Goal: Complete application form

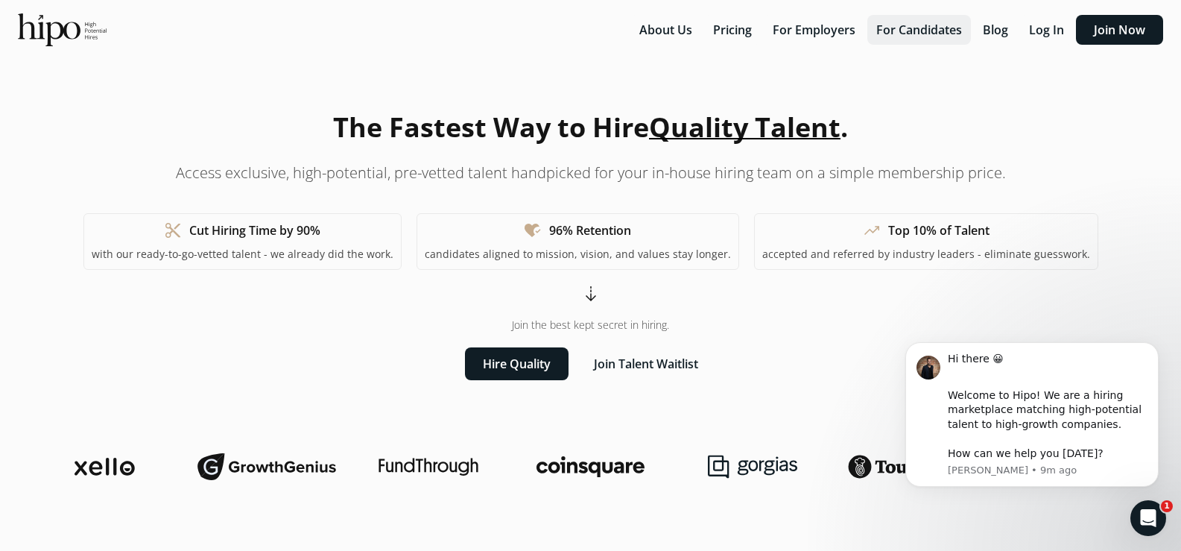
click at [889, 39] on button "For Candidates" at bounding box center [919, 30] width 104 height 30
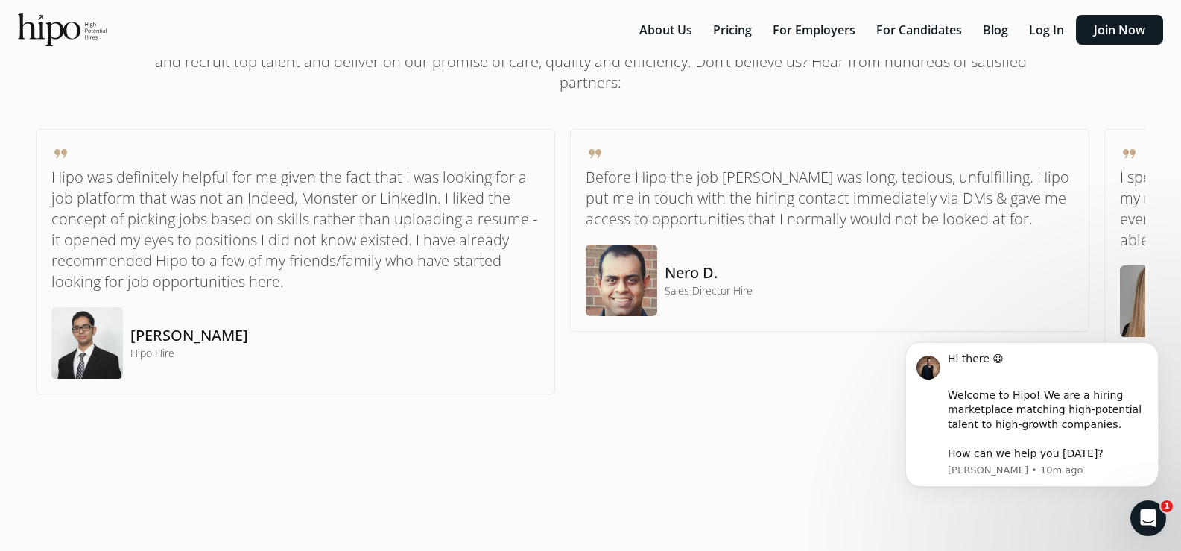
scroll to position [1192, 0]
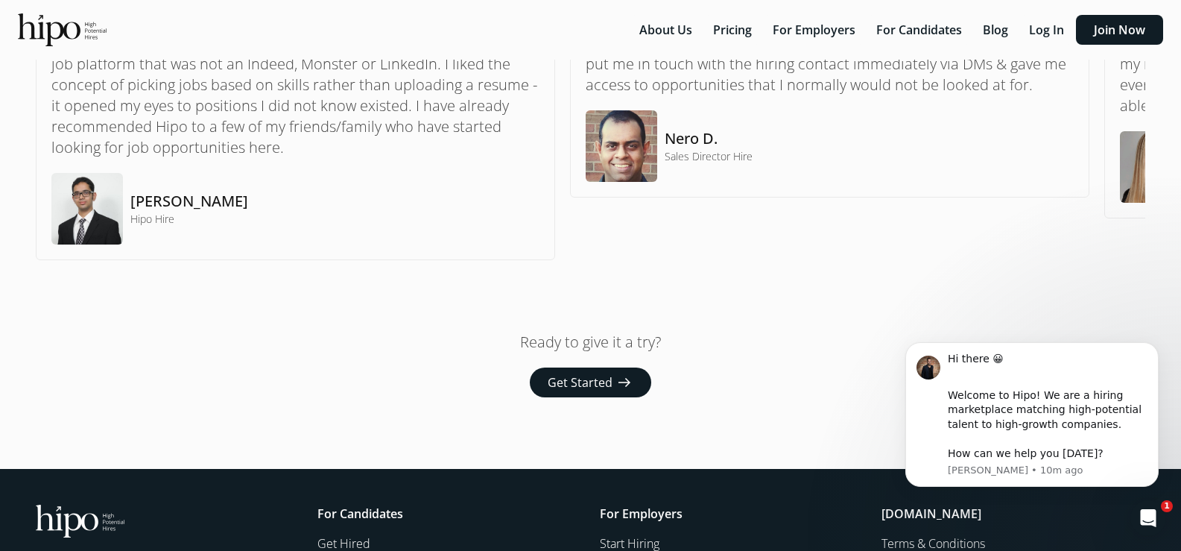
click at [636, 391] on button "Get Started arrow_right_alt" at bounding box center [590, 382] width 121 height 30
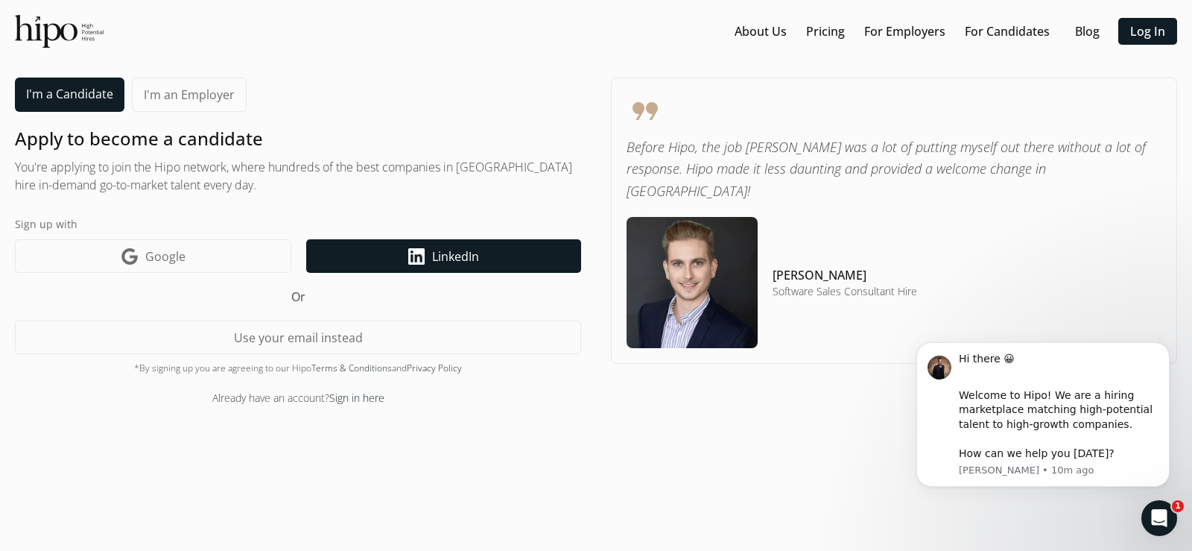
click at [500, 261] on link "LinkedIn icon LinkedIn" at bounding box center [443, 256] width 275 height 34
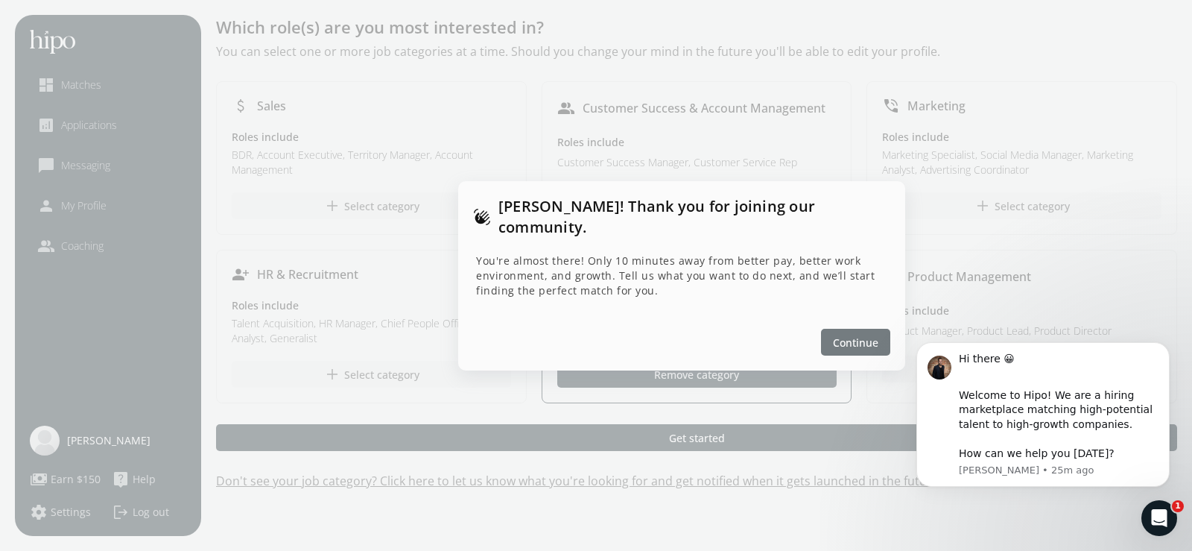
click at [864, 334] on span "Continue" at bounding box center [855, 342] width 45 height 16
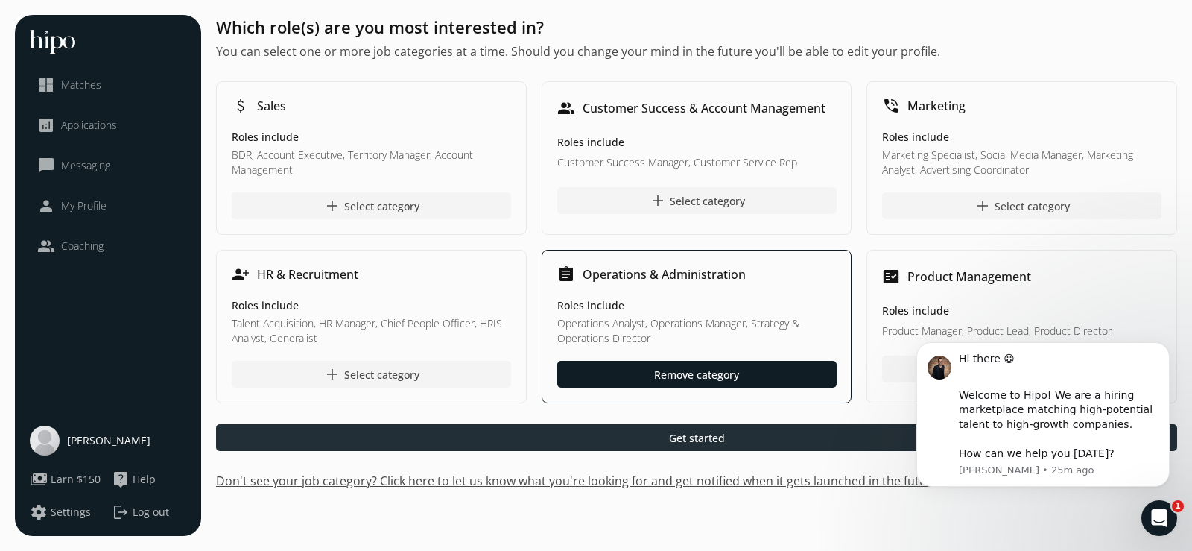
click at [726, 442] on div at bounding box center [696, 437] width 961 height 27
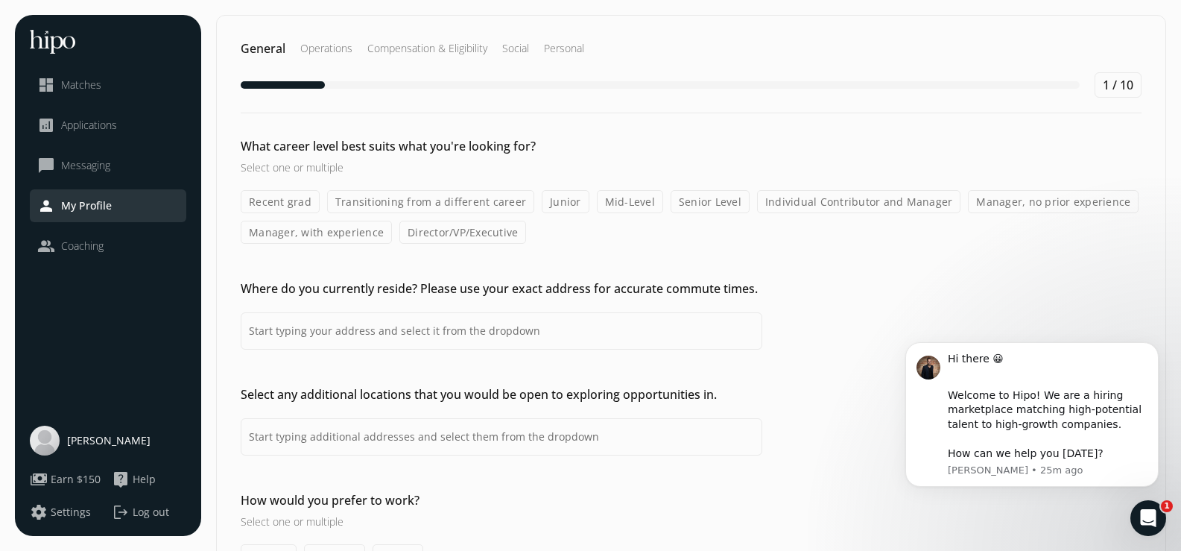
click at [627, 203] on label "Mid-Level" at bounding box center [630, 201] width 66 height 23
click at [0, 0] on input "Mid-Level" at bounding box center [0, 0] width 0 height 0
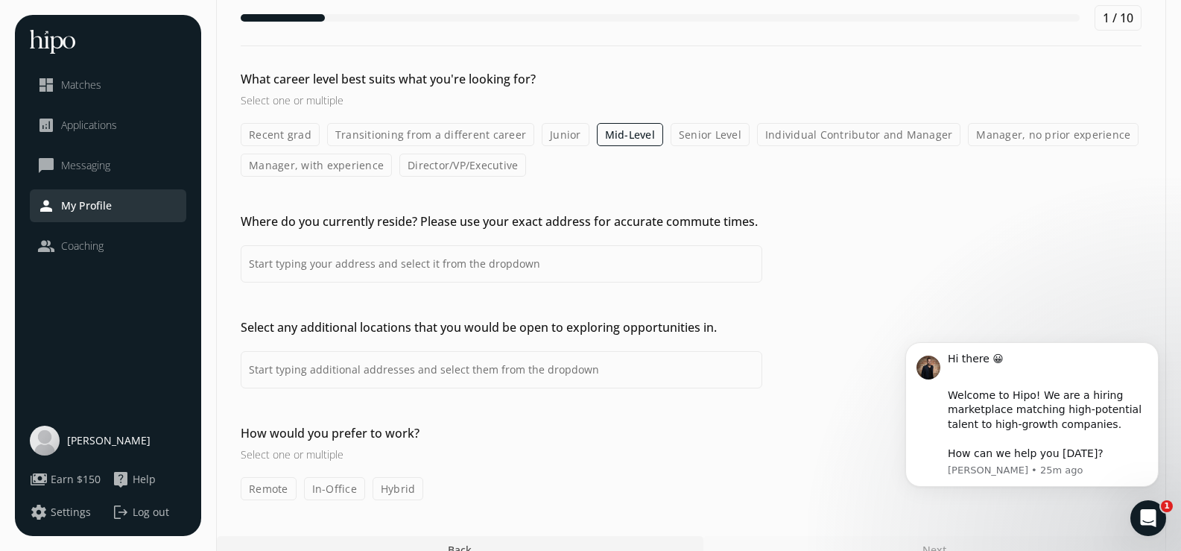
scroll to position [95, 0]
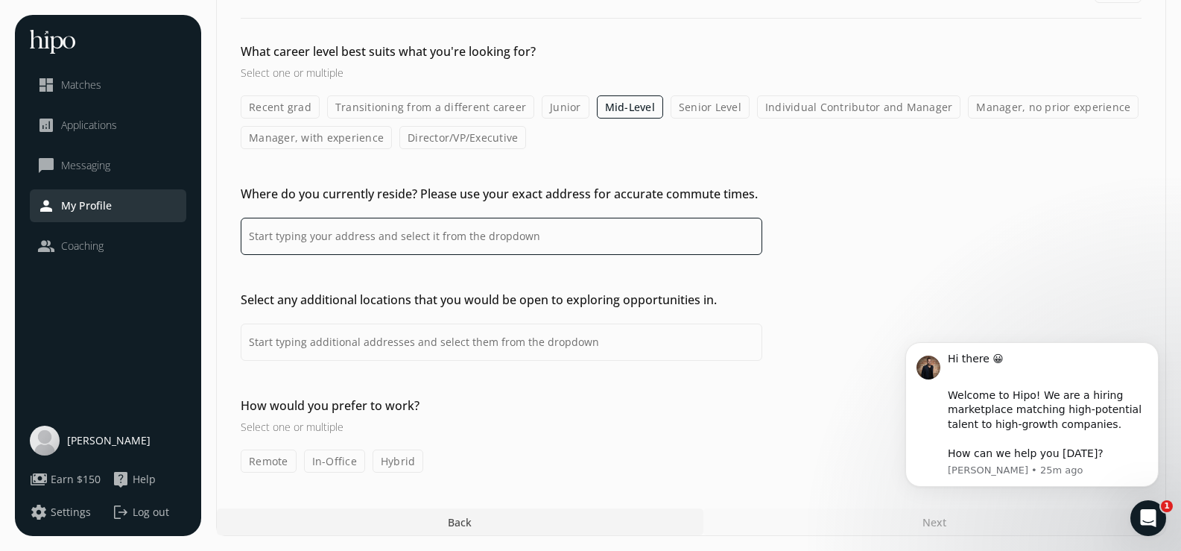
click at [638, 239] on input at bounding box center [501, 236] width 521 height 37
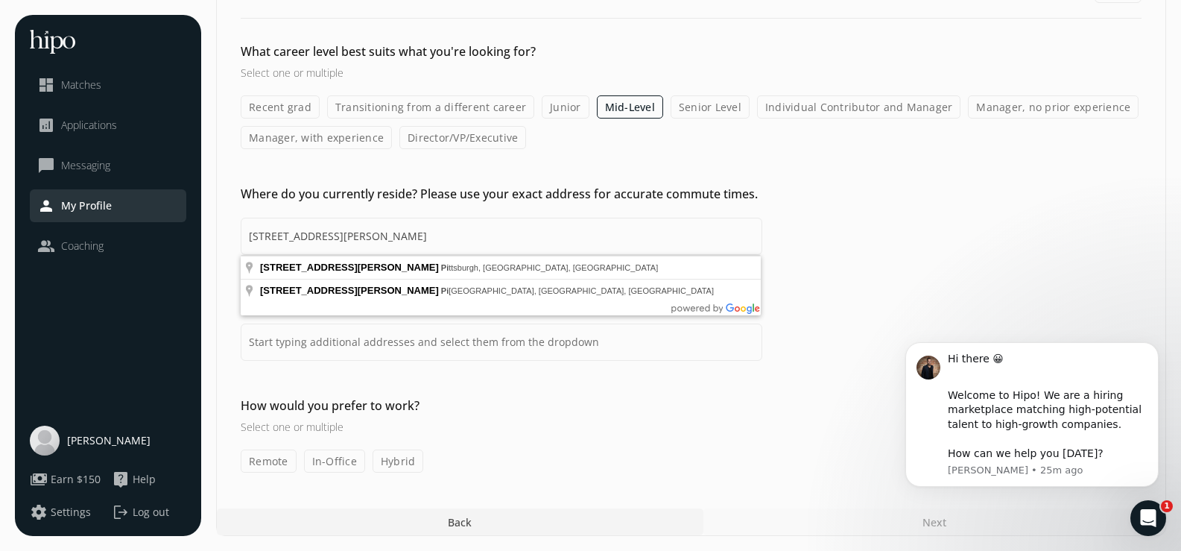
type input "2984 Sidney St, Pittsburgh, PA 15203, EUA"
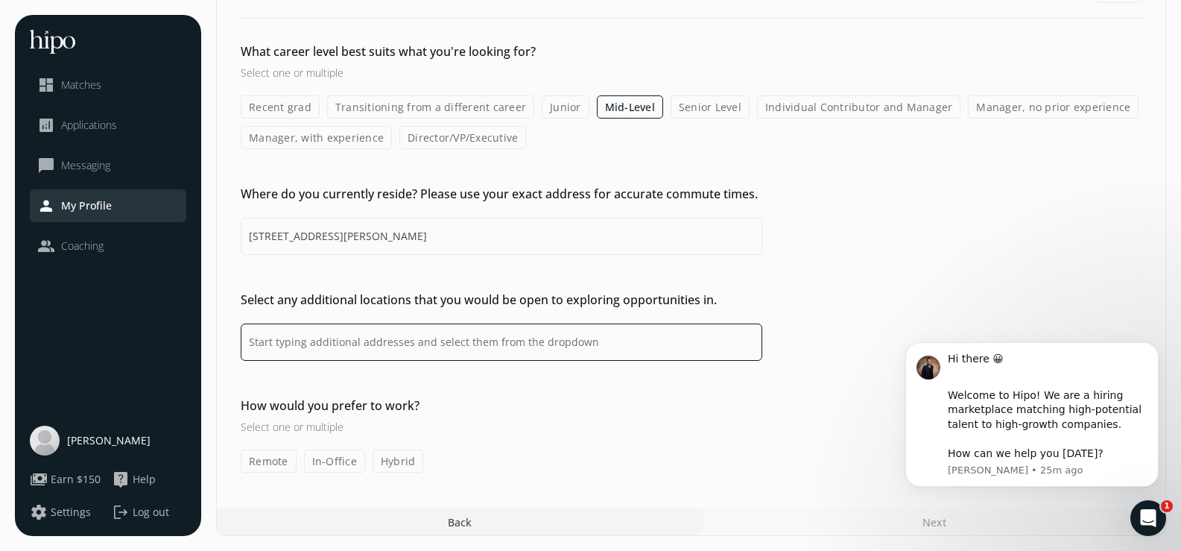
click at [545, 338] on input at bounding box center [501, 341] width 521 height 37
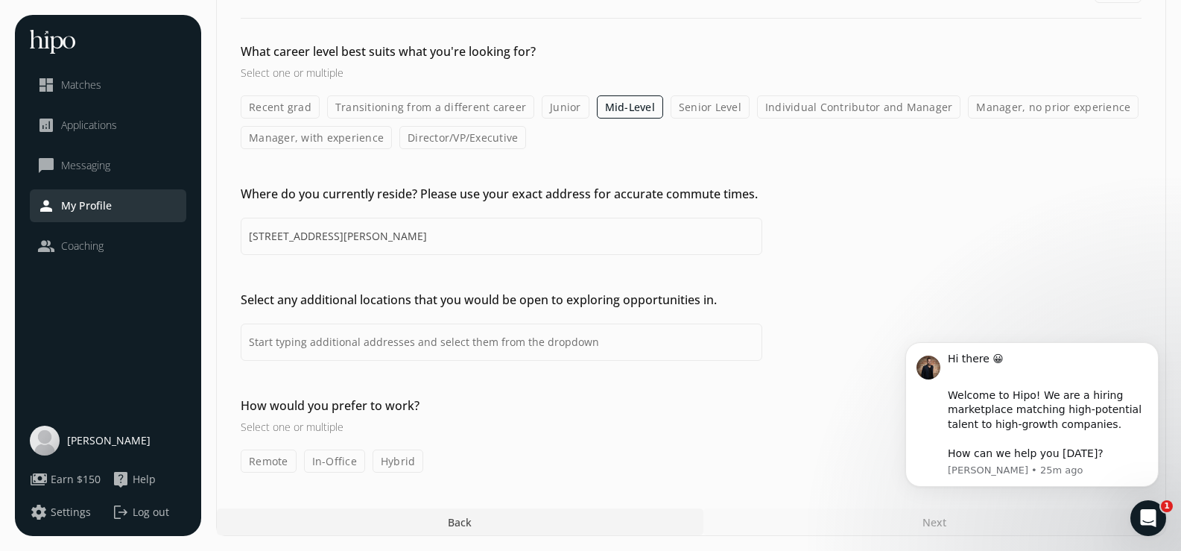
click at [267, 463] on label "Remote" at bounding box center [269, 460] width 56 height 23
click at [0, 0] on input "Remote" at bounding box center [0, 0] width 0 height 0
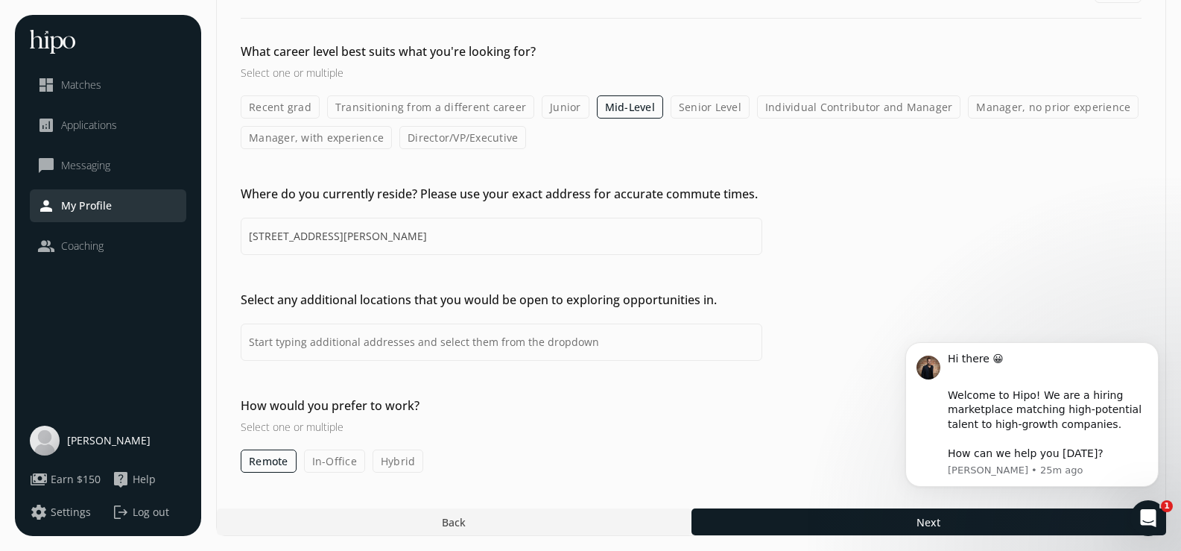
click at [399, 462] on label "Hybrid" at bounding box center [397, 460] width 51 height 23
click at [0, 0] on input "Hybrid" at bounding box center [0, 0] width 0 height 0
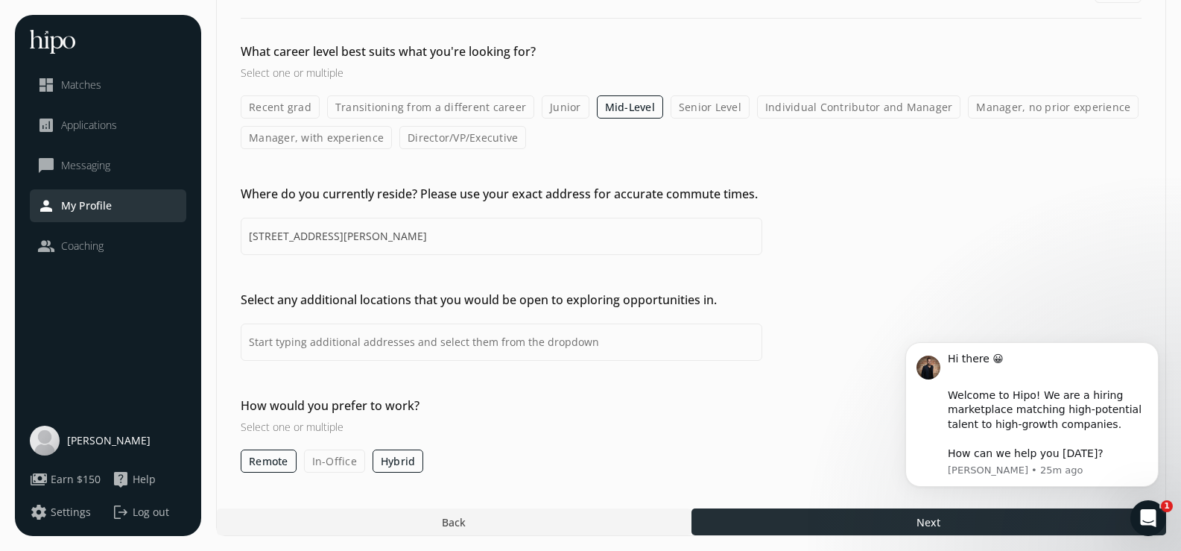
click at [765, 524] on div at bounding box center [928, 521] width 475 height 27
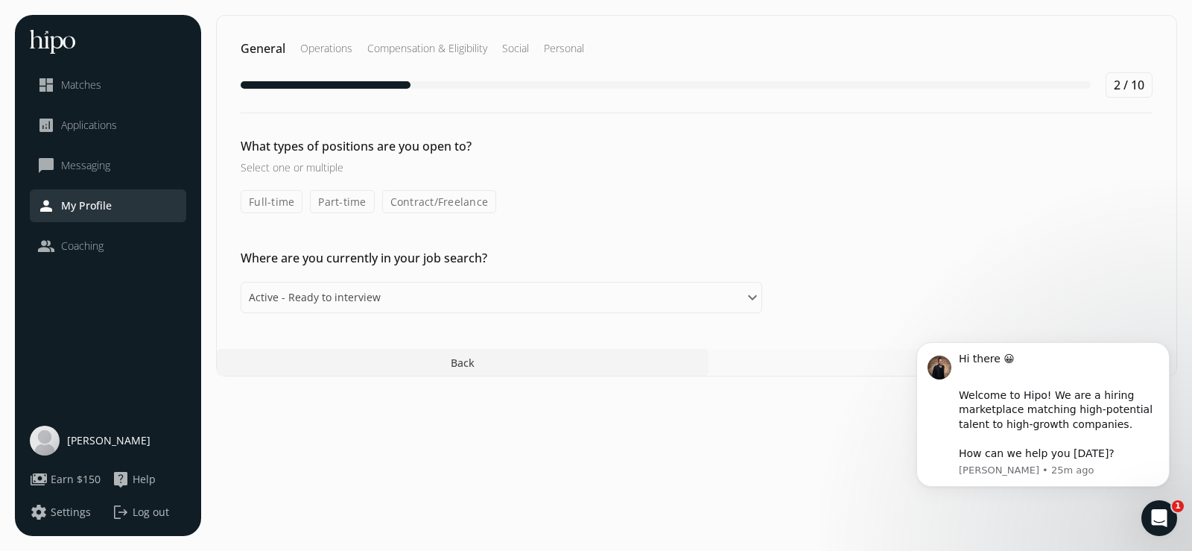
click at [253, 203] on label "Full-time" at bounding box center [272, 201] width 62 height 23
click at [0, 0] on input "Full-time" at bounding box center [0, 0] width 0 height 0
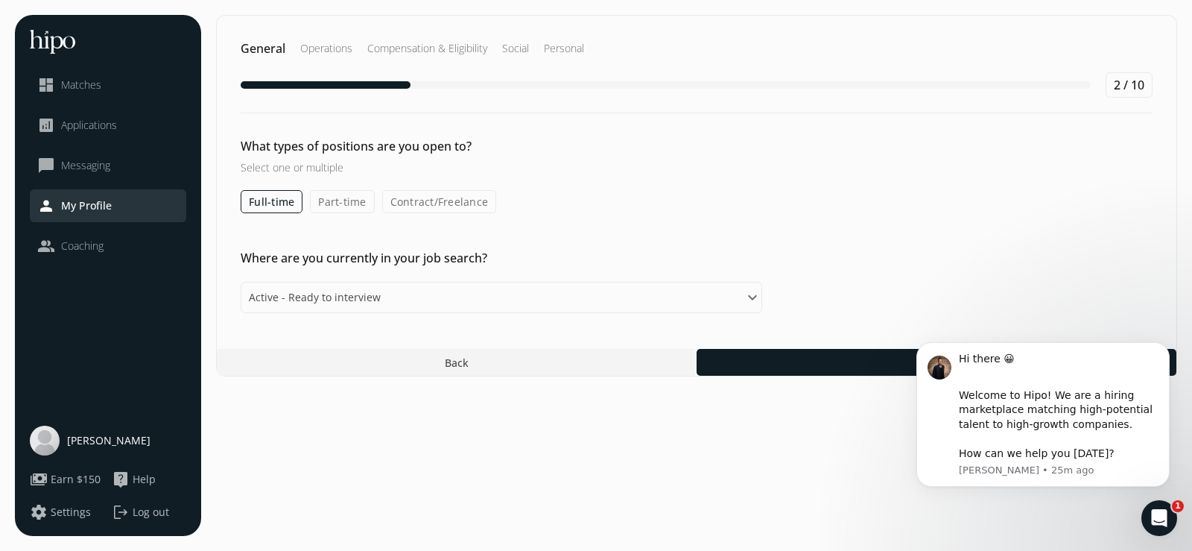
click at [329, 206] on label "Part-time" at bounding box center [342, 201] width 64 height 23
click at [0, 0] on input "Part-time" at bounding box center [0, 0] width 0 height 0
click at [455, 197] on label "Contract/Freelance" at bounding box center [440, 201] width 115 height 23
click at [0, 0] on input "Contract/Freelance" at bounding box center [0, 0] width 0 height 0
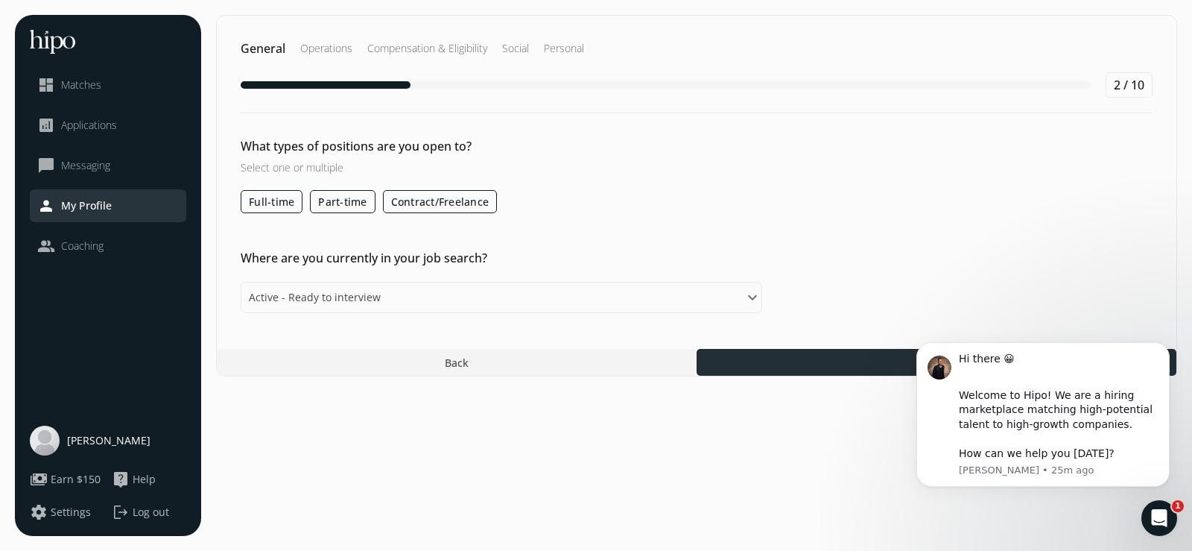
click at [758, 355] on div at bounding box center [937, 362] width 480 height 27
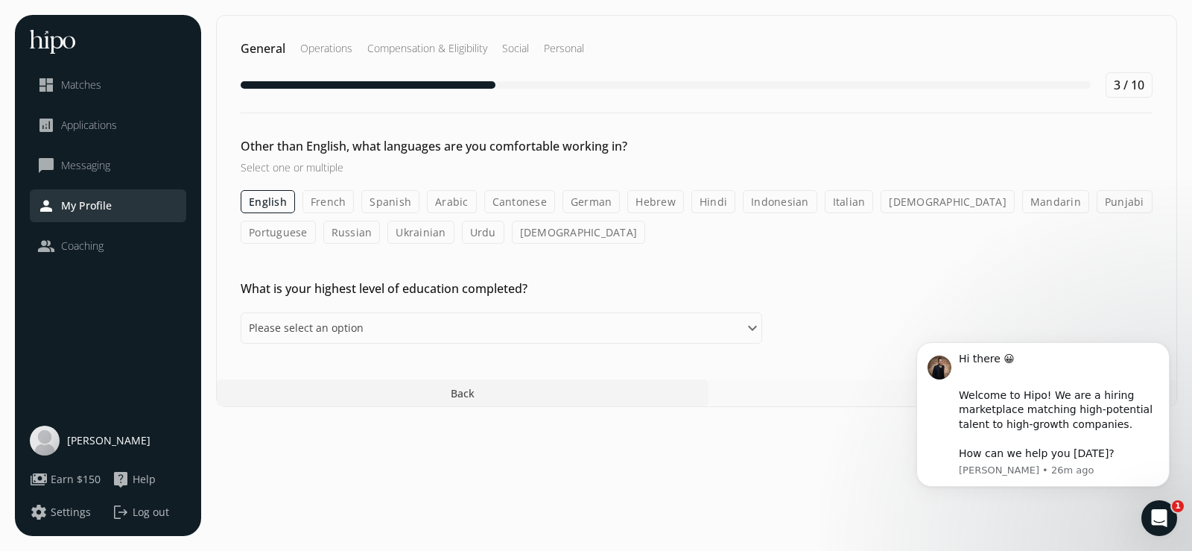
click at [1094, 279] on div "Other than English, what languages are you comfortable working in? Select one o…" at bounding box center [696, 311] width 959 height 64
click at [316, 221] on label "Portuguese" at bounding box center [278, 232] width 75 height 23
click at [0, 0] on input "Portuguese" at bounding box center [0, 0] width 0 height 0
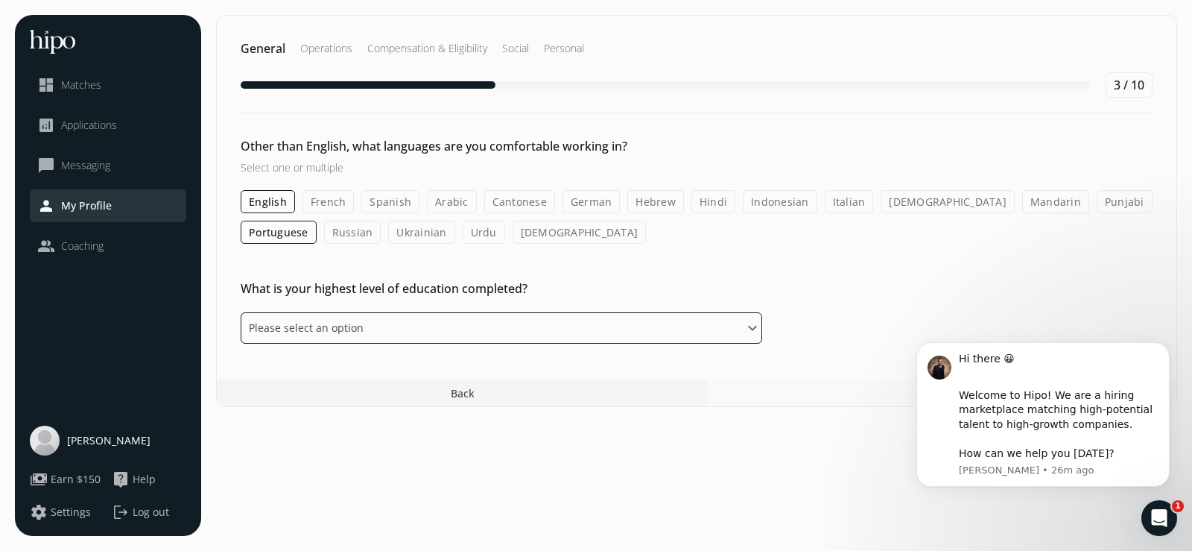
click at [437, 329] on select "Please select an option Some High School High School Diploma Some University or…" at bounding box center [501, 327] width 521 height 31
select select "bachelor"
click at [241, 312] on select "Please select an option Some High School High School Diploma Some University or…" at bounding box center [501, 327] width 521 height 31
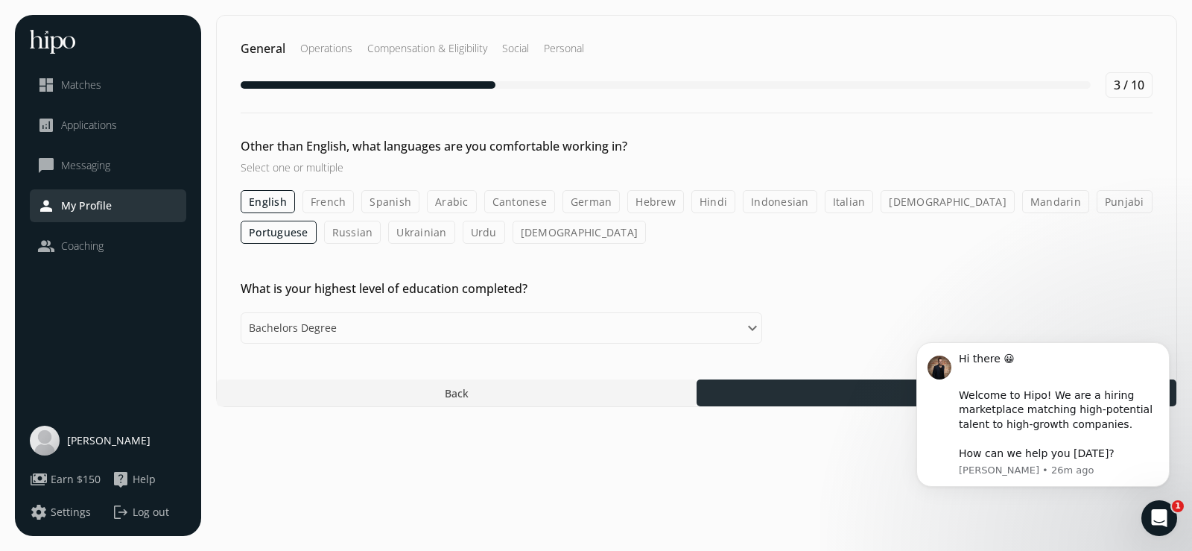
click at [826, 387] on div at bounding box center [937, 392] width 480 height 27
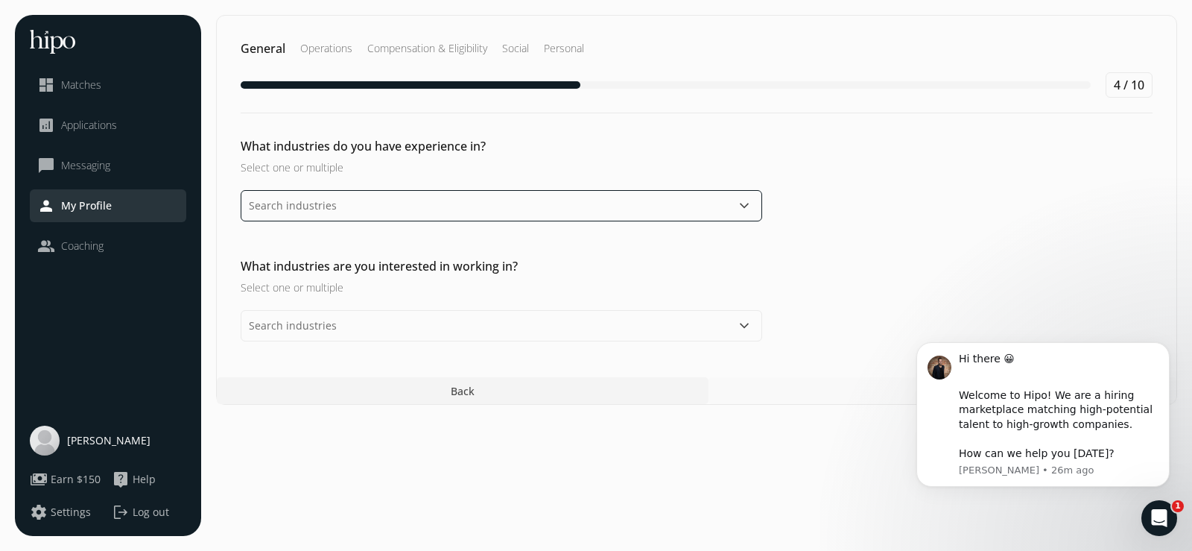
click at [548, 208] on input "text" at bounding box center [501, 205] width 521 height 31
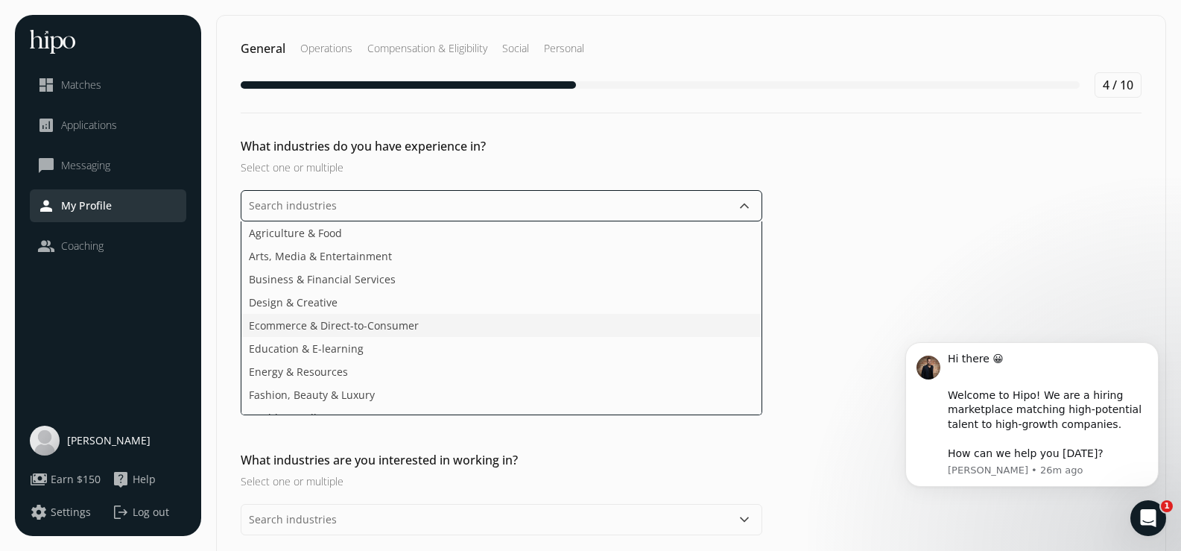
click at [516, 337] on li "Ecommerce & Direct-to-Consumer" at bounding box center [501, 348] width 520 height 23
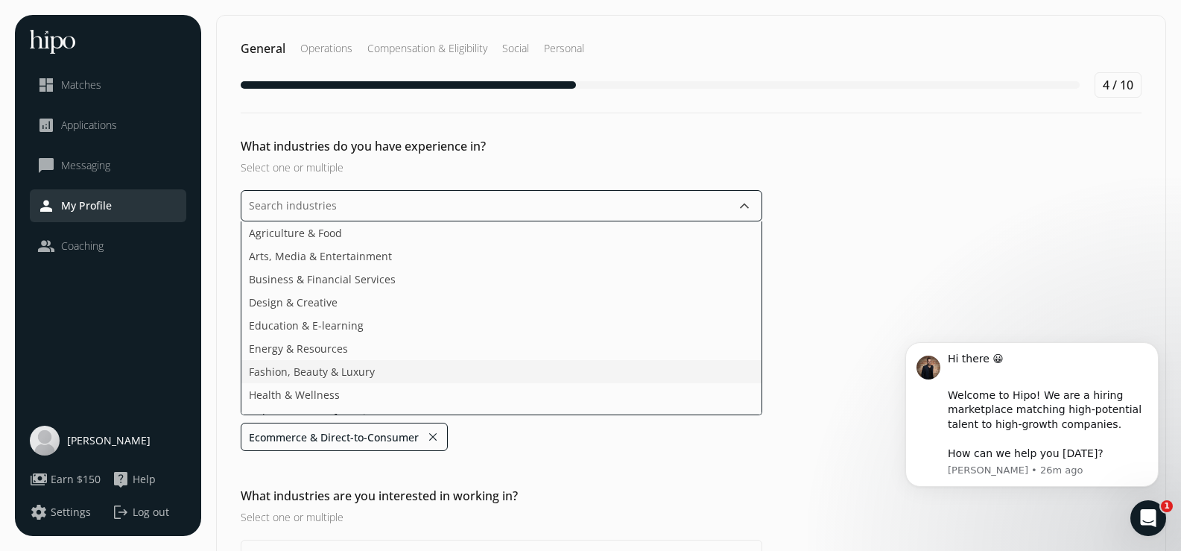
click at [491, 383] on li "Fashion, Beauty & Luxury" at bounding box center [501, 394] width 520 height 23
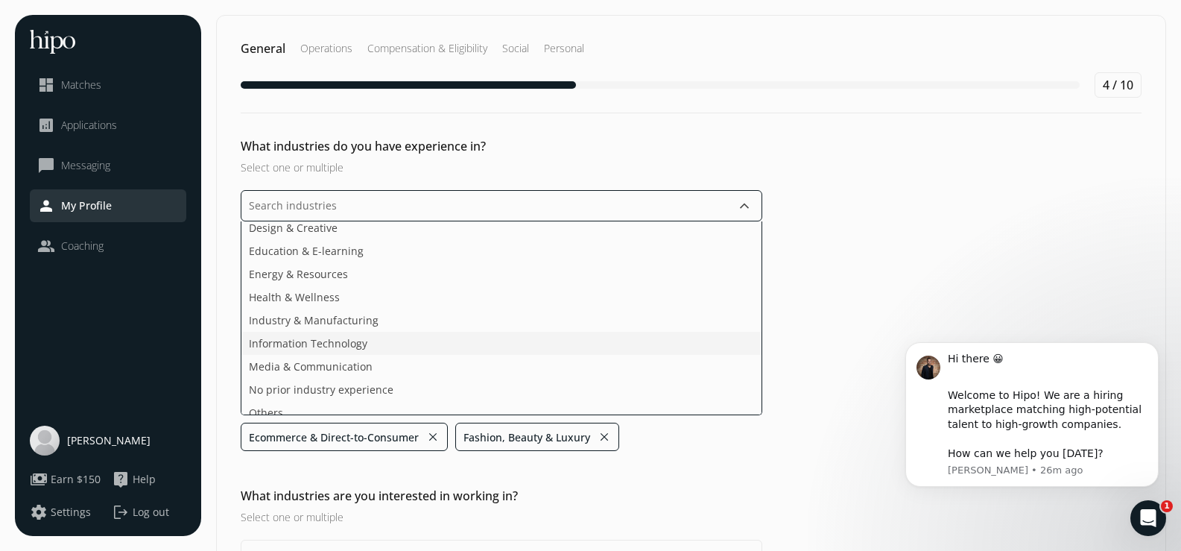
click at [495, 355] on li "Information Technology" at bounding box center [501, 366] width 520 height 23
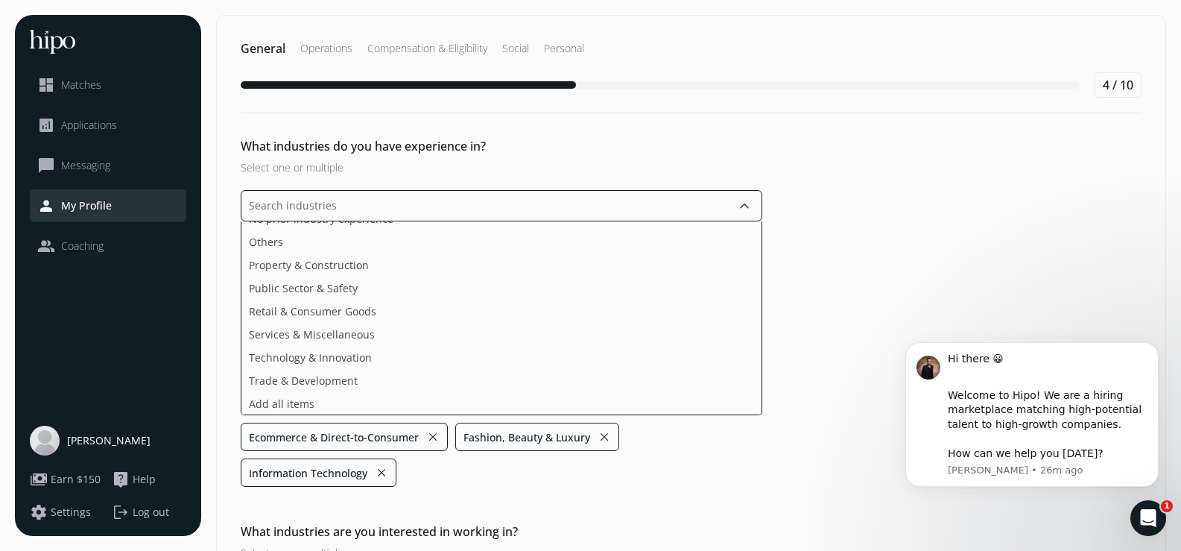
scroll to position [223, 0]
click at [502, 313] on ul "Agriculture & Food Arts, Media & Entertainment Business & Financial Services De…" at bounding box center [501, 318] width 521 height 194
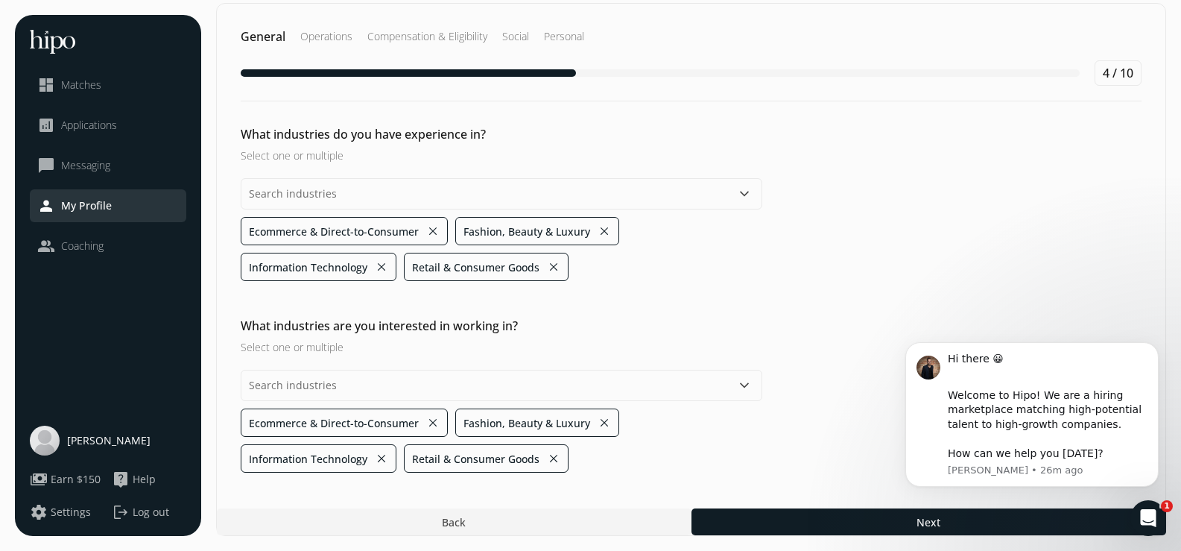
scroll to position [12, 0]
click at [840, 317] on div "What industries do you have experience in? Select one or multiple keyboard_arro…" at bounding box center [691, 395] width 948 height 156
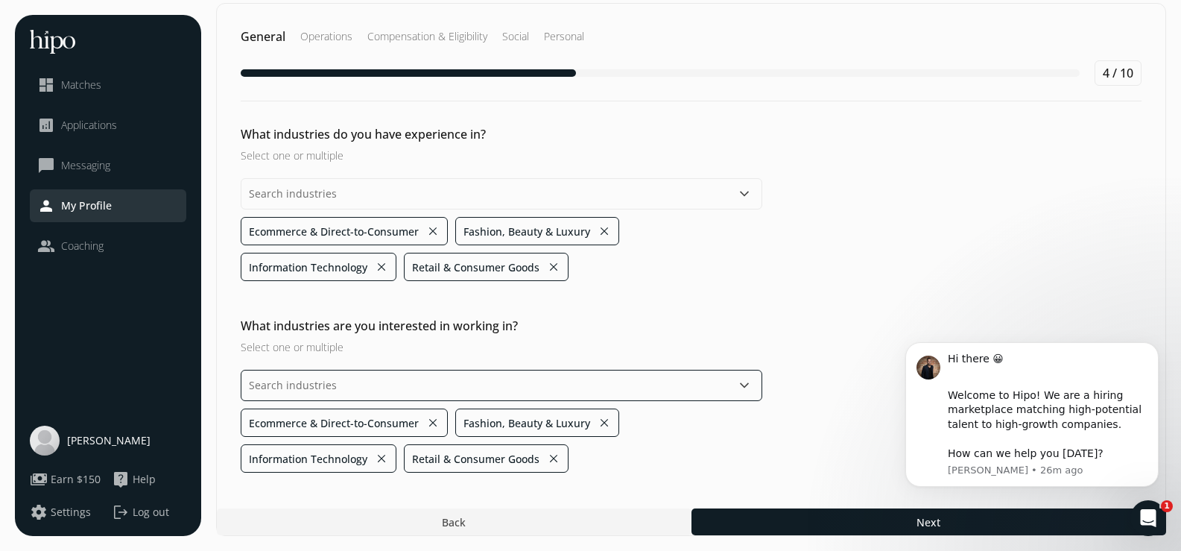
click at [534, 388] on div "keyboard_arrow_down Ecommerce & Direct-to-Consumer close Fashion, Beauty & Luxu…" at bounding box center [501, 420] width 521 height 103
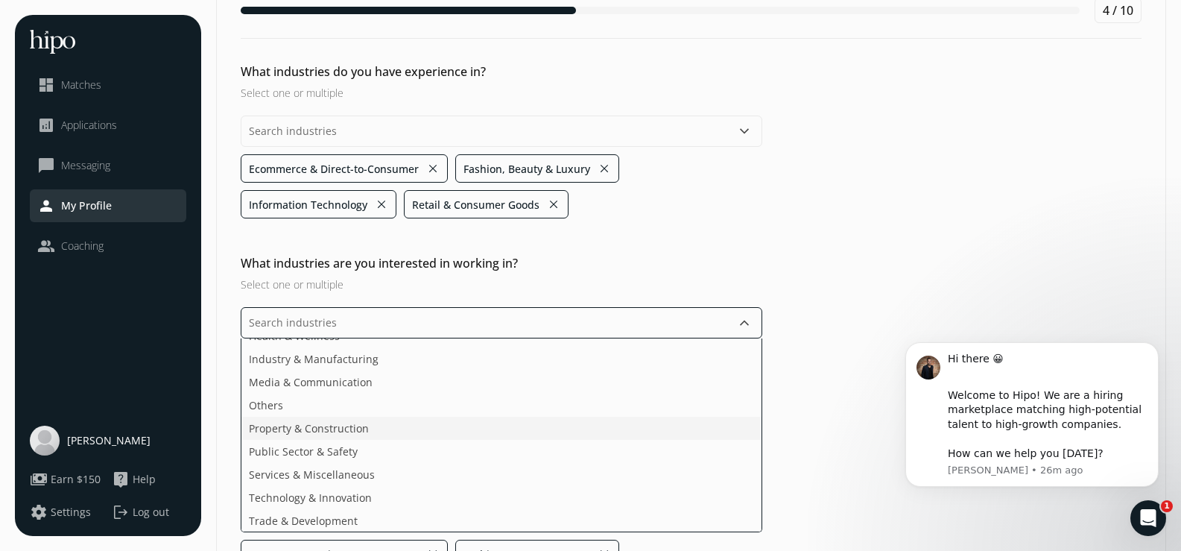
scroll to position [153, 0]
click at [434, 498] on ul "Agriculture & Food Arts, Media & Entertainment Business & Financial Services De…" at bounding box center [501, 435] width 521 height 194
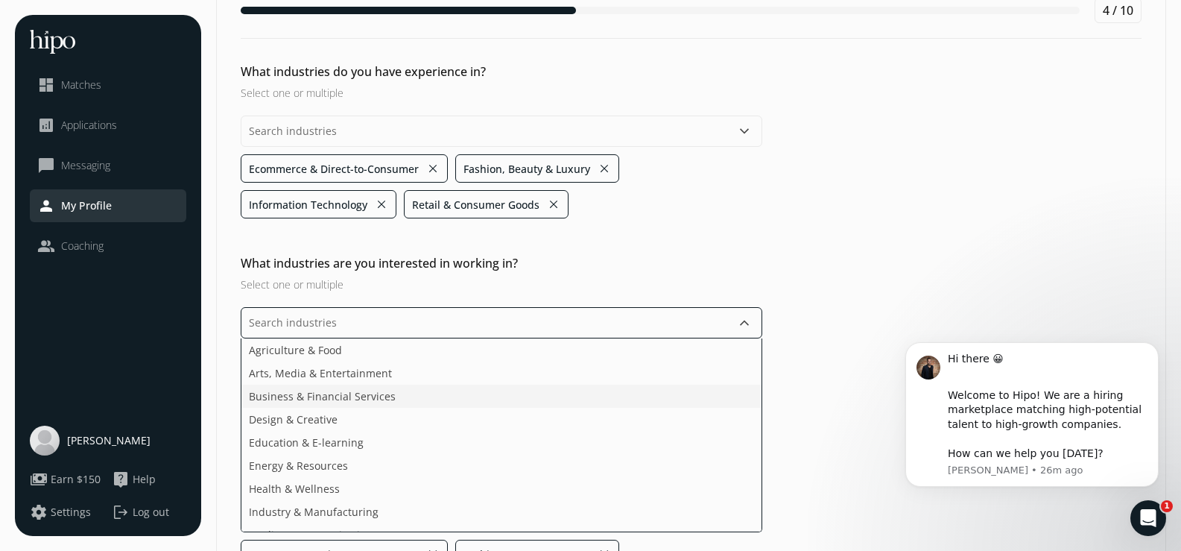
scroll to position [0, 0]
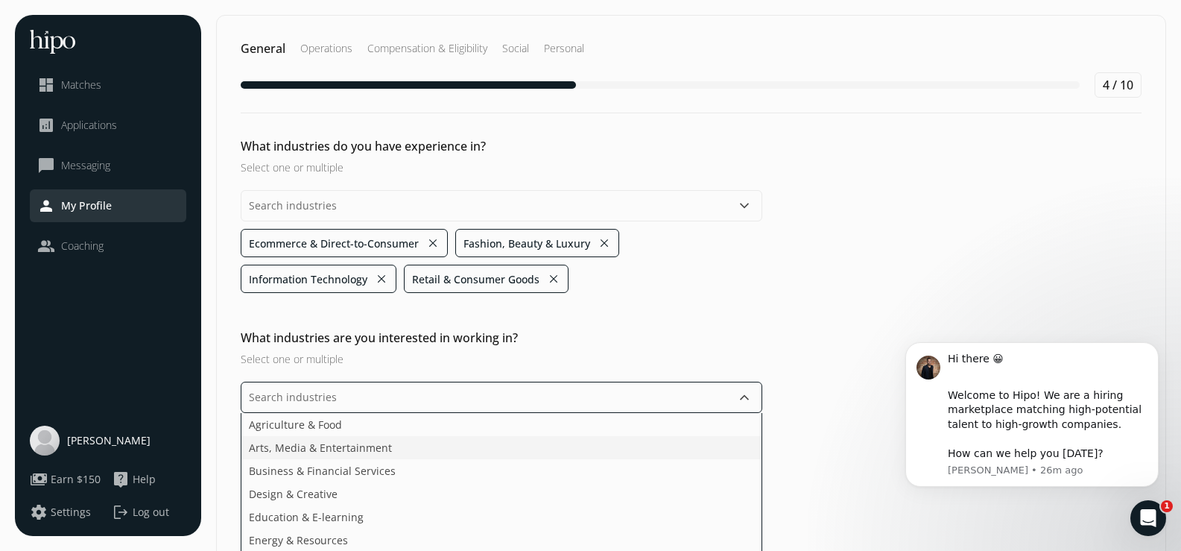
click at [446, 459] on li "Arts, Media & Entertainment" at bounding box center [501, 470] width 520 height 23
click at [451, 505] on li "Education & E-learning" at bounding box center [501, 516] width 520 height 23
click at [475, 442] on ul "Agriculture & Food Business & Financial Services Design & Creative Energy & Res…" at bounding box center [501, 510] width 521 height 194
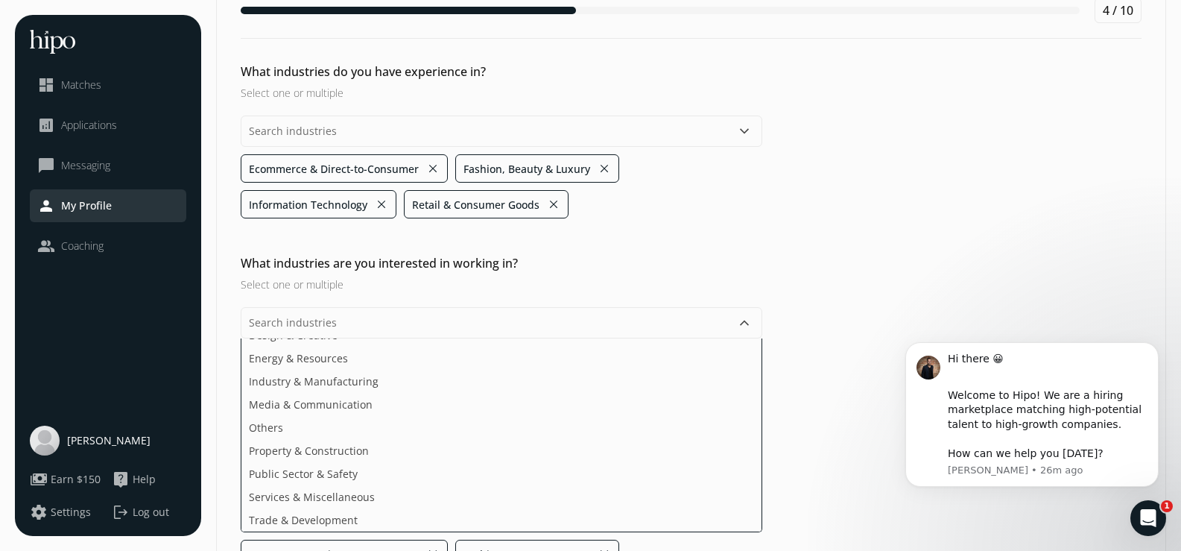
click at [896, 311] on div "What industries are you interested in working in? Select one or multiple keyboa…" at bounding box center [691, 446] width 948 height 385
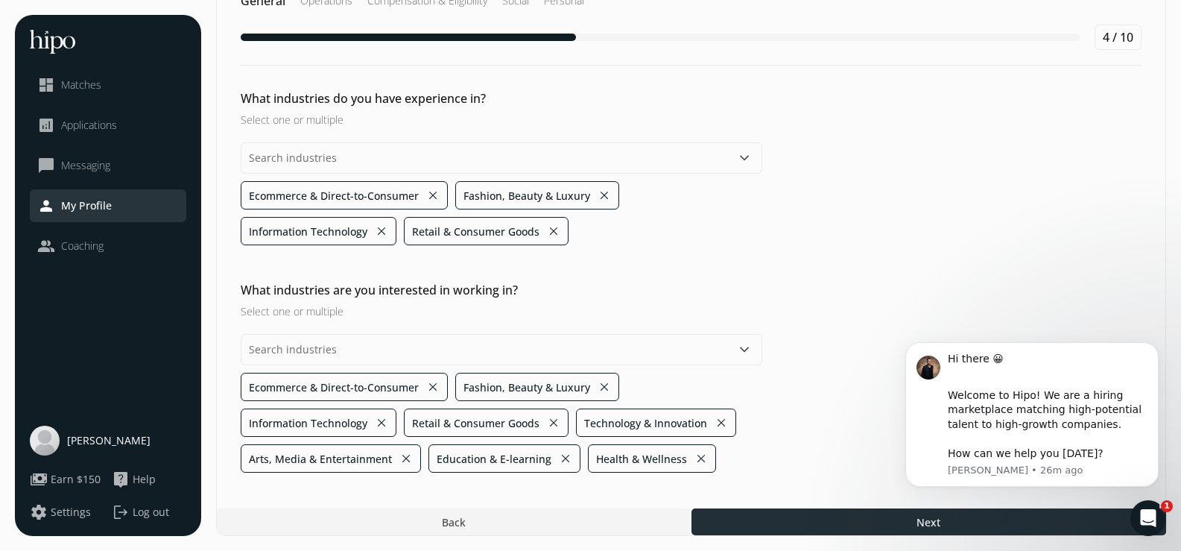
click at [854, 523] on div at bounding box center [928, 521] width 475 height 27
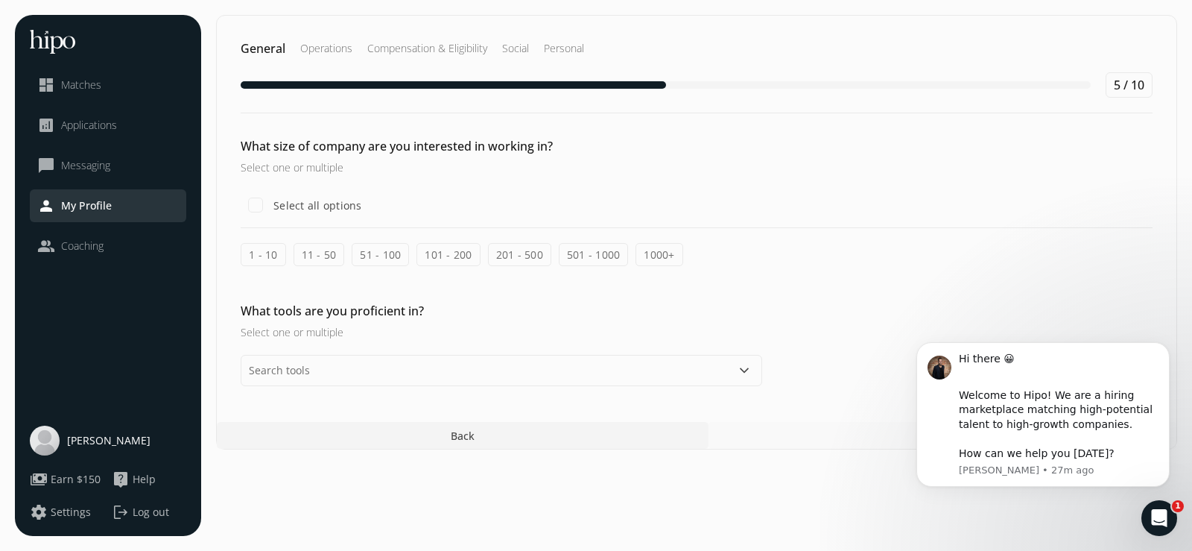
click at [371, 259] on label "51 - 100" at bounding box center [380, 254] width 57 height 23
click at [0, 0] on input "51 - 100" at bounding box center [0, 0] width 0 height 0
click at [443, 261] on label "101 - 200" at bounding box center [447, 254] width 63 height 23
click at [0, 0] on input "101 - 200" at bounding box center [0, 0] width 0 height 0
click at [516, 256] on label "201 - 500" at bounding box center [519, 254] width 63 height 23
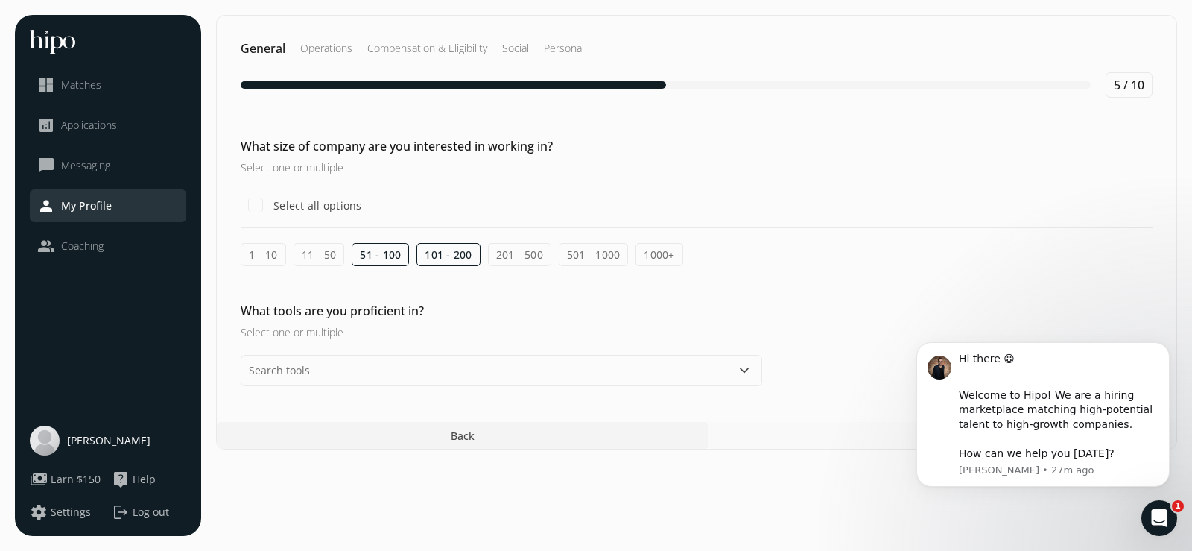
click at [0, 0] on input "201 - 500" at bounding box center [0, 0] width 0 height 0
click at [577, 256] on label "501 - 1000" at bounding box center [594, 254] width 70 height 23
click at [0, 0] on input "501 - 1000" at bounding box center [0, 0] width 0 height 0
click at [644, 256] on label "1000+" at bounding box center [658, 254] width 47 height 23
click at [0, 0] on input "1000+" at bounding box center [0, 0] width 0 height 0
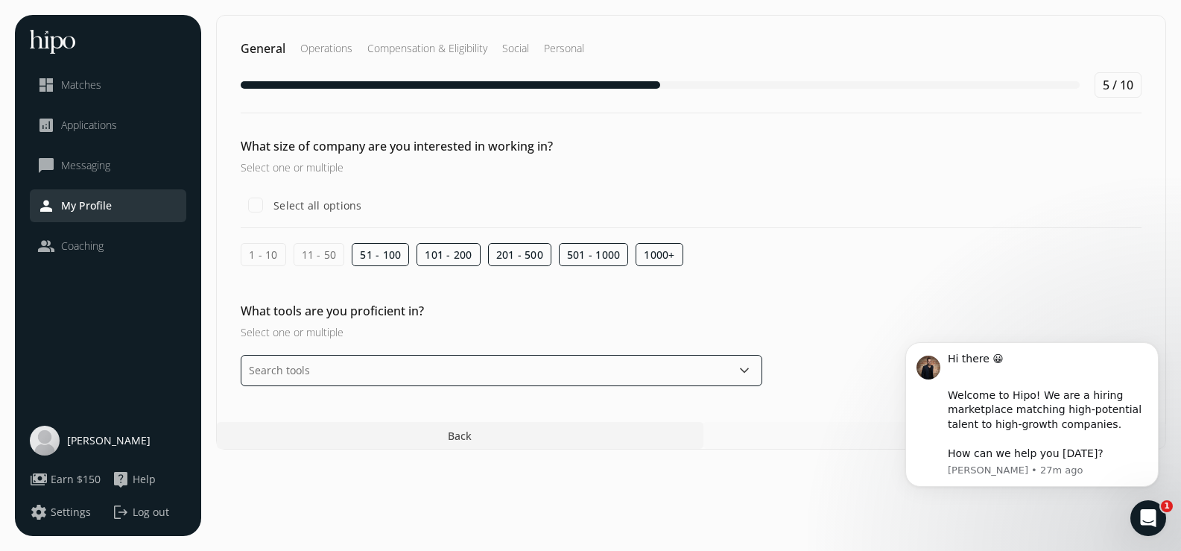
click at [470, 362] on input "text" at bounding box center [501, 370] width 521 height 31
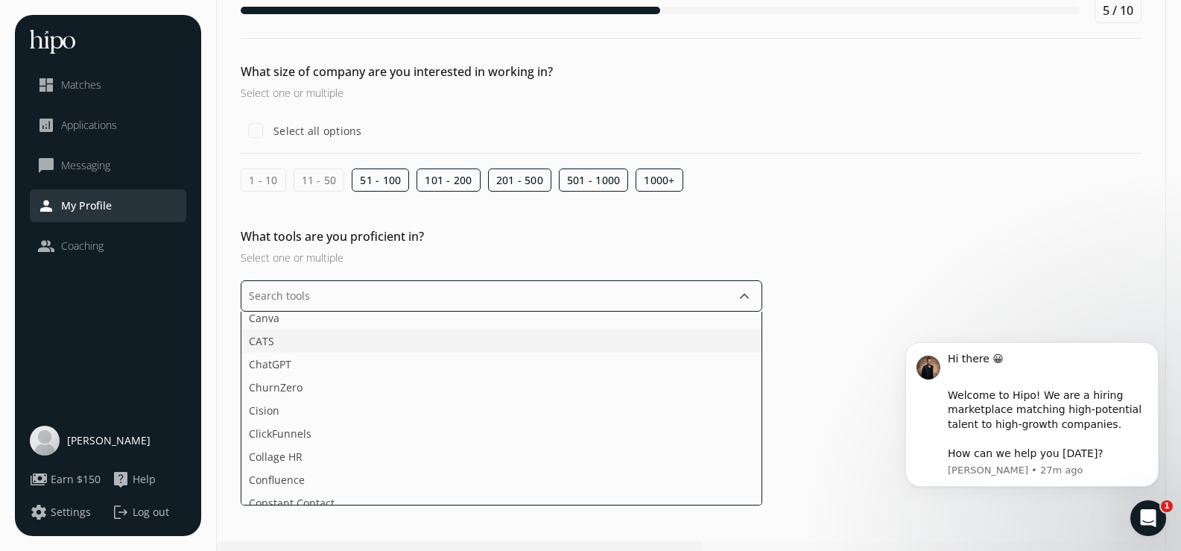
scroll to position [447, 0]
click at [538, 349] on li "ChurnZero" at bounding box center [501, 360] width 520 height 23
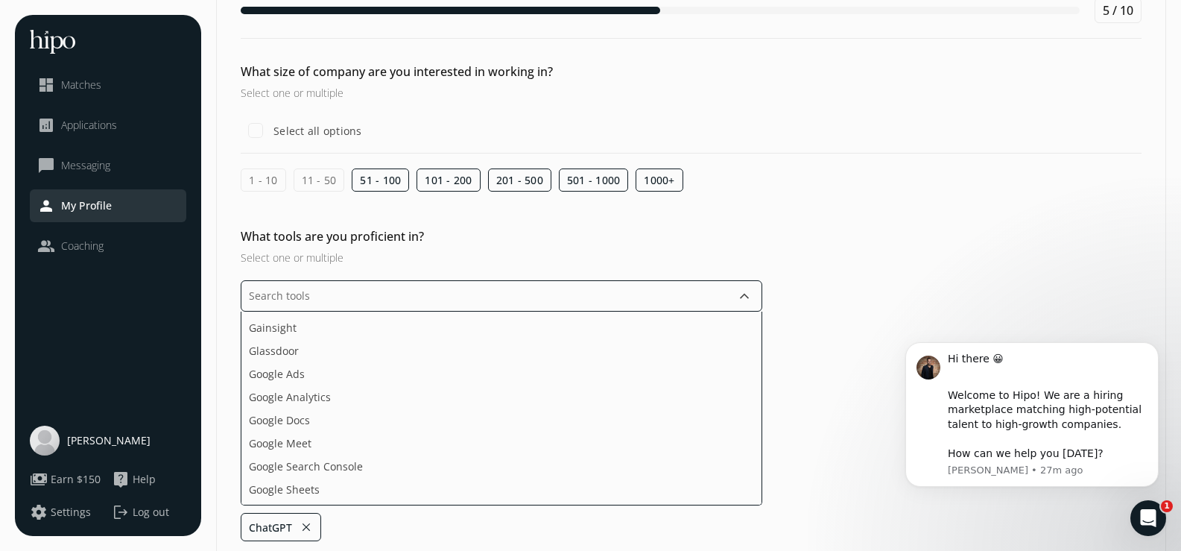
scroll to position [968, 0]
click at [525, 405] on li "Google Meet" at bounding box center [501, 416] width 520 height 23
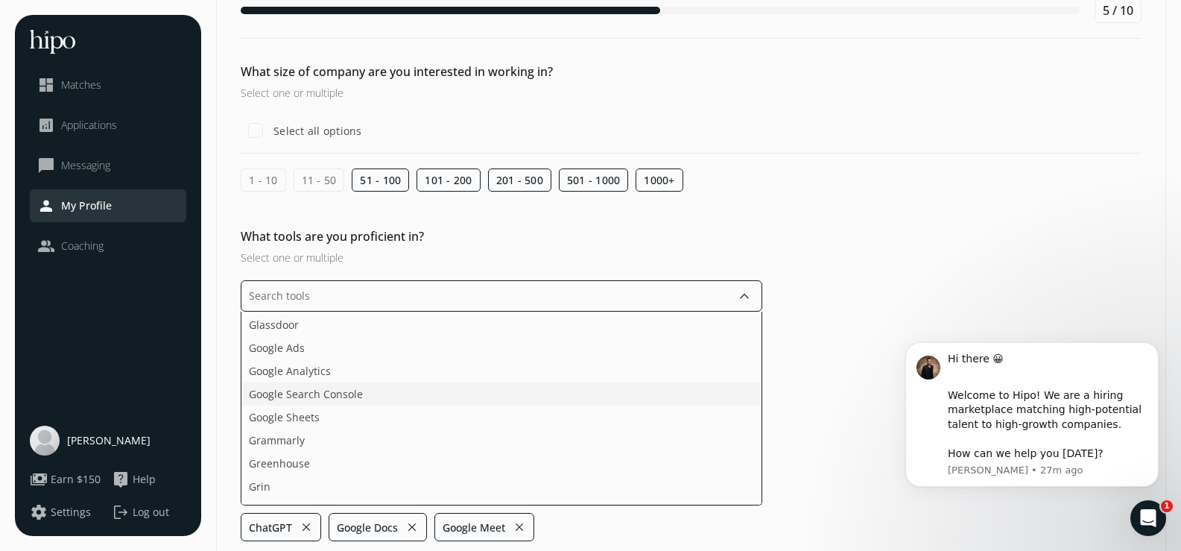
click at [525, 405] on li "Google Search Console" at bounding box center [501, 416] width 520 height 23
click at [521, 428] on li "Google Sheets" at bounding box center [501, 439] width 520 height 23
click at [529, 382] on li "Google Analytics" at bounding box center [501, 393] width 520 height 23
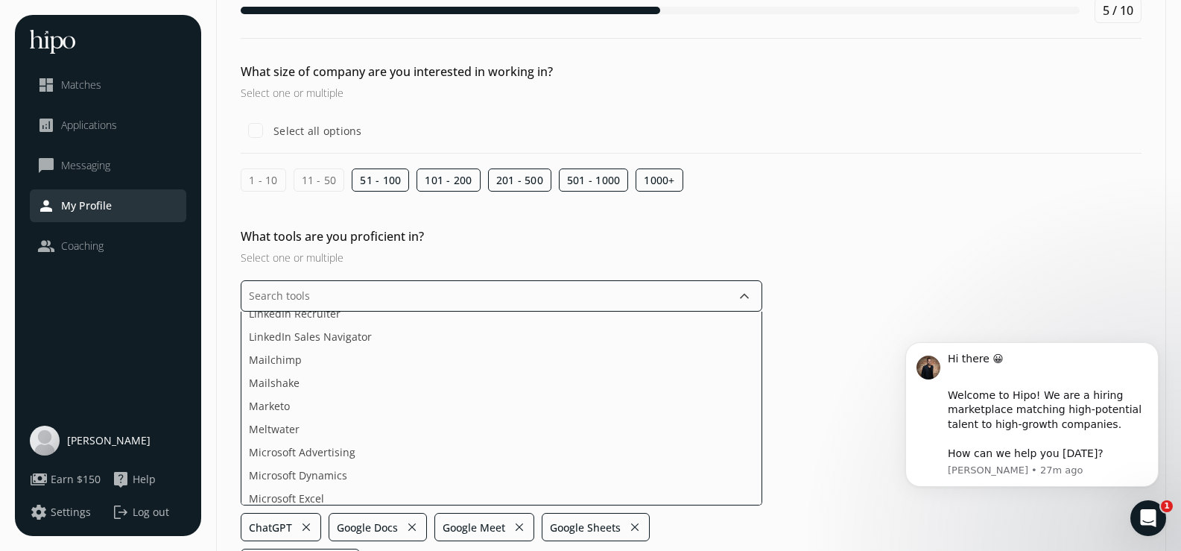
scroll to position [1862, 0]
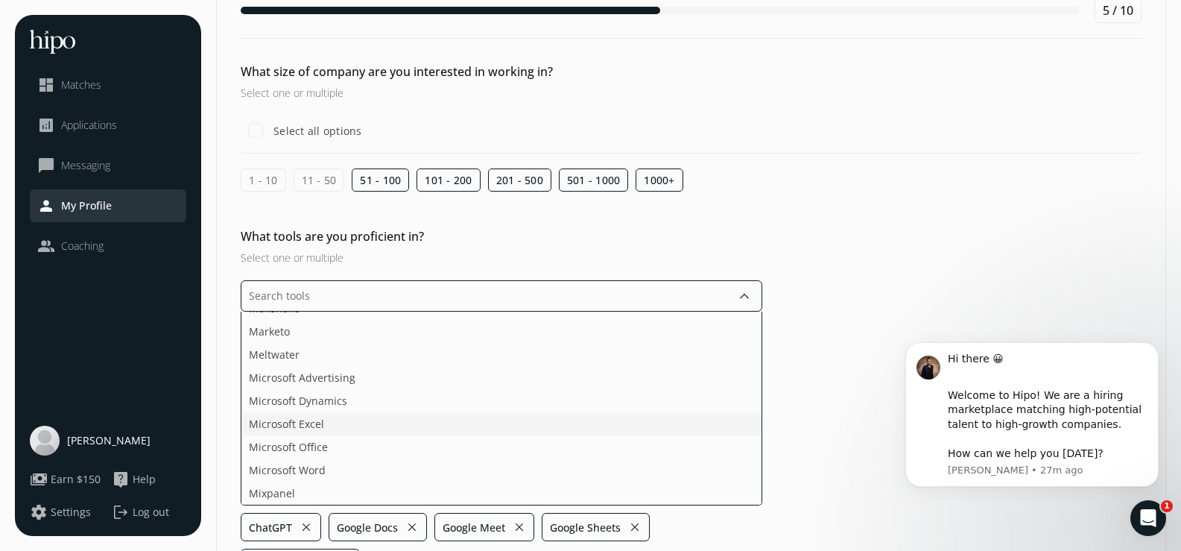
click at [522, 435] on li "Microsoft Excel" at bounding box center [501, 446] width 520 height 23
click at [522, 435] on li "Microsoft Word" at bounding box center [501, 446] width 520 height 23
click at [533, 365] on li "Together" at bounding box center [501, 376] width 520 height 23
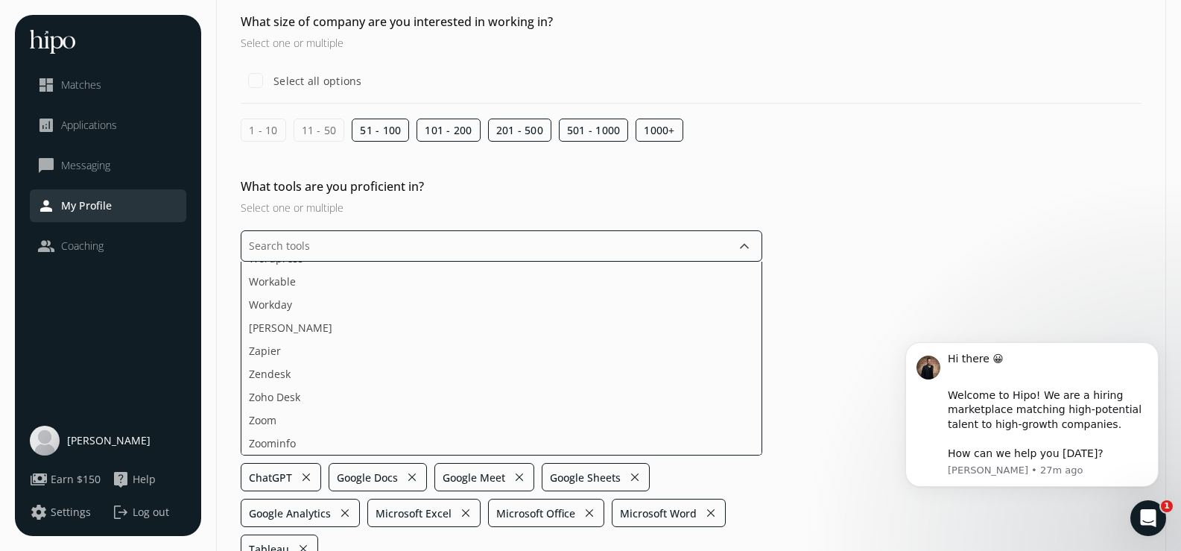
scroll to position [149, 0]
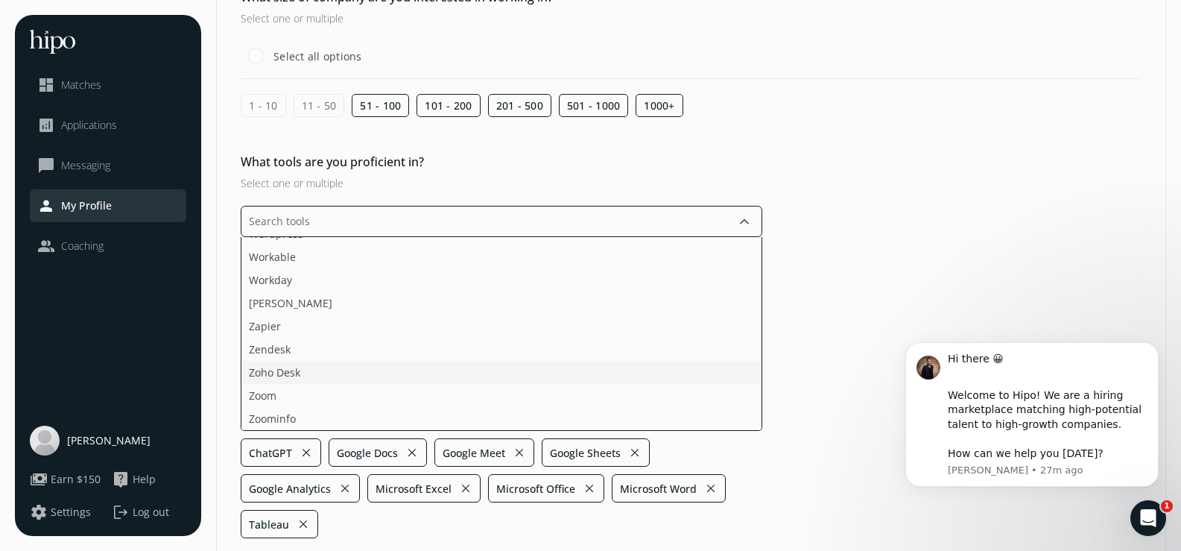
click at [650, 403] on ul "Acquire ActiveCampaign Adobe Creative Cloud Adobe Sign Agorapulse Ahrefs Apollo…" at bounding box center [501, 334] width 521 height 194
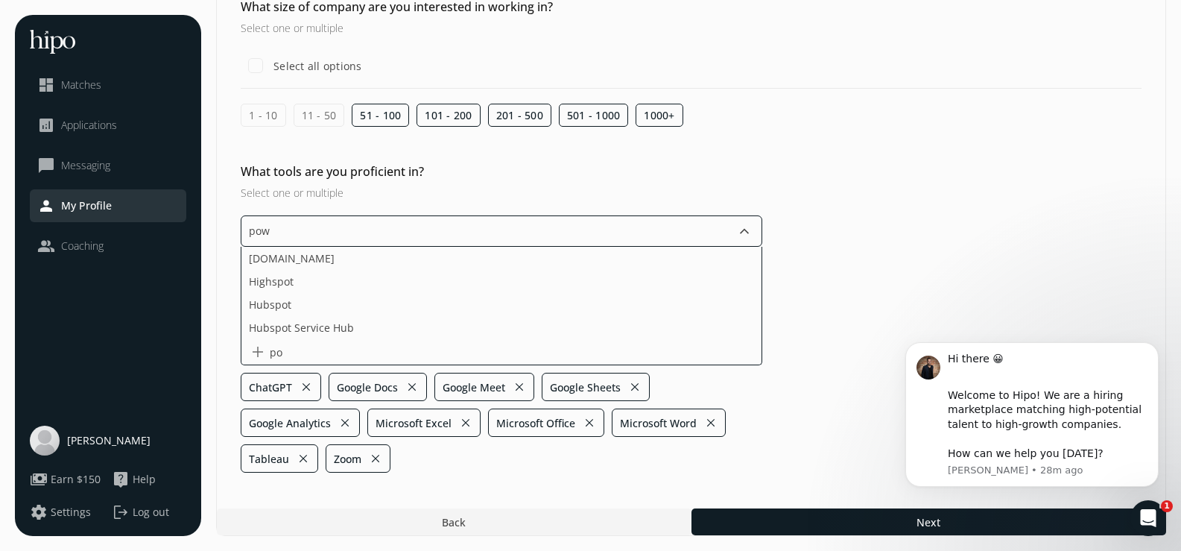
scroll to position [47, 0]
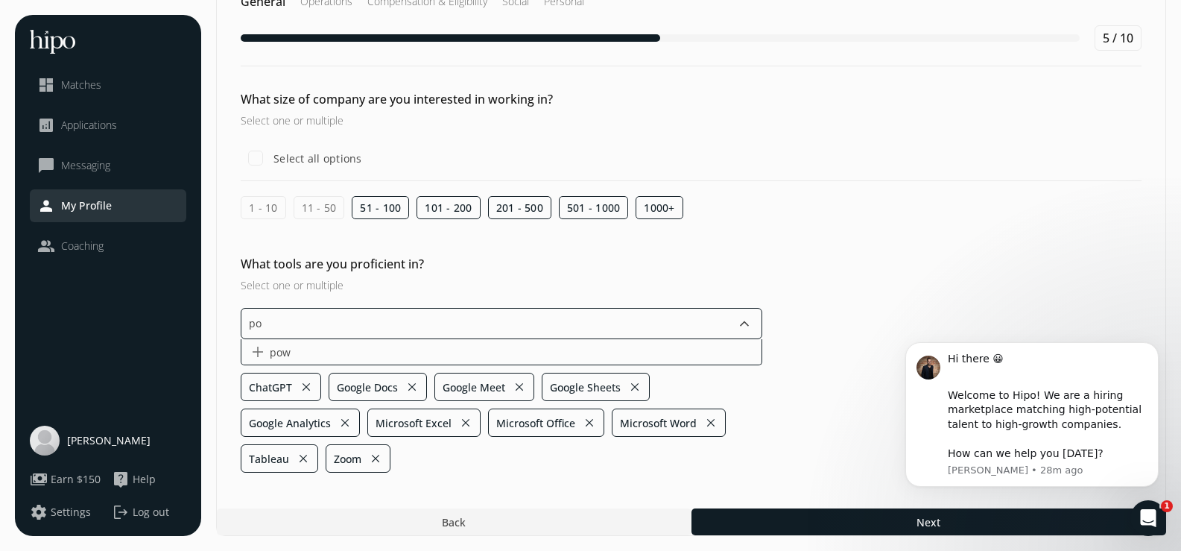
type input "p"
type input "Power BI"
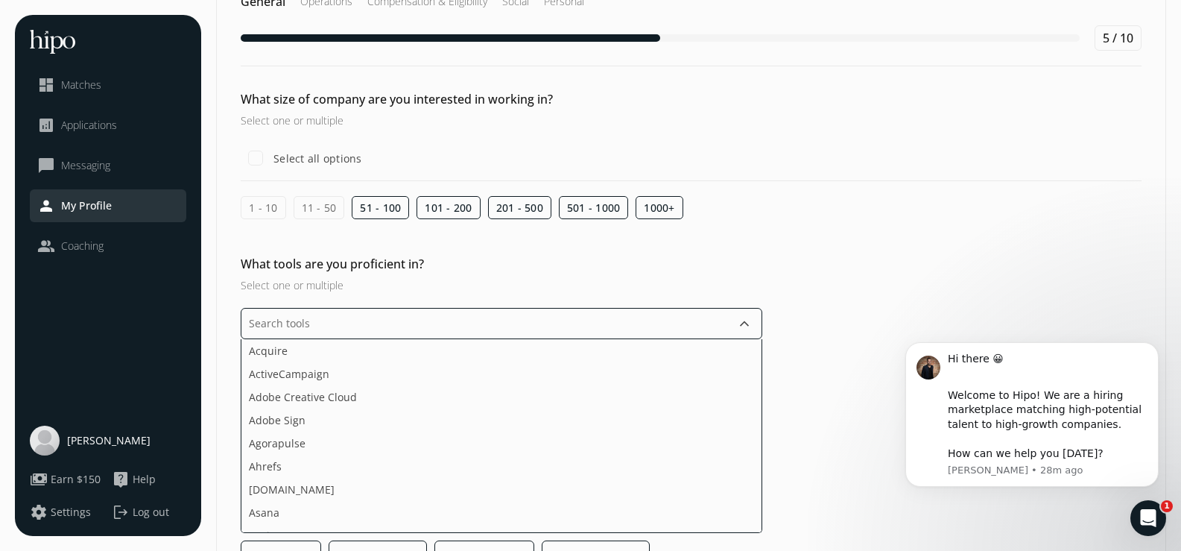
scroll to position [149, 0]
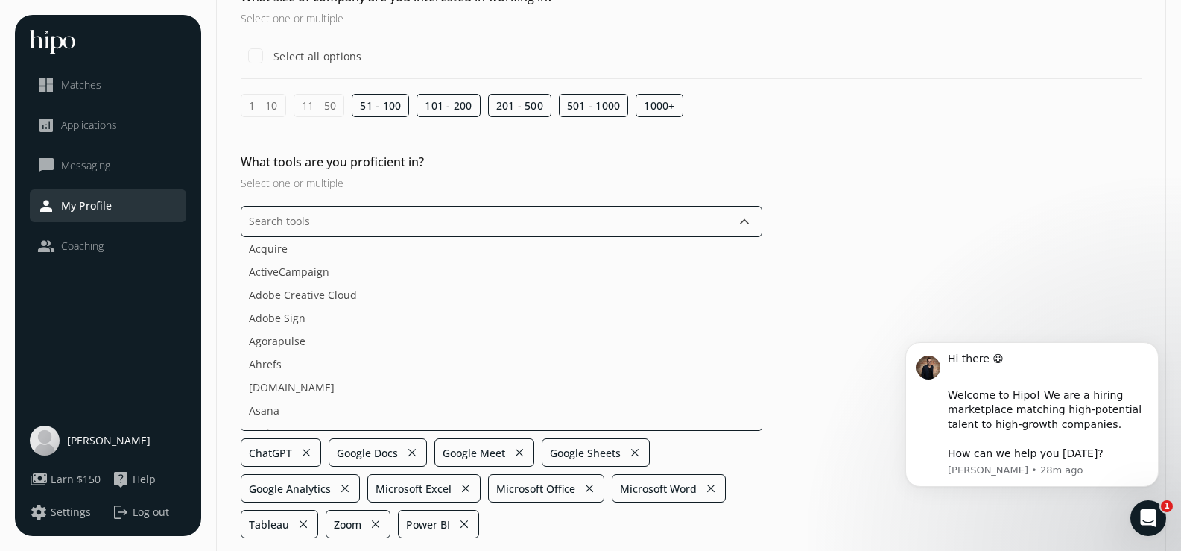
click at [387, 226] on input "text" at bounding box center [501, 221] width 521 height 31
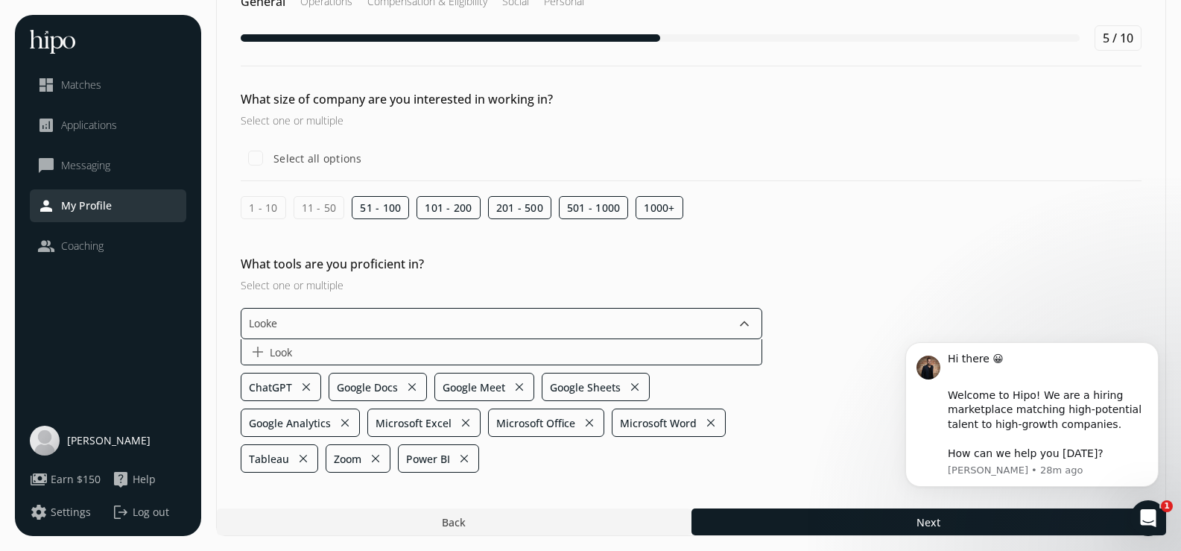
type input "Looker"
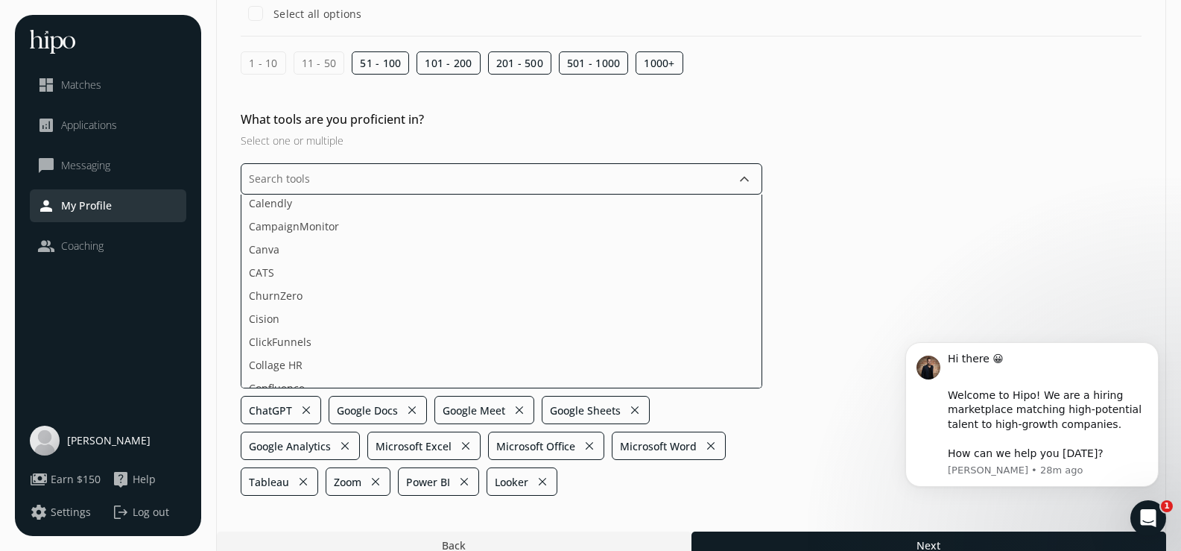
scroll to position [215, 0]
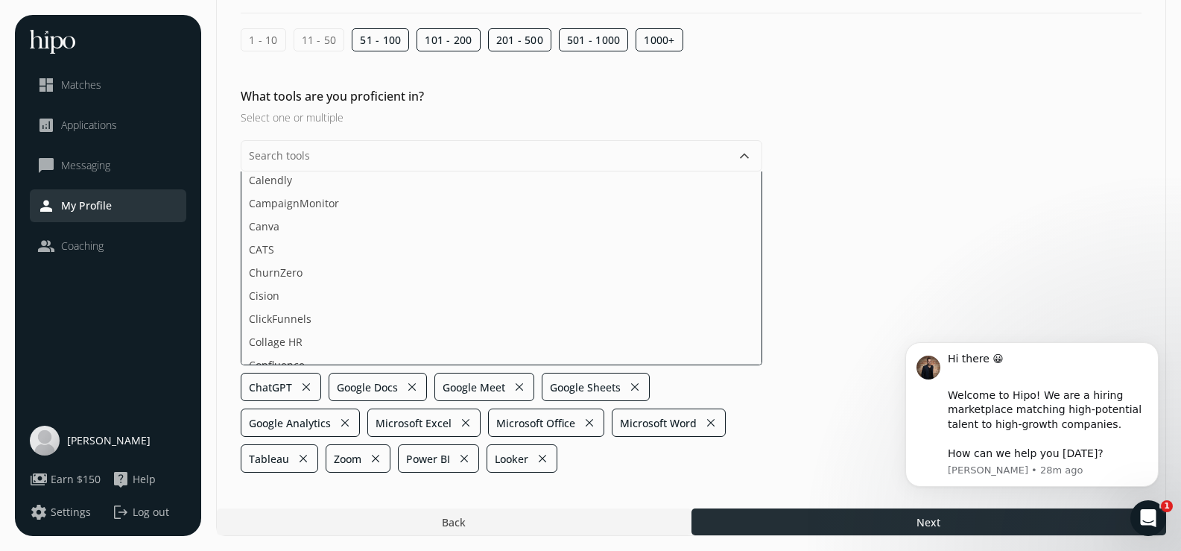
click at [822, 512] on div at bounding box center [928, 521] width 475 height 27
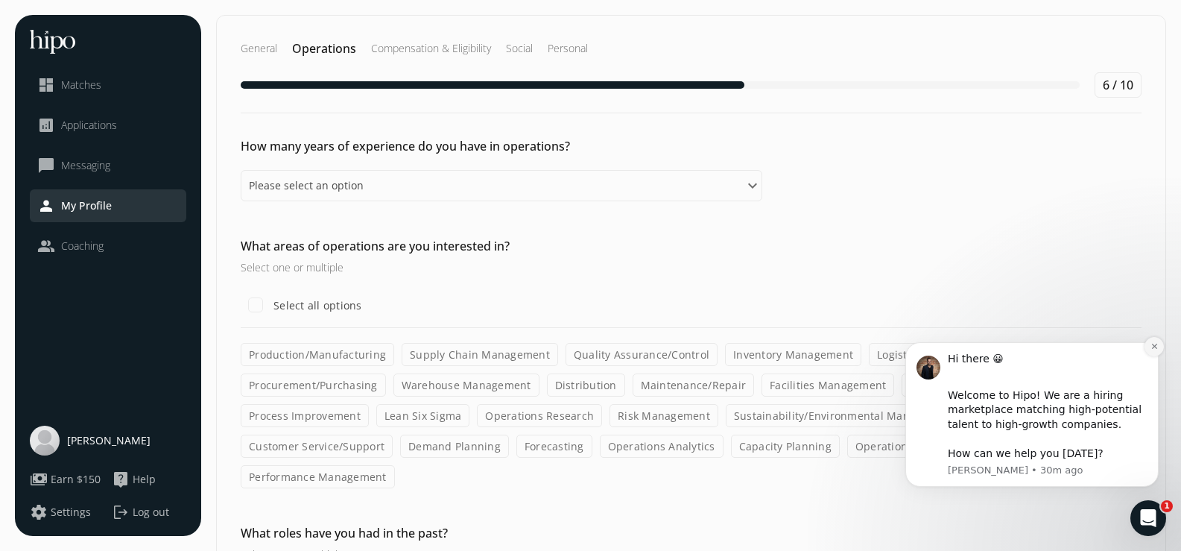
click at [1154, 346] on icon "Dismiss notification" at bounding box center [1153, 345] width 5 height 5
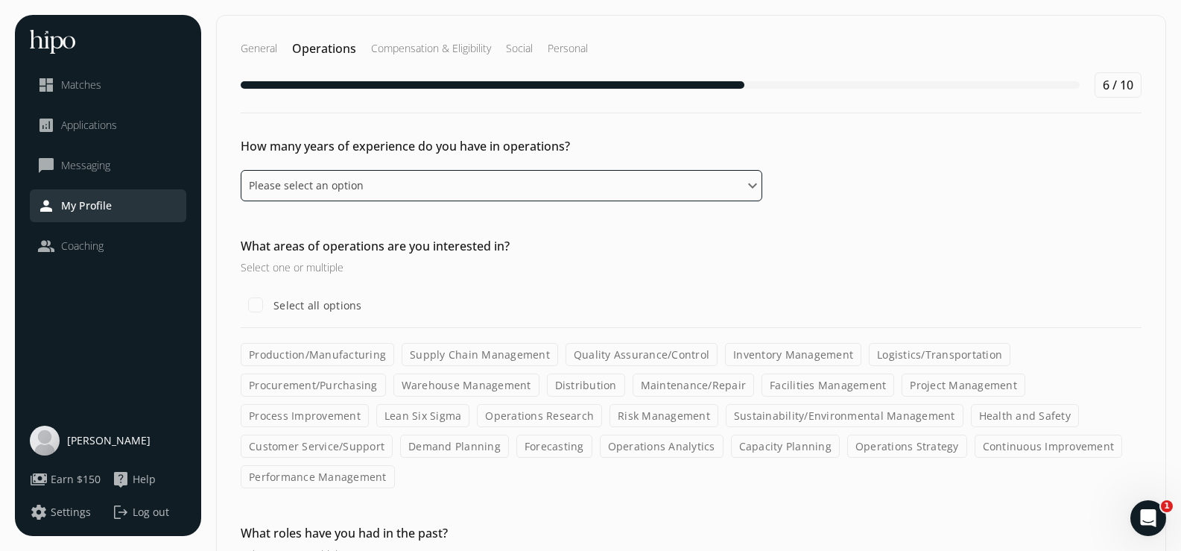
click at [440, 197] on select "Please select an option 0 - 1 years 2 - 3 years 4 - 5 years 6 - 8 years 9+ years" at bounding box center [501, 185] width 521 height 31
select select "four_five_years"
click at [241, 170] on select "Please select an option 0 - 1 years 2 - 3 years 4 - 5 years 6 - 8 years 9+ years" at bounding box center [501, 185] width 521 height 31
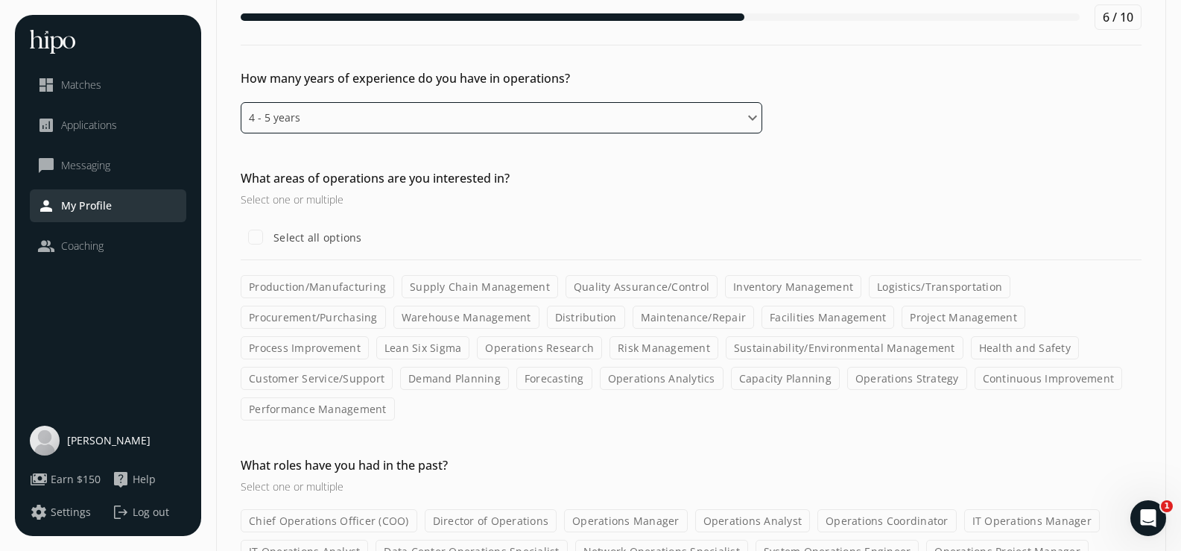
scroll to position [149, 0]
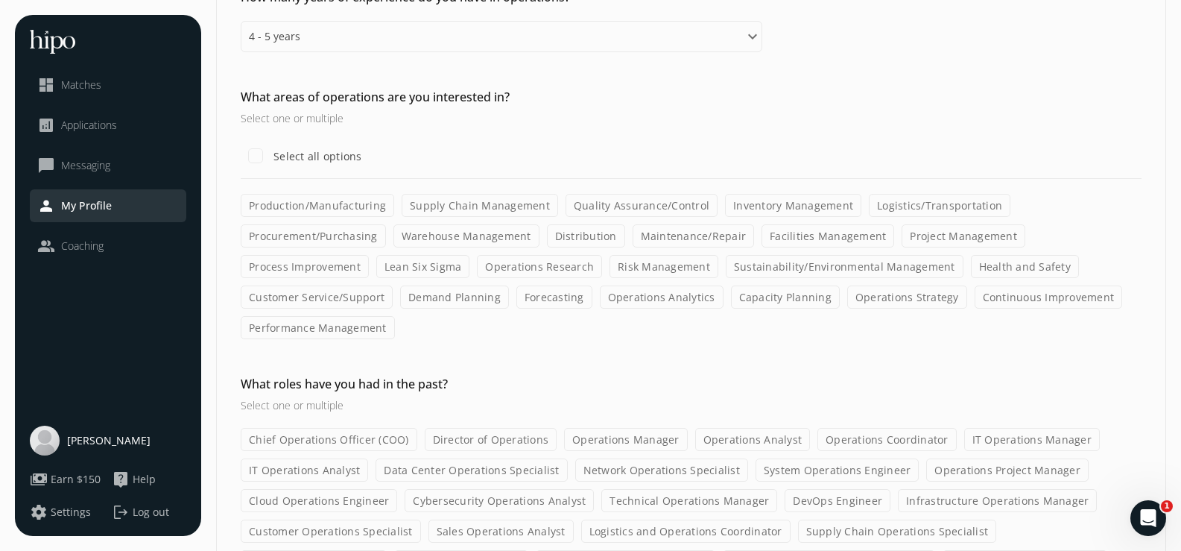
click at [847, 299] on label "Operations Strategy" at bounding box center [907, 296] width 120 height 23
click at [0, 0] on input "Operations Strategy" at bounding box center [0, 0] width 0 height 0
click at [516, 296] on label "Forecasting" at bounding box center [554, 296] width 76 height 23
click at [0, 0] on input "Forecasting" at bounding box center [0, 0] width 0 height 0
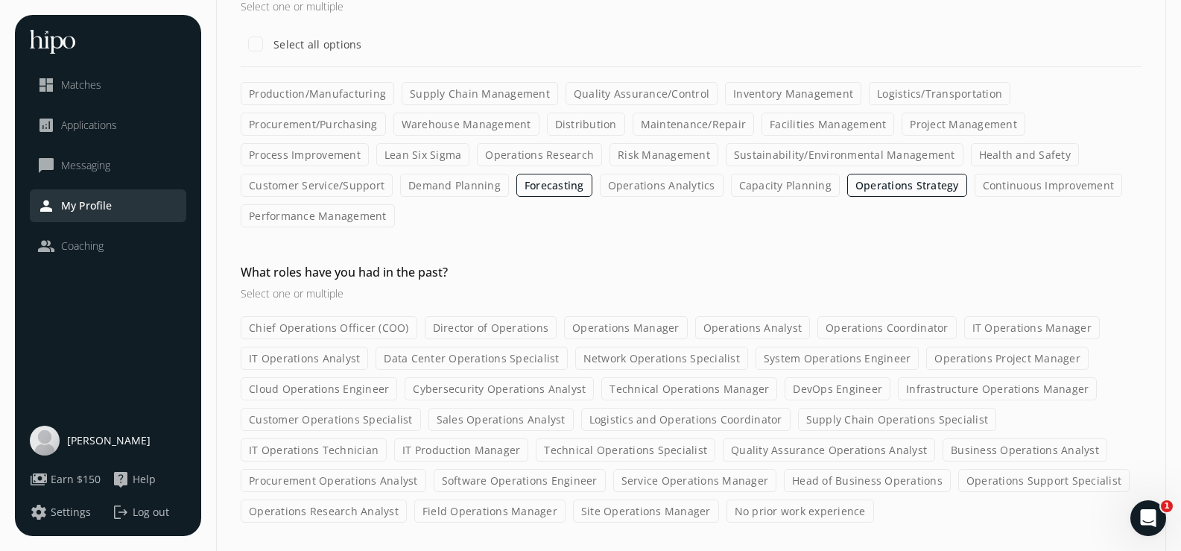
scroll to position [280, 0]
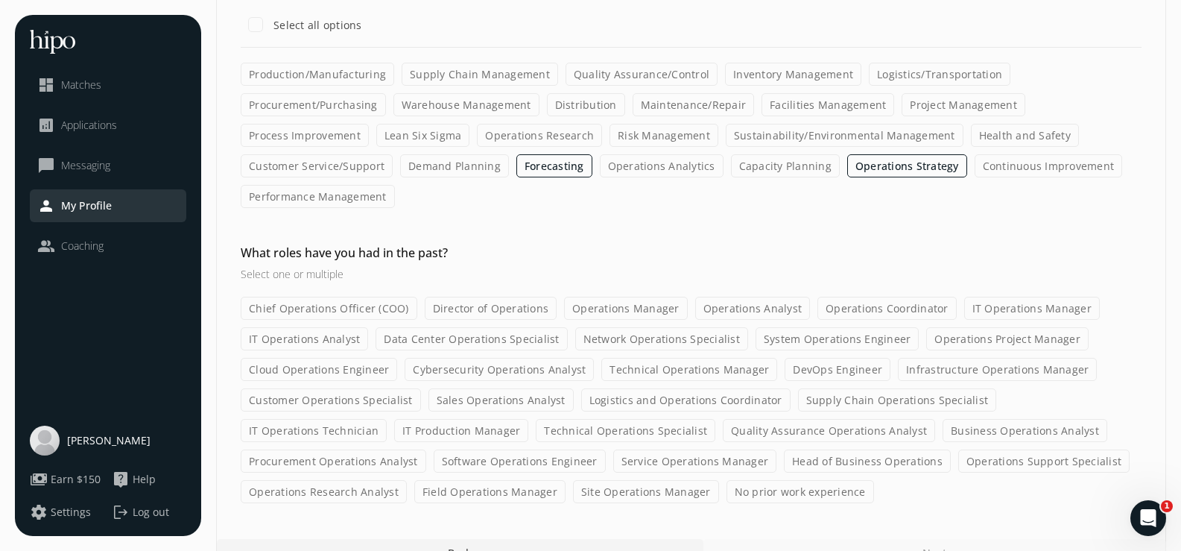
click at [736, 296] on label "Operations Analyst" at bounding box center [752, 307] width 115 height 23
click at [0, 0] on input "Operations Analyst" at bounding box center [0, 0] width 0 height 0
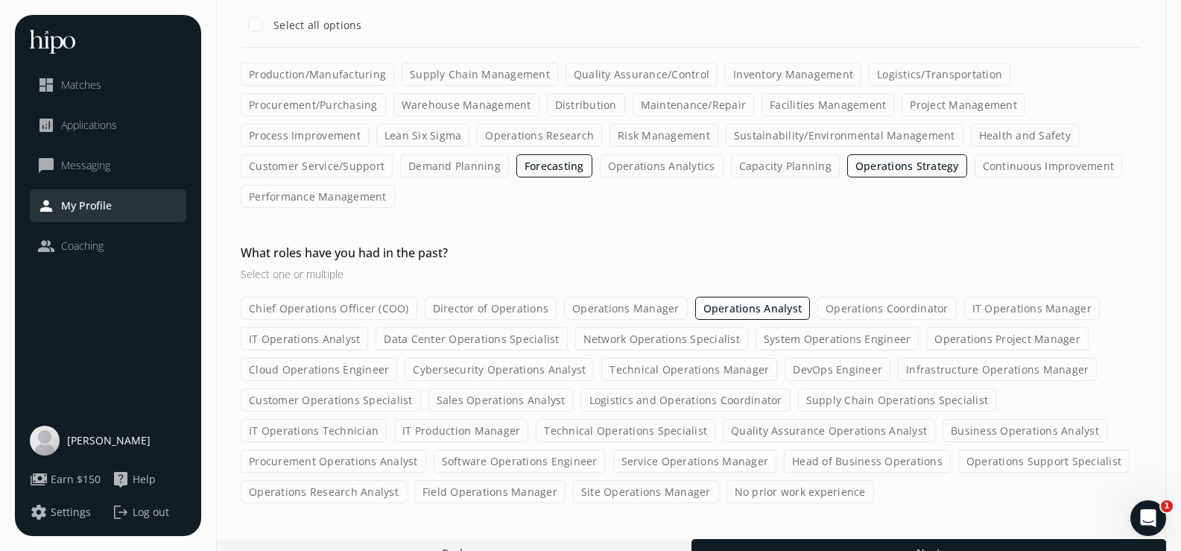
click at [500, 388] on label "Sales Operations Analyst" at bounding box center [500, 399] width 145 height 23
click at [0, 0] on input "Sales Operations Analyst" at bounding box center [0, 0] width 0 height 0
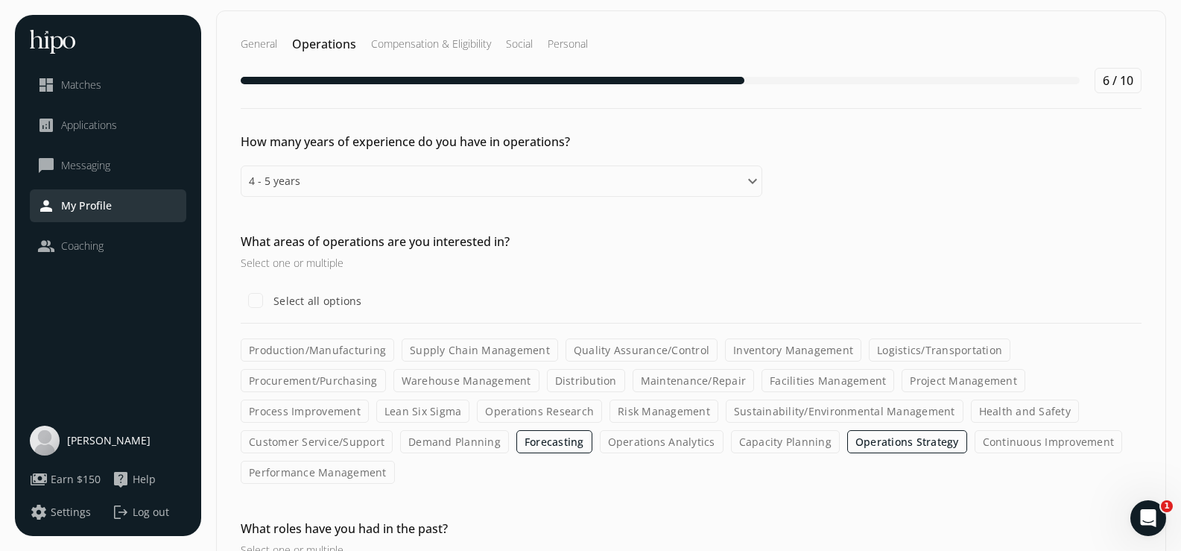
scroll to position [0, 0]
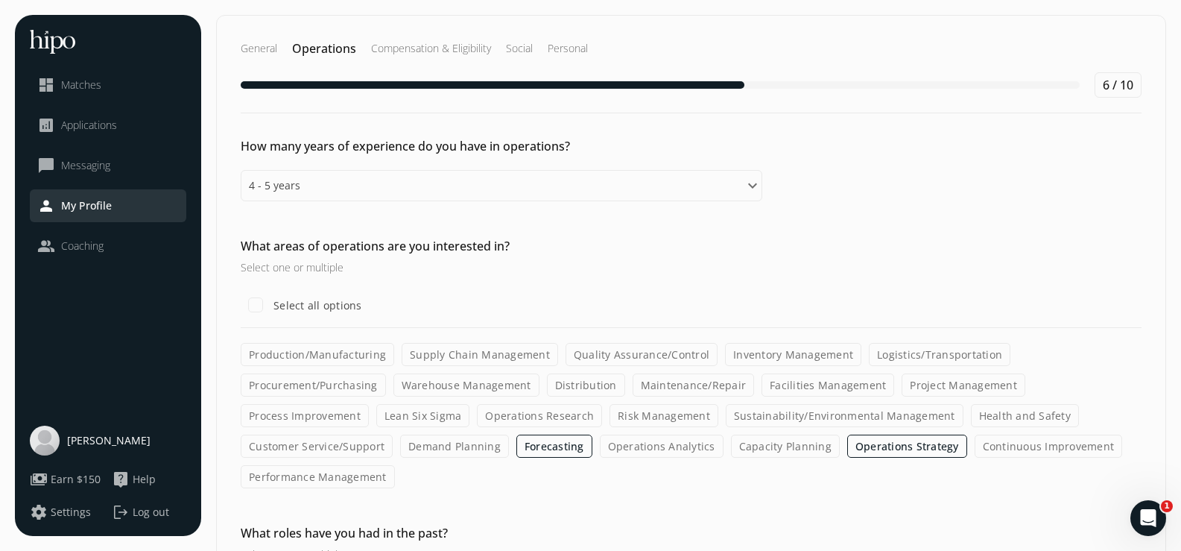
click at [253, 48] on h2 "General" at bounding box center [259, 48] width 37 height 15
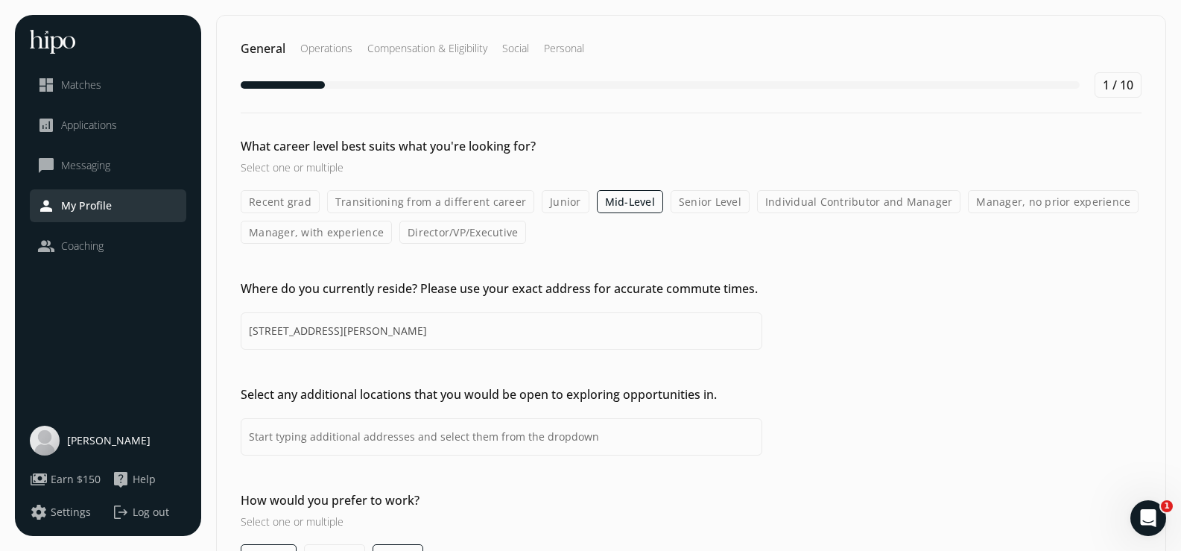
click at [367, 51] on h2 "Operations" at bounding box center [427, 48] width 120 height 15
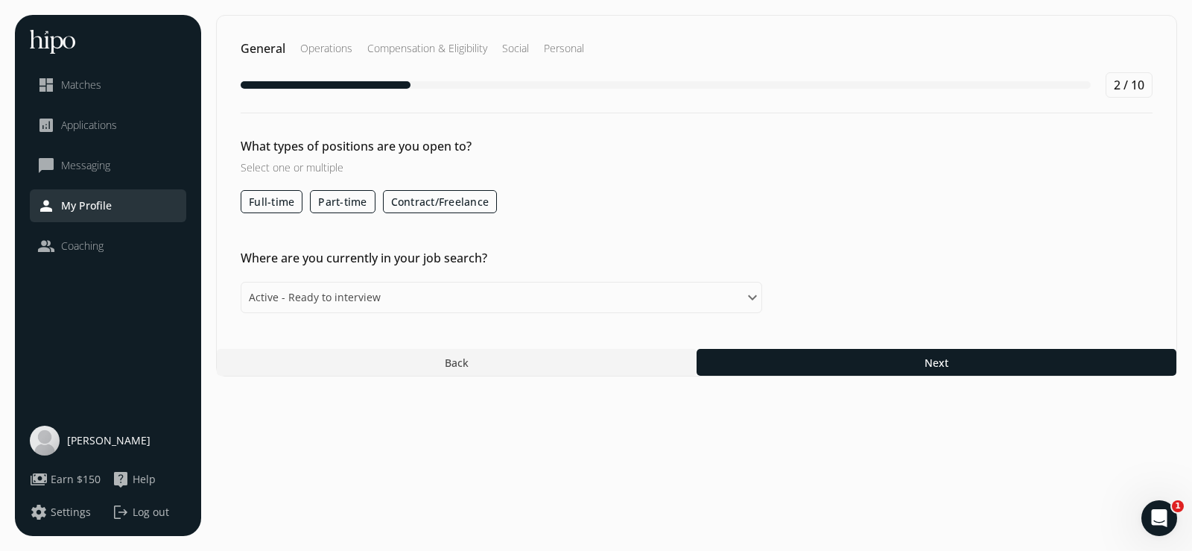
click at [502, 51] on h2 "Compensation & Eligibility" at bounding box center [515, 48] width 27 height 15
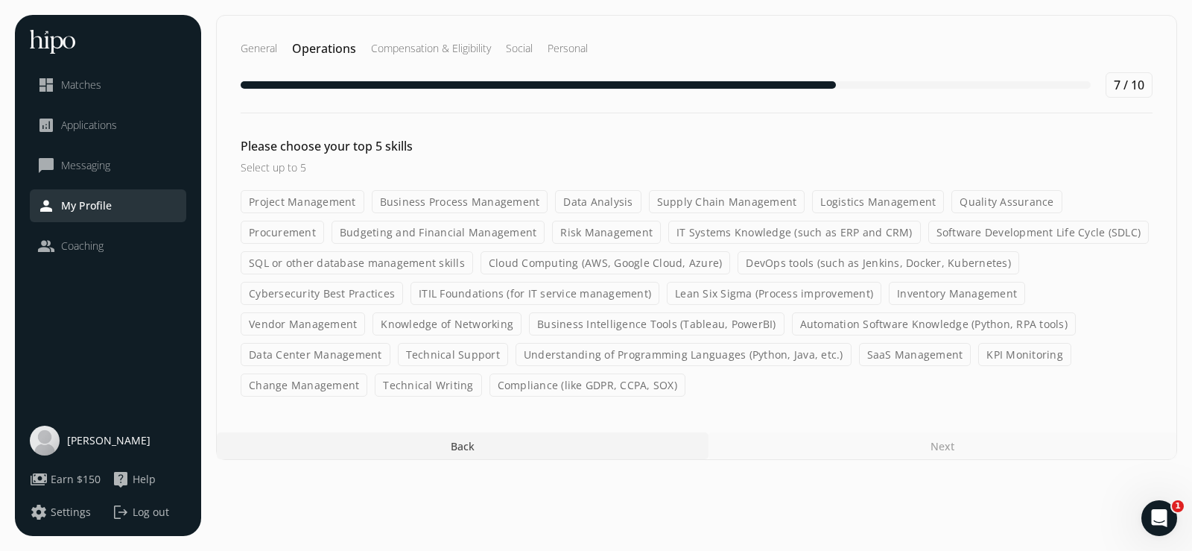
click at [313, 200] on label "Project Management" at bounding box center [303, 201] width 124 height 23
click at [0, 0] on input "Project Management" at bounding box center [0, 0] width 0 height 0
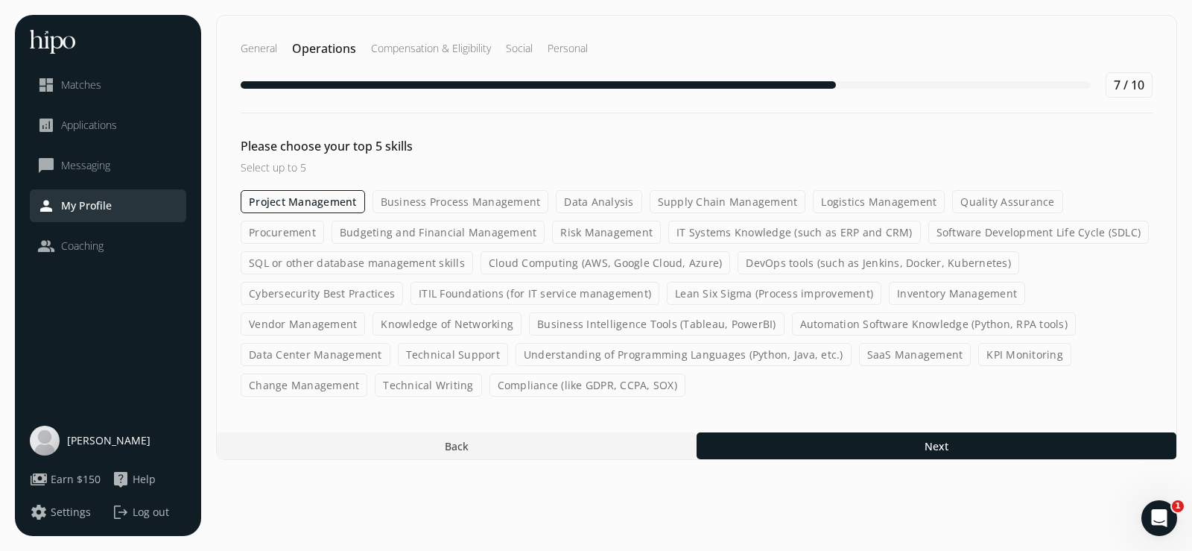
click at [439, 209] on label "Business Process Management" at bounding box center [460, 201] width 177 height 23
click at [0, 0] on input "Business Process Management" at bounding box center [0, 0] width 0 height 0
click at [597, 203] on label "Data Analysis" at bounding box center [599, 201] width 86 height 23
click at [0, 0] on input "Data Analysis" at bounding box center [0, 0] width 0 height 0
click at [381, 235] on label "Budgeting and Financial Management" at bounding box center [439, 232] width 214 height 23
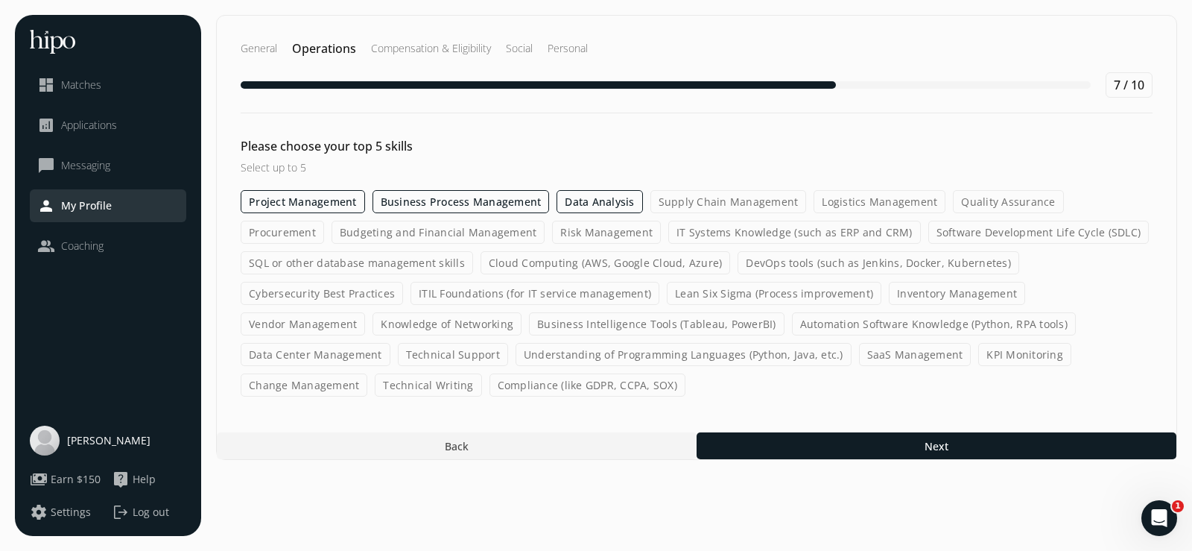
click at [0, 0] on input "Budgeting and Financial Management" at bounding box center [0, 0] width 0 height 0
click at [396, 258] on label "SQL or other database management skills" at bounding box center [357, 262] width 232 height 23
click at [0, 0] on input "SQL or other database management skills" at bounding box center [0, 0] width 0 height 0
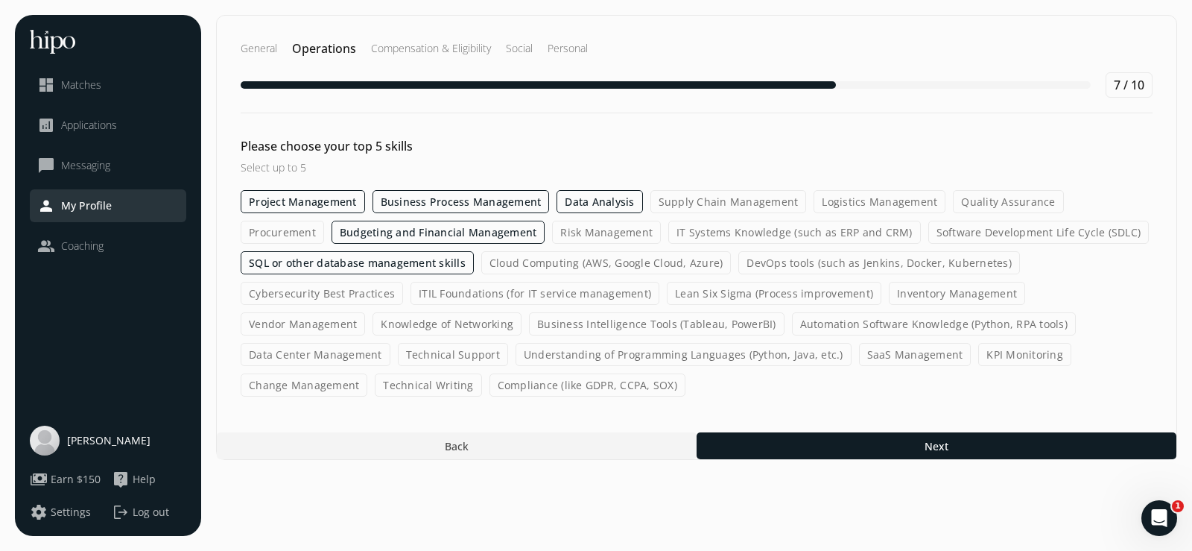
click at [266, 51] on h2 "General" at bounding box center [259, 48] width 37 height 15
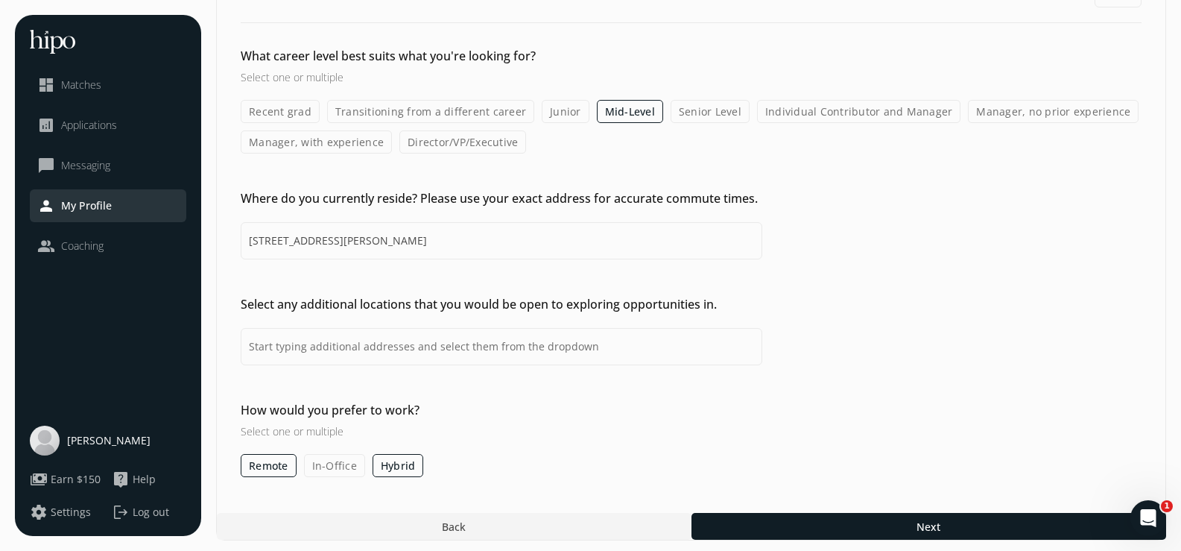
scroll to position [95, 0]
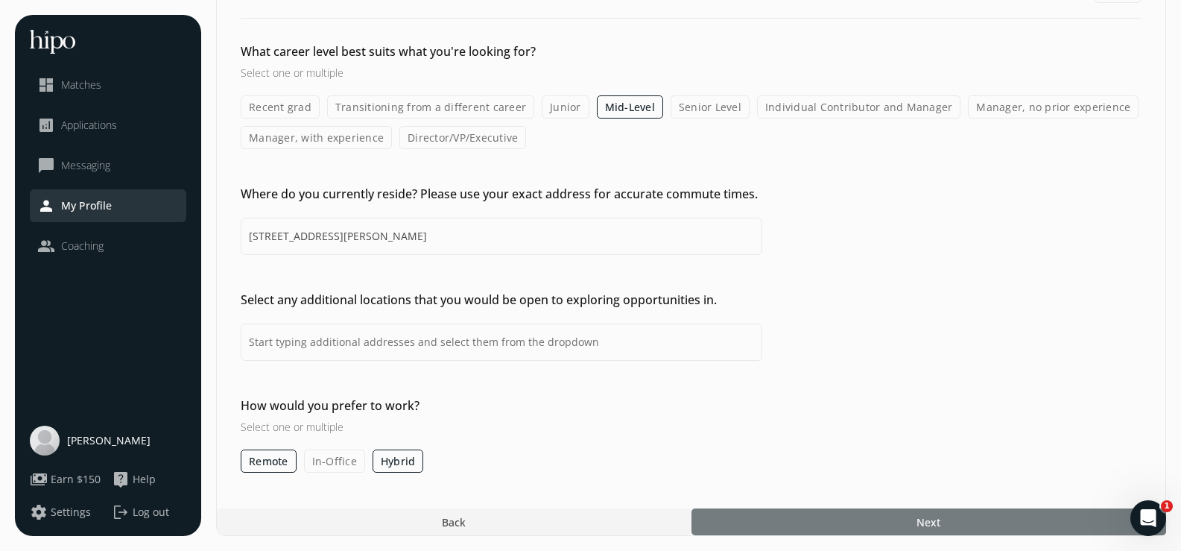
click at [796, 526] on div at bounding box center [928, 521] width 475 height 27
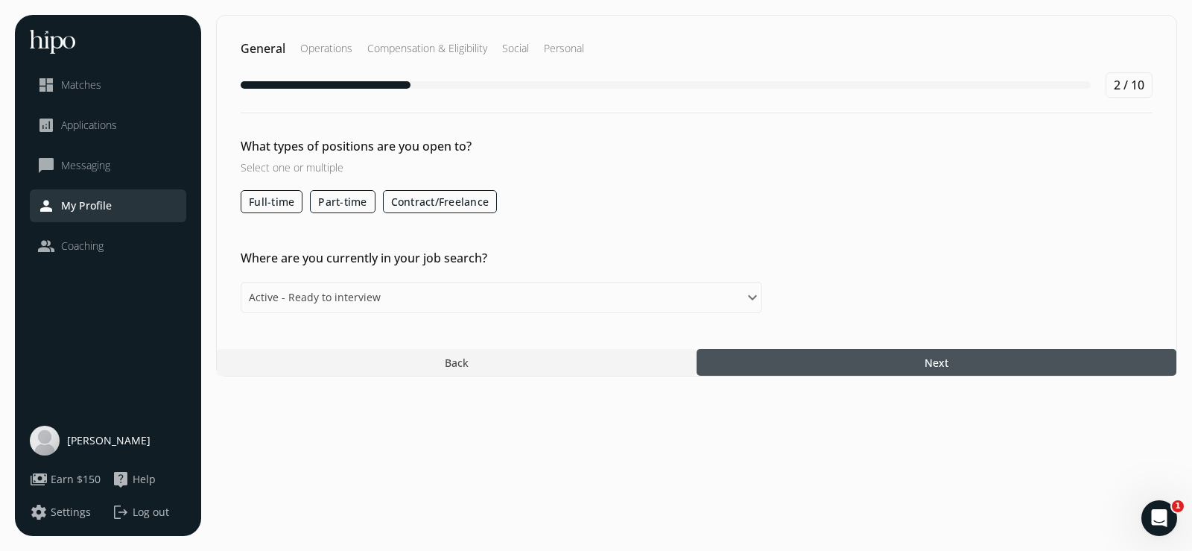
click at [781, 362] on div at bounding box center [937, 362] width 480 height 27
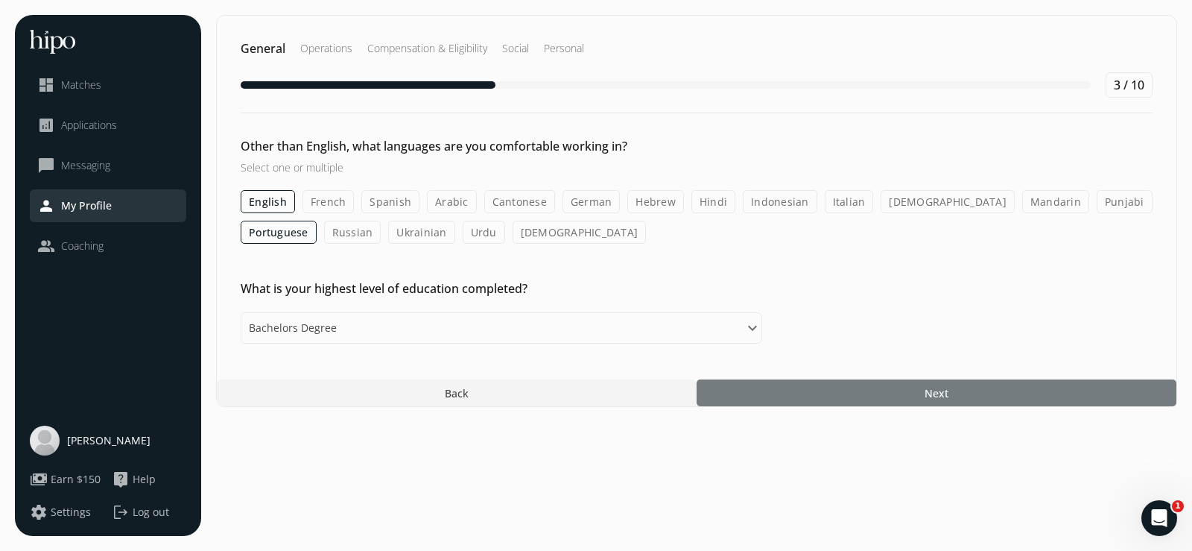
click at [785, 396] on div at bounding box center [937, 392] width 480 height 27
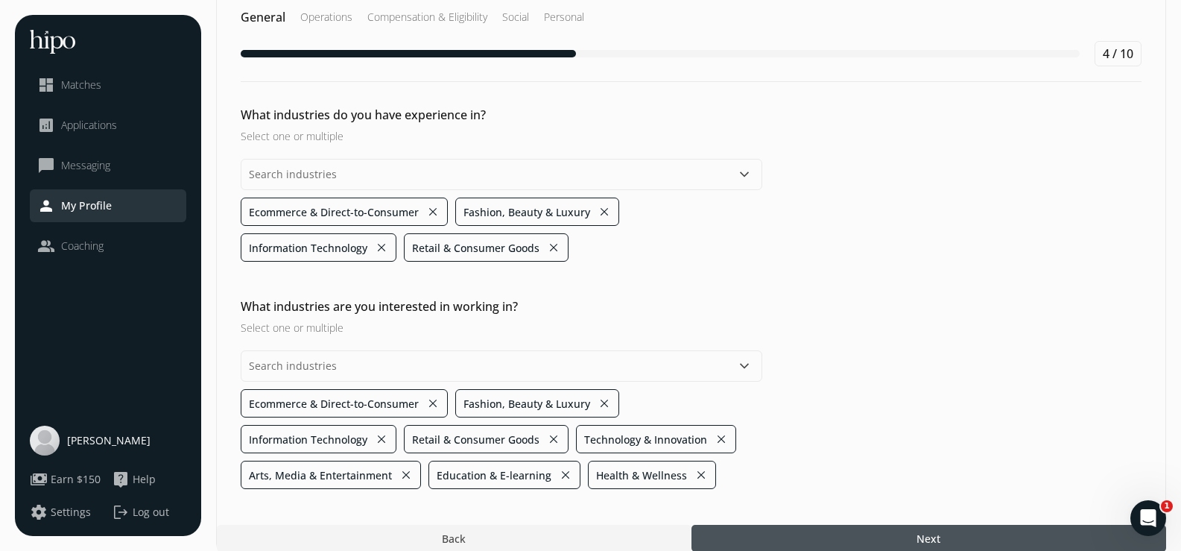
scroll to position [48, 0]
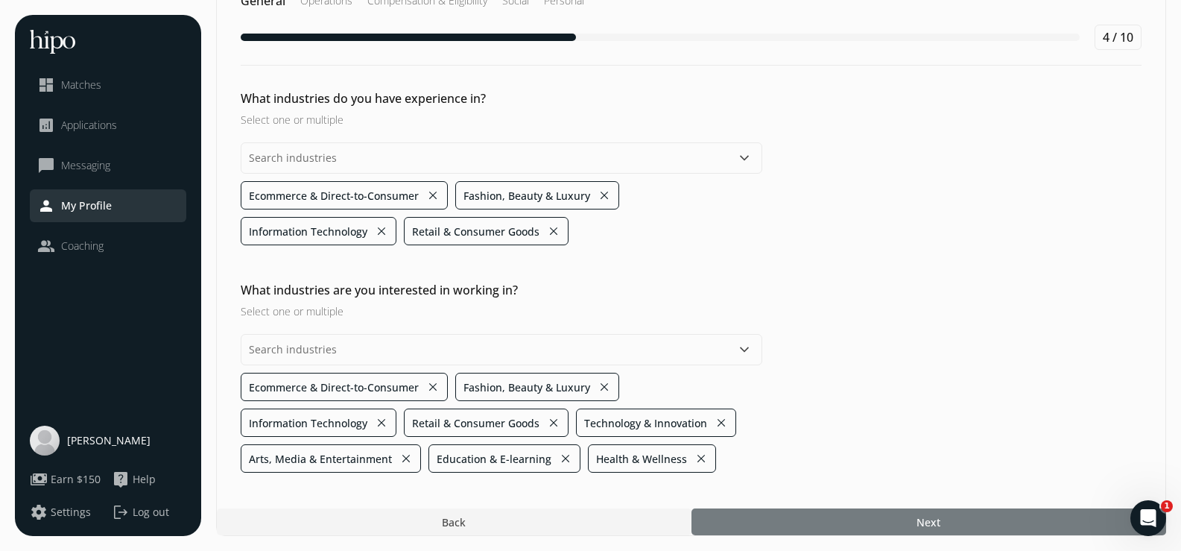
click at [778, 519] on div at bounding box center [928, 521] width 475 height 27
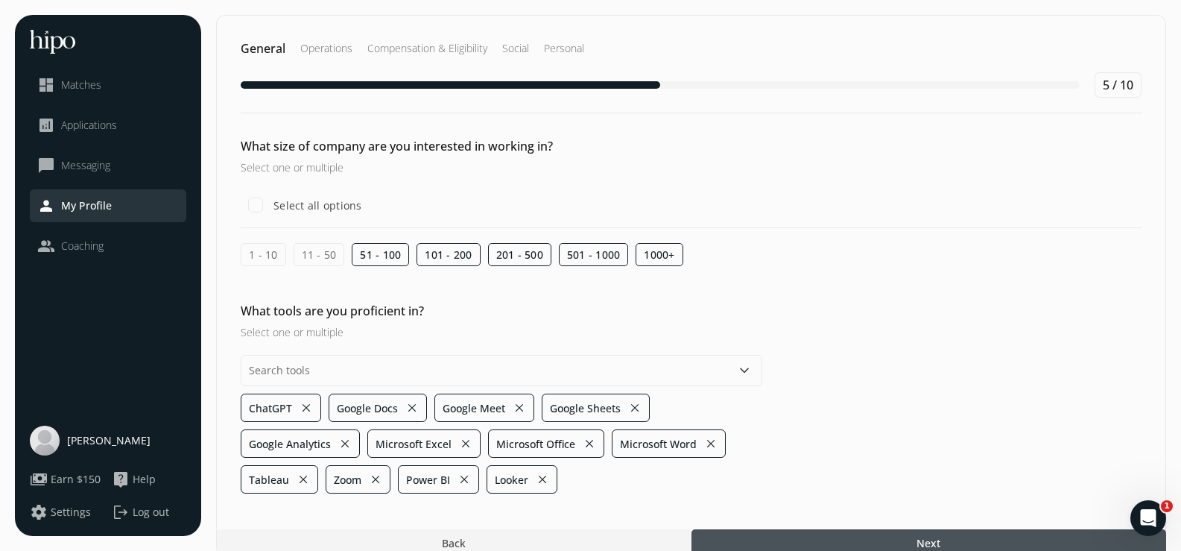
scroll to position [21, 0]
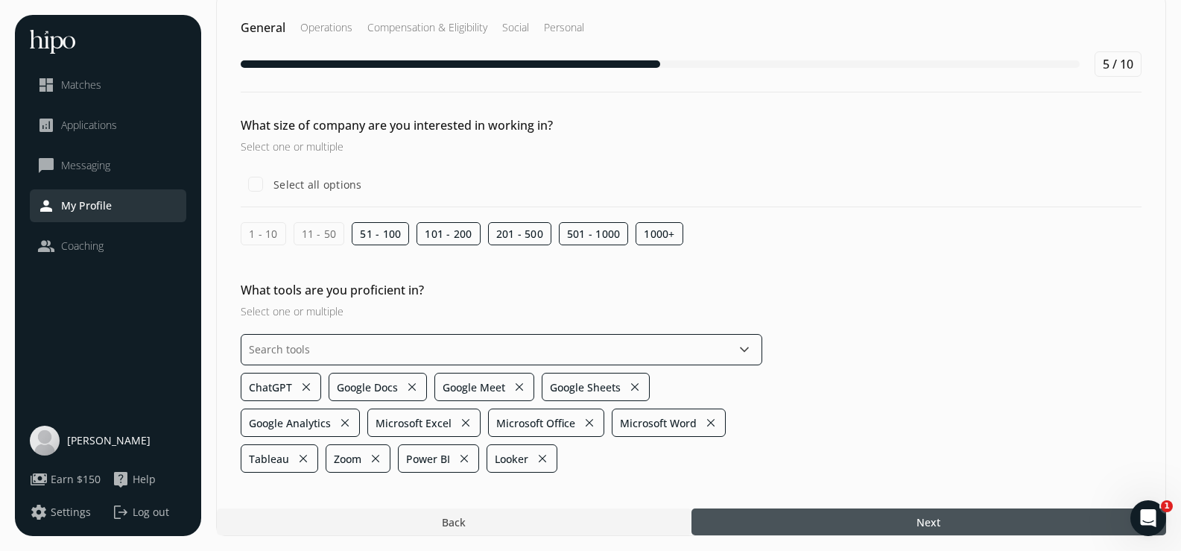
click at [495, 346] on input "text" at bounding box center [501, 349] width 521 height 31
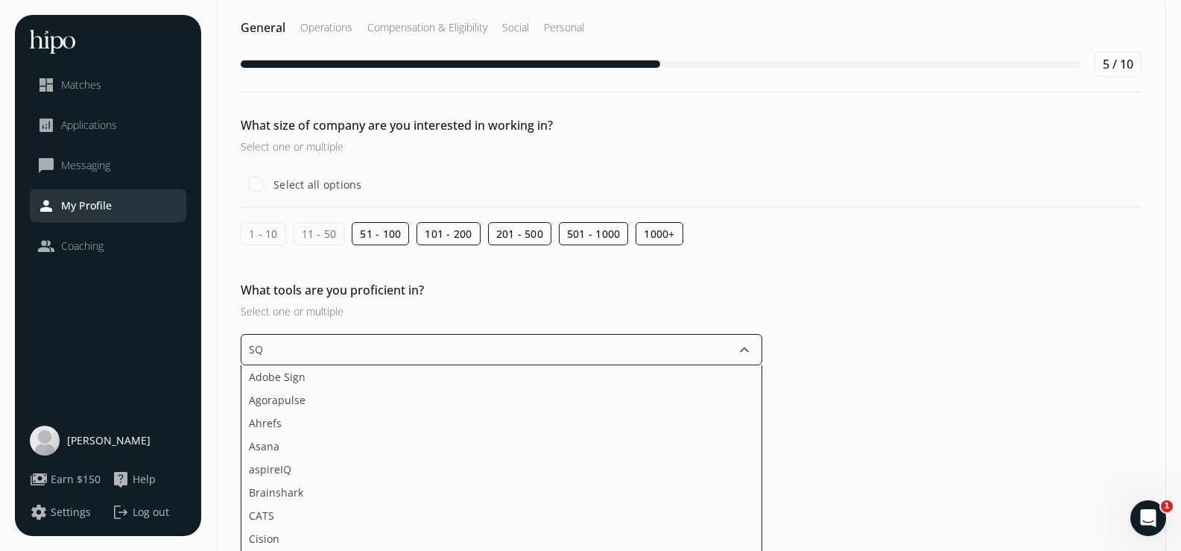
type input "SQL"
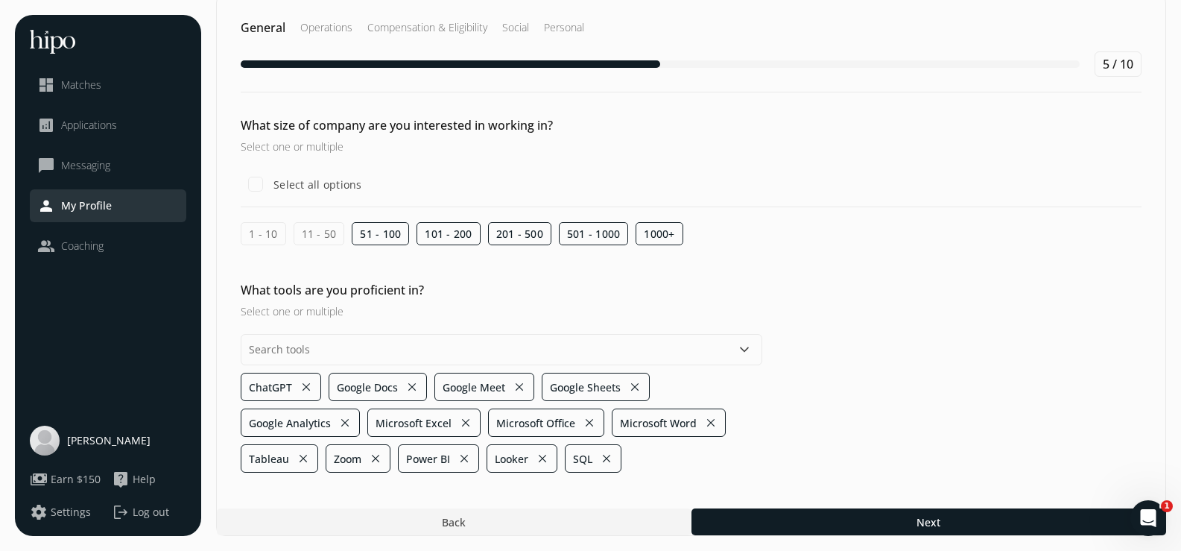
click at [882, 378] on div "What tools are you proficient in? Select one or multiple keyboard_arrow_down Ch…" at bounding box center [691, 376] width 948 height 191
click at [849, 505] on div "General Operations Compensation & Eligibility Social Personal 5 / 10 What size …" at bounding box center [691, 265] width 950 height 542
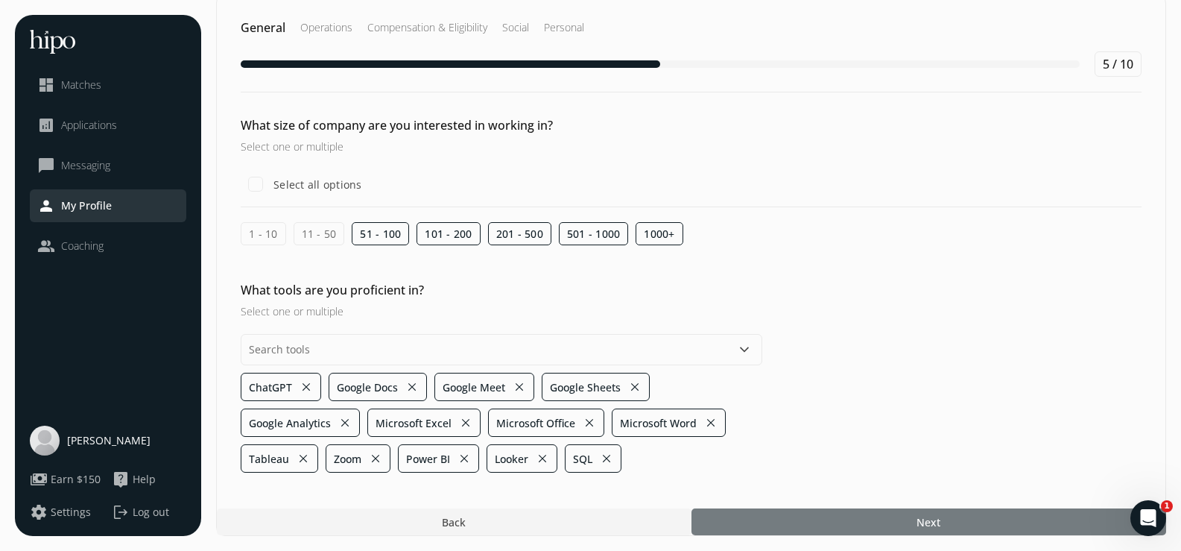
click at [849, 516] on div at bounding box center [928, 521] width 475 height 27
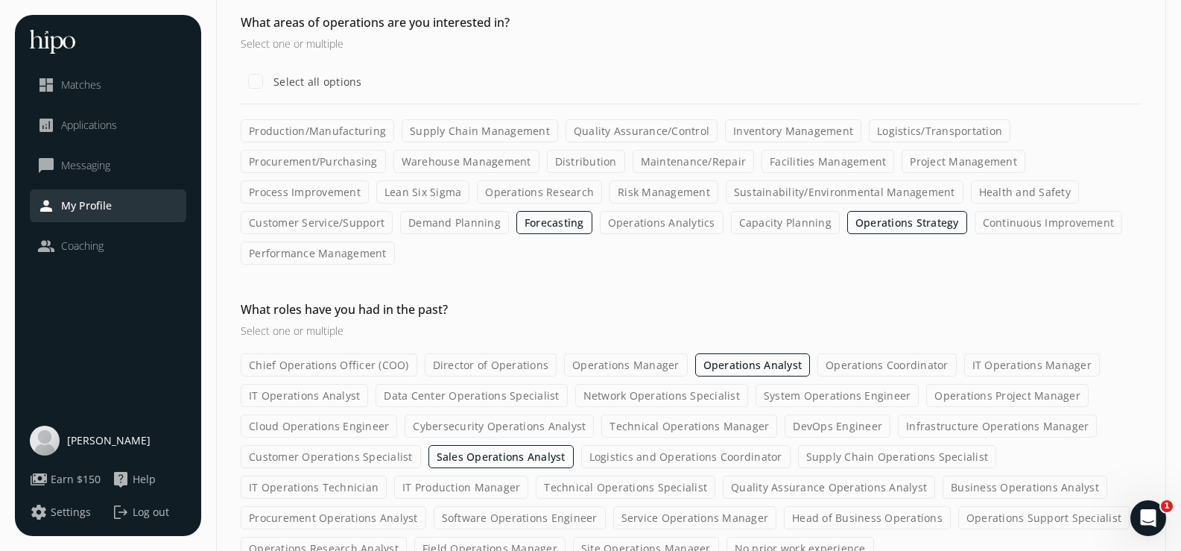
scroll to position [280, 0]
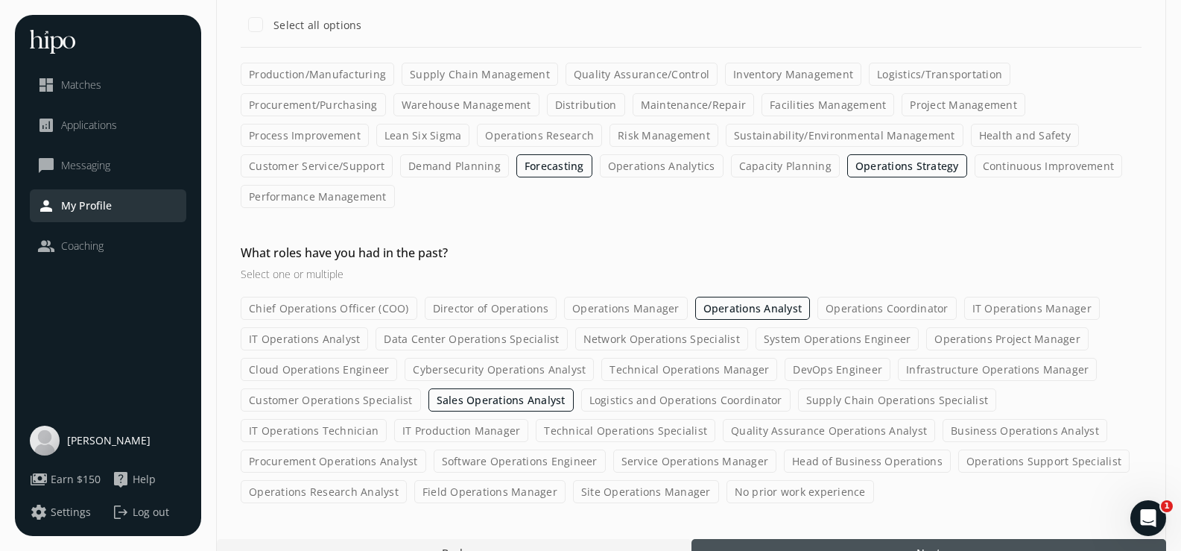
click at [808, 539] on div at bounding box center [928, 552] width 475 height 27
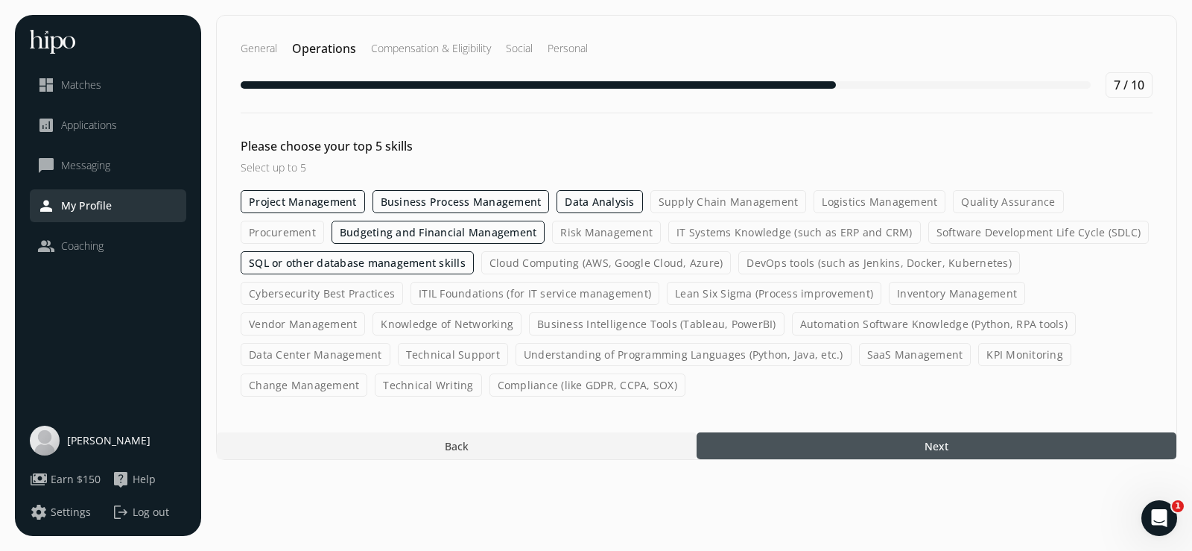
click at [978, 358] on label "KPI Monitoring" at bounding box center [1024, 354] width 93 height 23
click at [0, 0] on input "KPI Monitoring" at bounding box center [0, 0] width 0 height 0
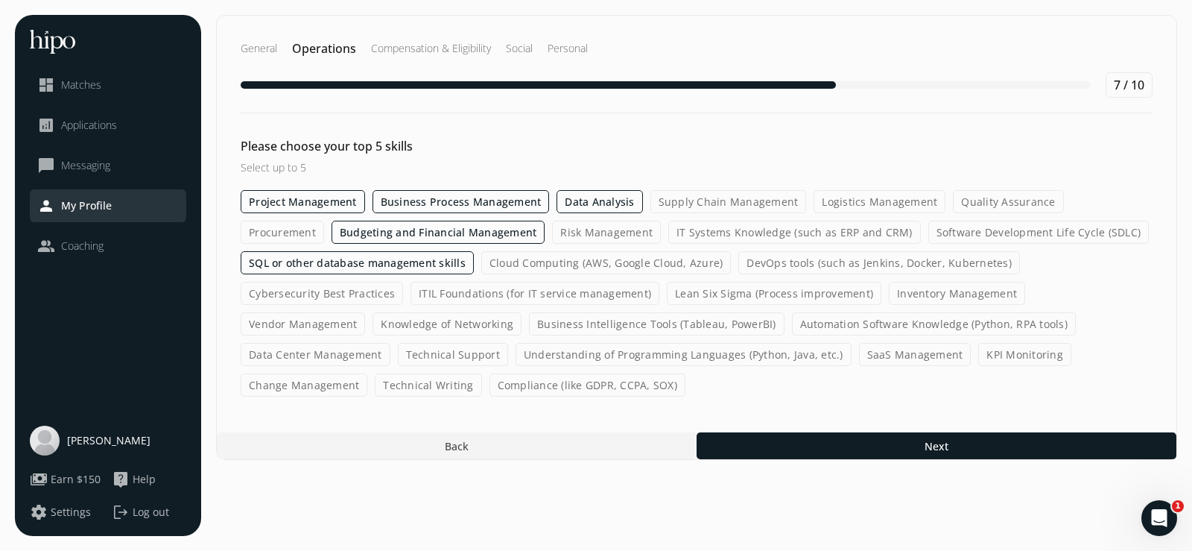
click at [416, 198] on label "Business Process Management" at bounding box center [460, 201] width 177 height 23
click at [0, 0] on input "Business Process Management" at bounding box center [0, 0] width 0 height 0
click at [978, 359] on label "KPI Monitoring" at bounding box center [1024, 354] width 93 height 23
click at [0, 0] on input "KPI Monitoring" at bounding box center [0, 0] width 0 height 0
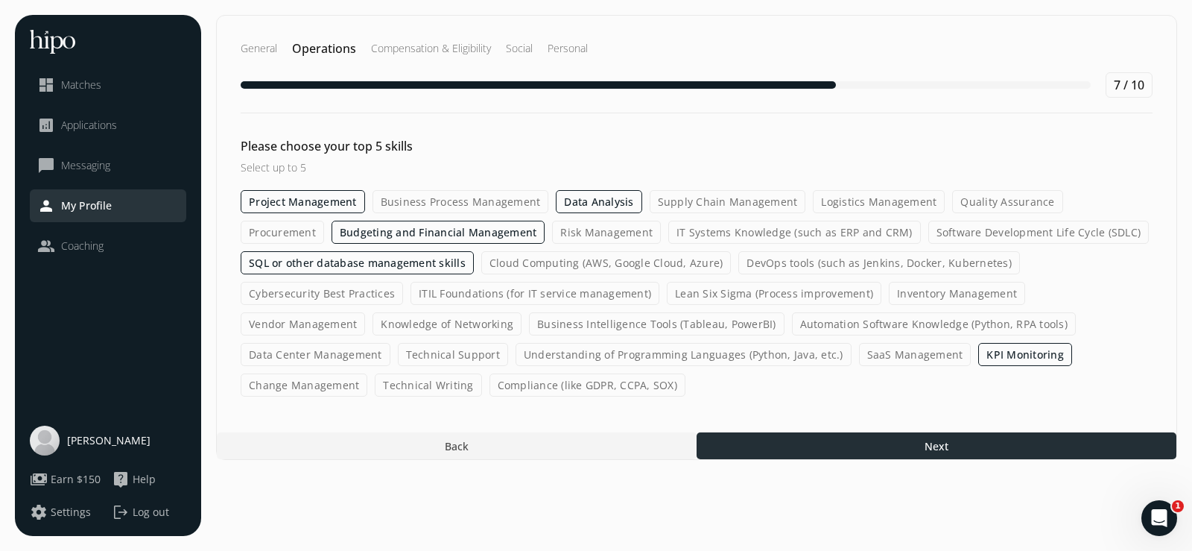
click at [835, 442] on div at bounding box center [937, 445] width 480 height 27
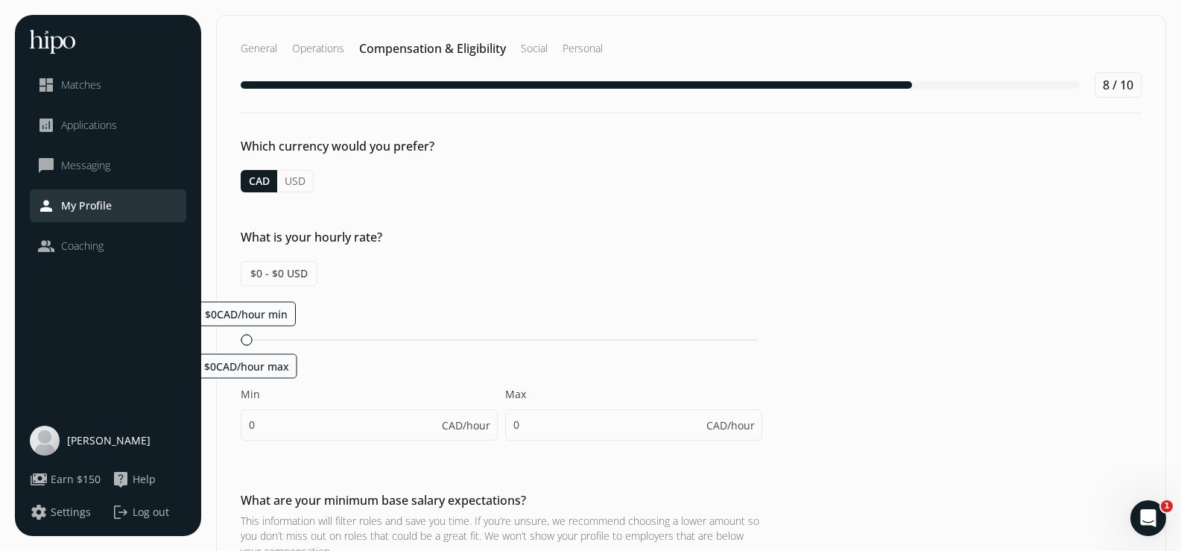
click at [305, 182] on button "USD" at bounding box center [295, 181] width 37 height 22
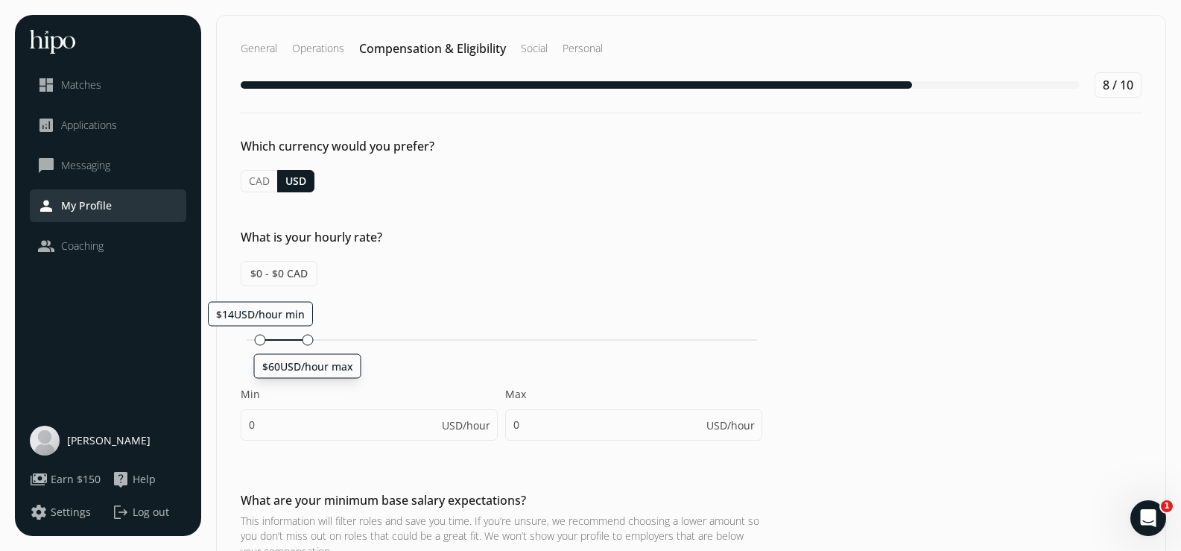
drag, startPoint x: 250, startPoint y: 341, endPoint x: 303, endPoint y: 353, distance: 54.2
click at [303, 345] on div "$60USD/hour max" at bounding box center [307, 339] width 11 height 11
type input "14"
type input "60"
drag, startPoint x: 266, startPoint y: 340, endPoint x: 275, endPoint y: 342, distance: 9.2
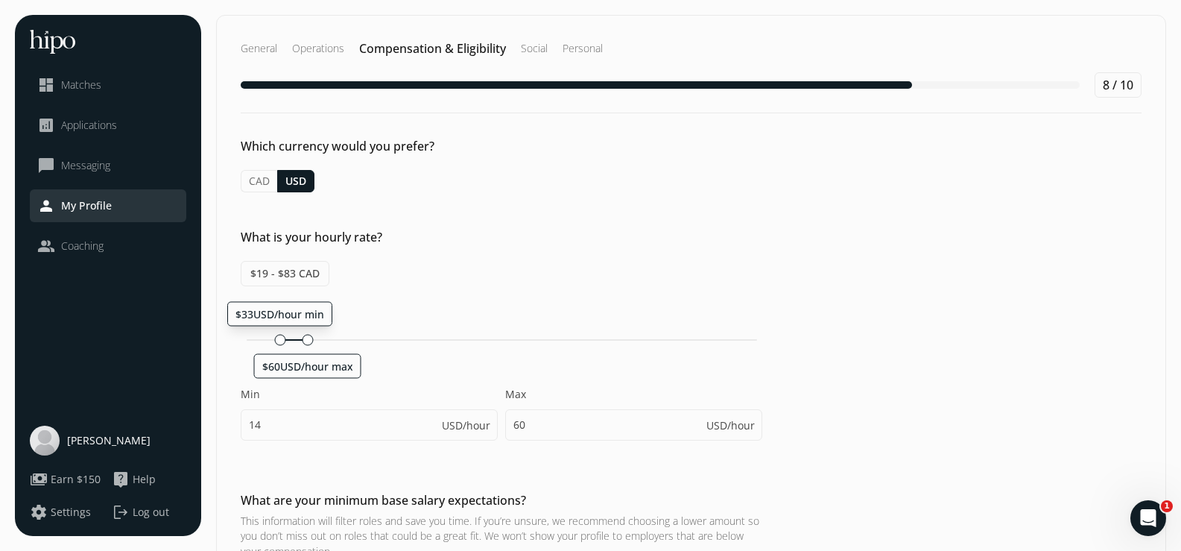
click at [275, 342] on div at bounding box center [279, 339] width 11 height 11
type input "33"
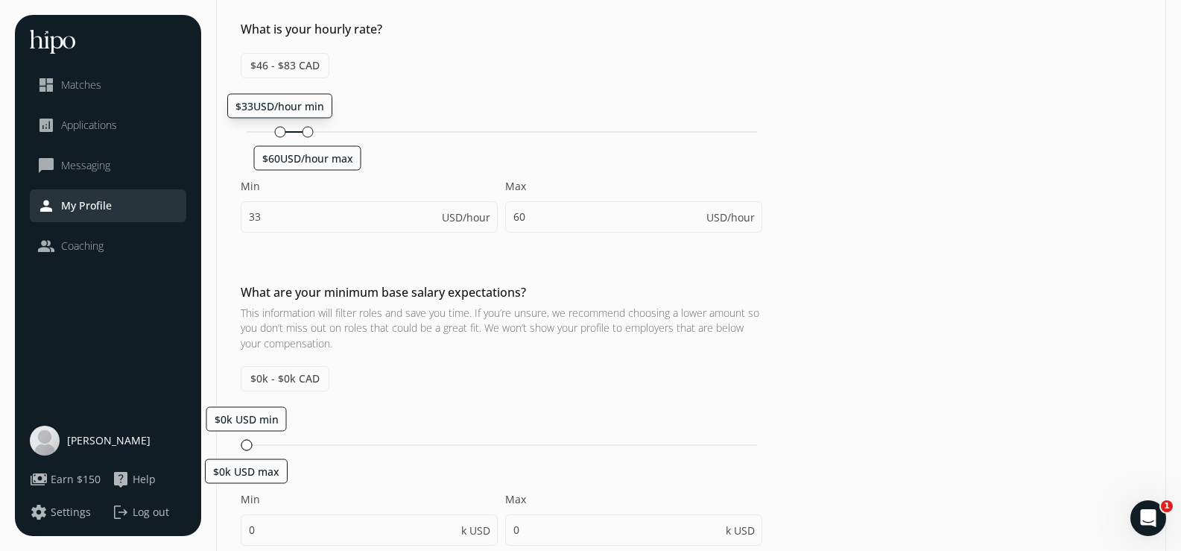
scroll to position [223, 0]
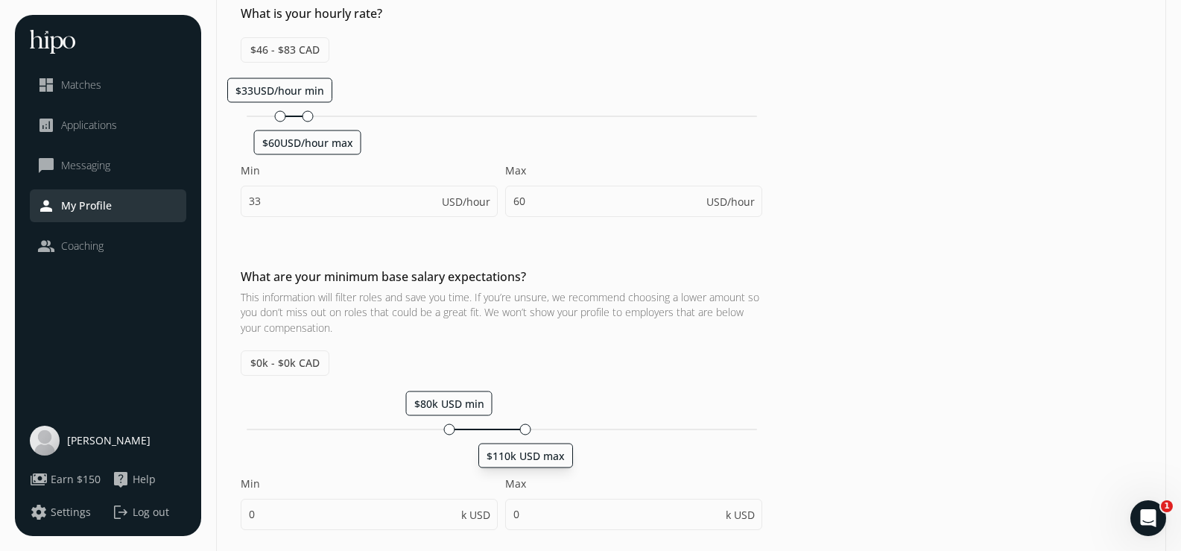
drag, startPoint x: 248, startPoint y: 434, endPoint x: 526, endPoint y: 440, distance: 277.9
click at [526, 440] on div "$80k USD min $110k USD max Min 0 k USD Max 0 k USD" at bounding box center [501, 467] width 521 height 154
type input "80"
type input "110"
type input "80"
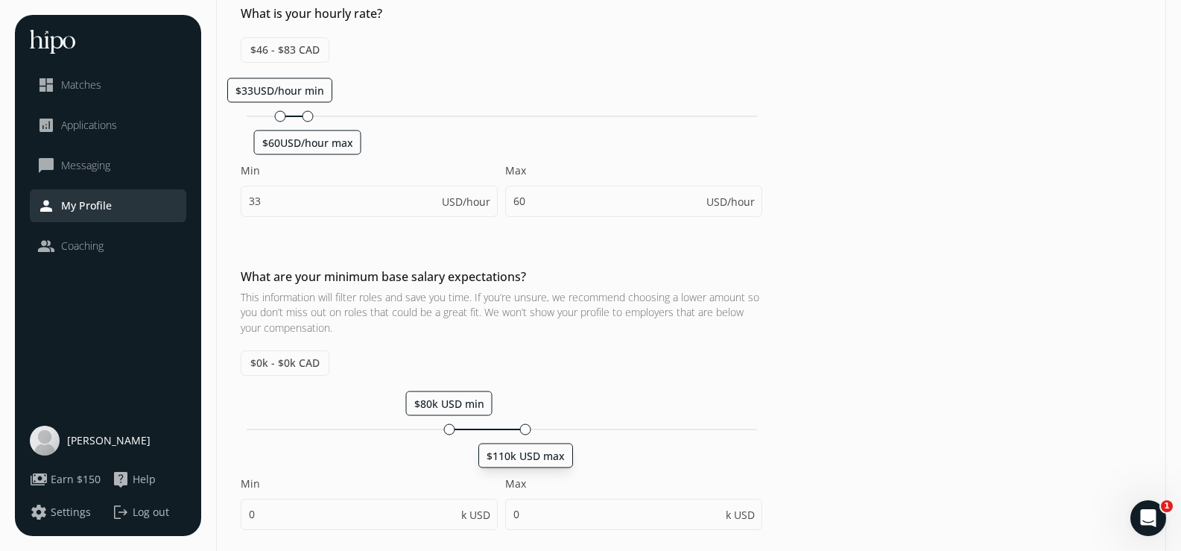
type input "85"
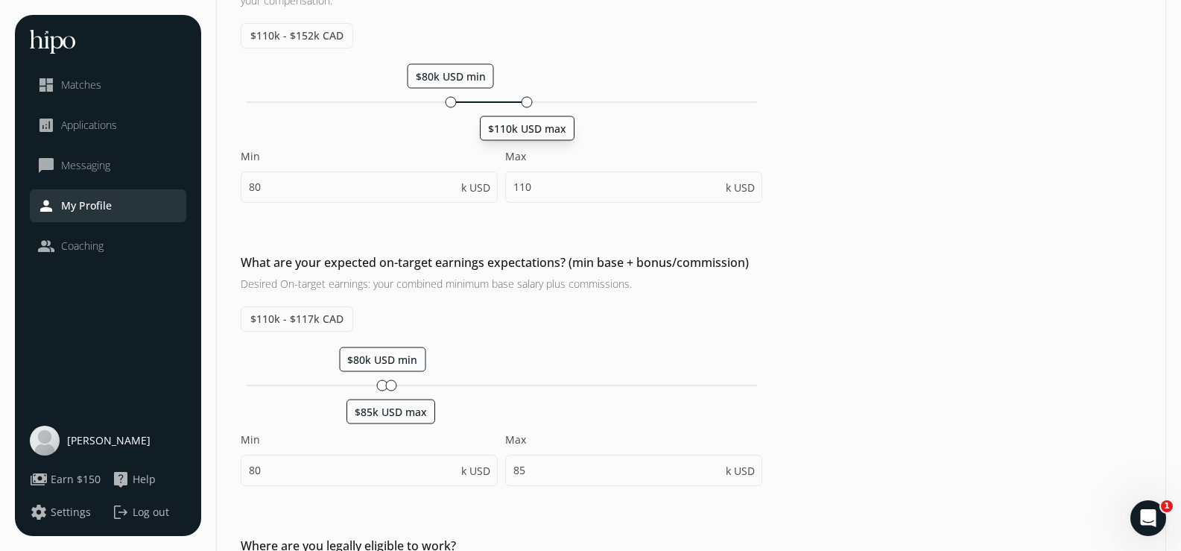
scroll to position [596, 0]
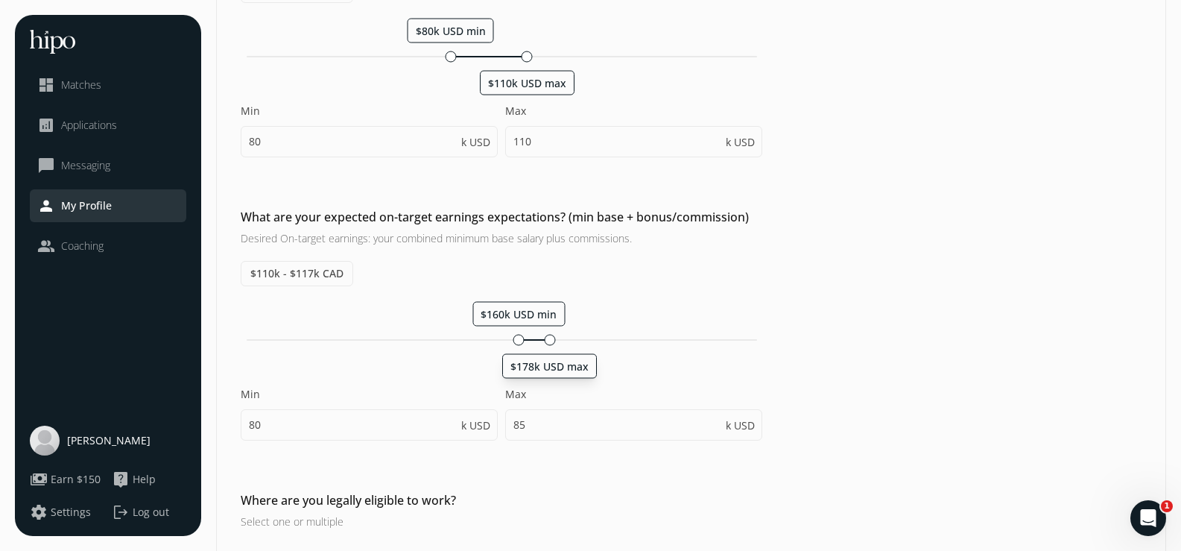
drag, startPoint x: 391, startPoint y: 340, endPoint x: 551, endPoint y: 364, distance: 161.2
click at [551, 345] on div "$178k USD max" at bounding box center [549, 339] width 11 height 11
type input "160"
type input "178"
drag, startPoint x: 519, startPoint y: 340, endPoint x: 475, endPoint y: 344, distance: 44.2
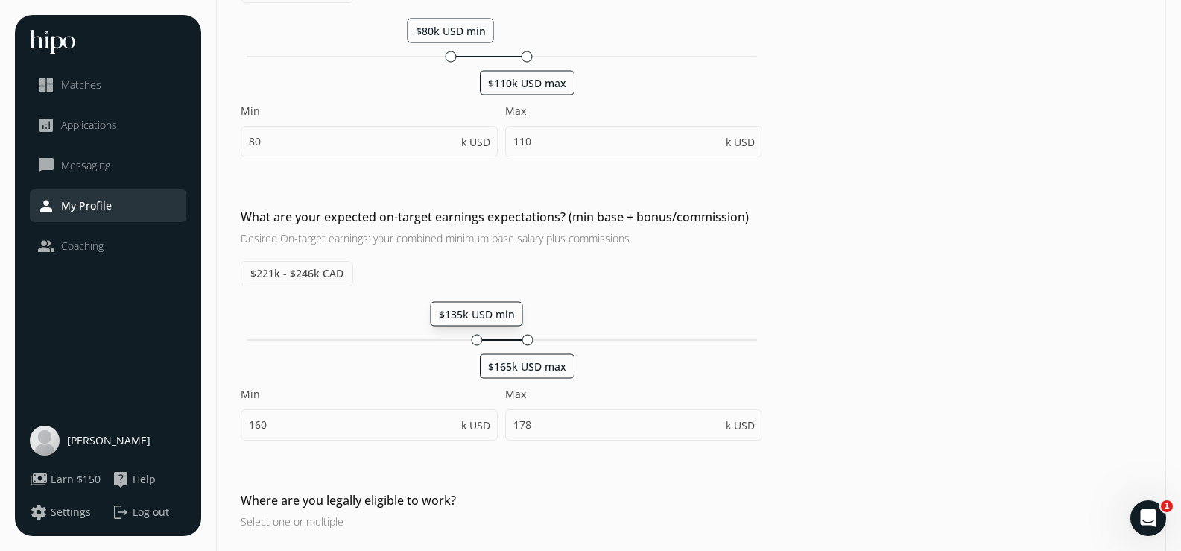
click at [475, 344] on div at bounding box center [476, 339] width 11 height 11
type input "135"
type input "165"
click at [527, 344] on div at bounding box center [526, 339] width 11 height 11
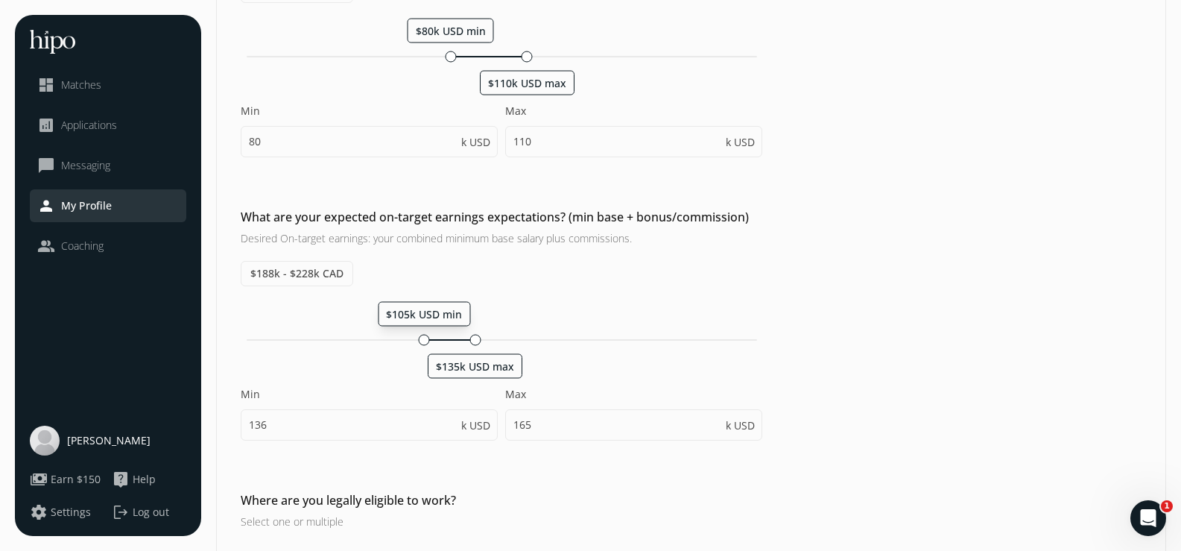
drag, startPoint x: 475, startPoint y: 336, endPoint x: 422, endPoint y: 345, distance: 53.6
click at [422, 345] on div "$105k USD min $135k USD max" at bounding box center [501, 340] width 521 height 14
type input "105"
type input "135"
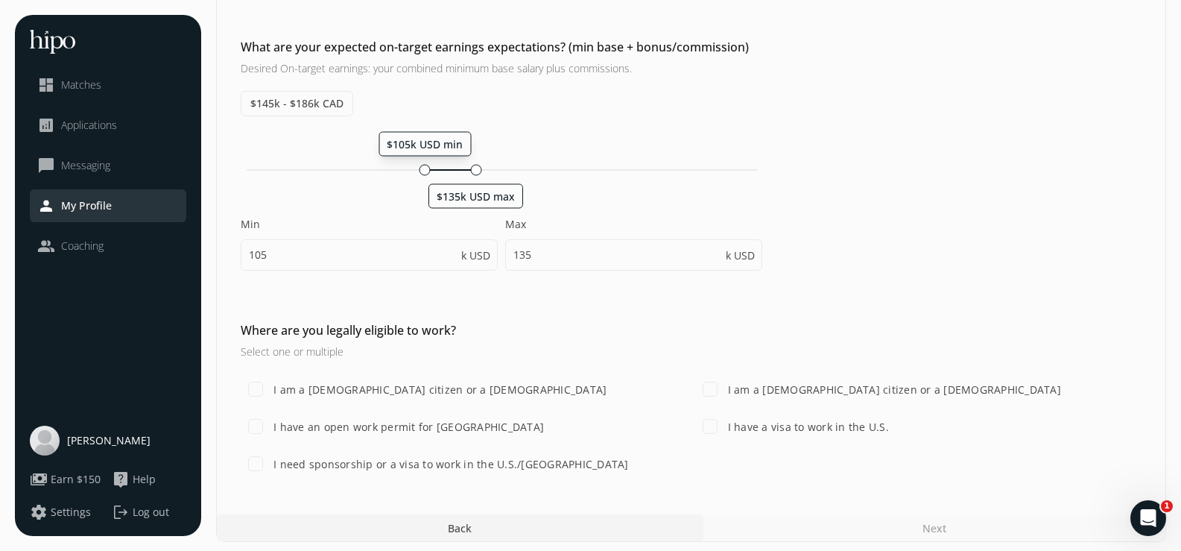
scroll to position [772, 0]
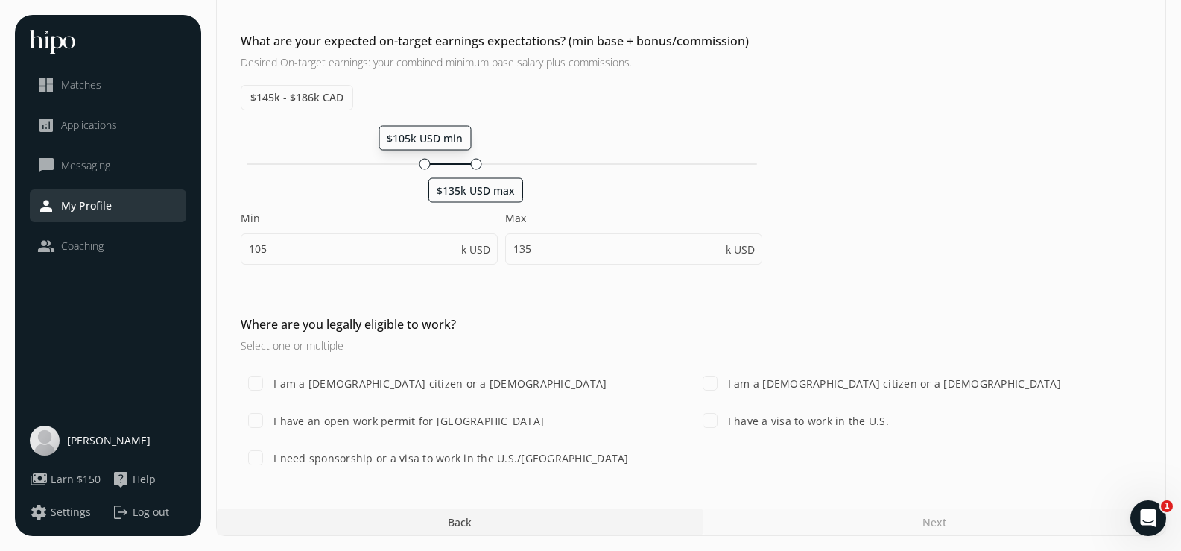
click at [743, 420] on label "I have a visa to work in the U.S." at bounding box center [807, 421] width 164 height 16
click at [725, 420] on input "I have a visa to work in the U.S." at bounding box center [710, 420] width 30 height 30
checkbox input "true"
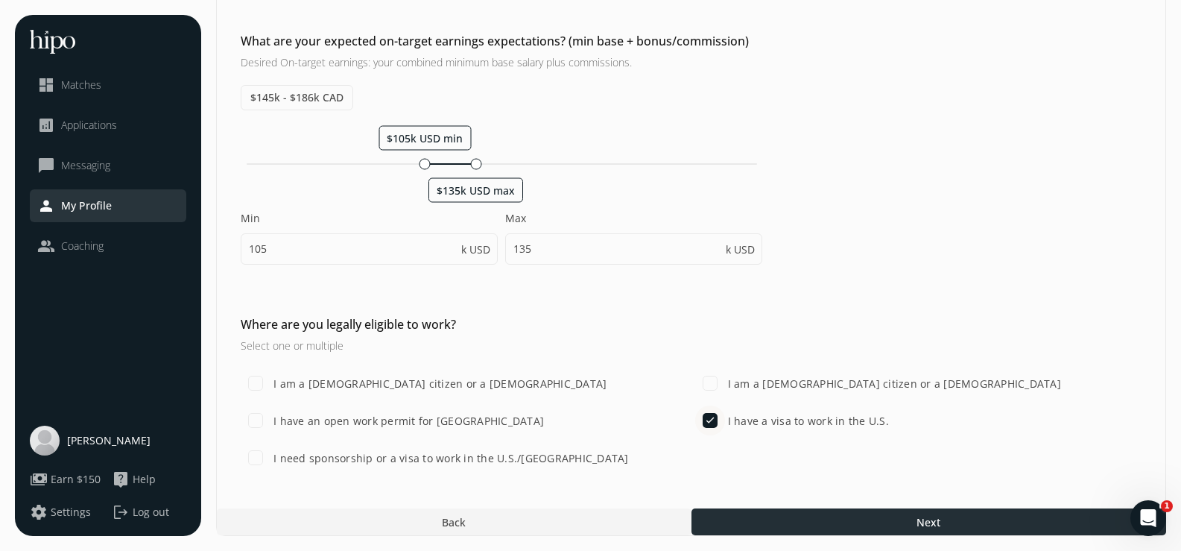
click at [977, 525] on div at bounding box center [928, 521] width 475 height 27
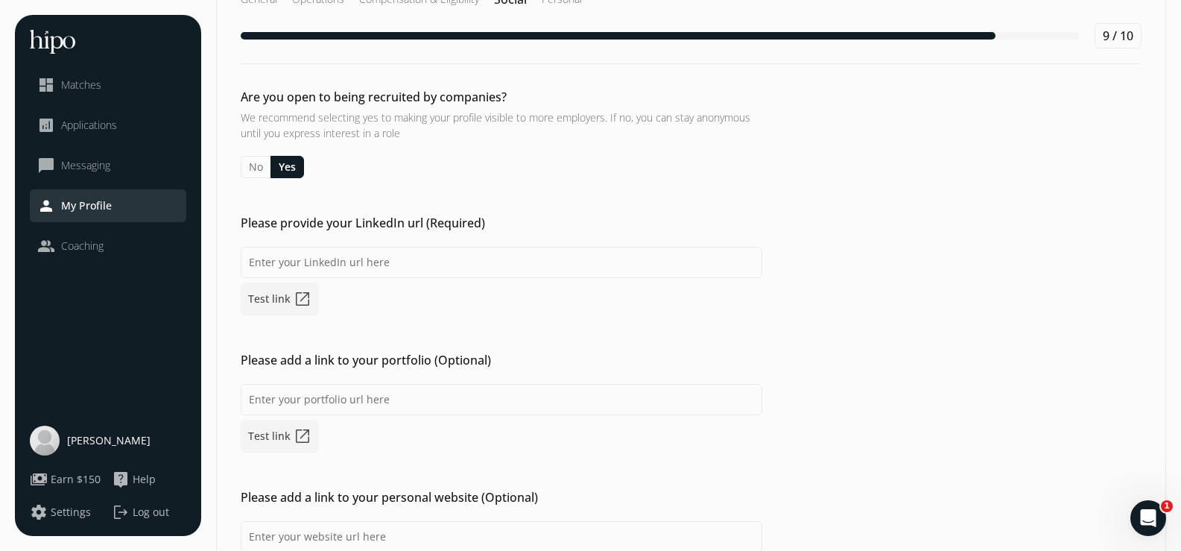
scroll to position [74, 0]
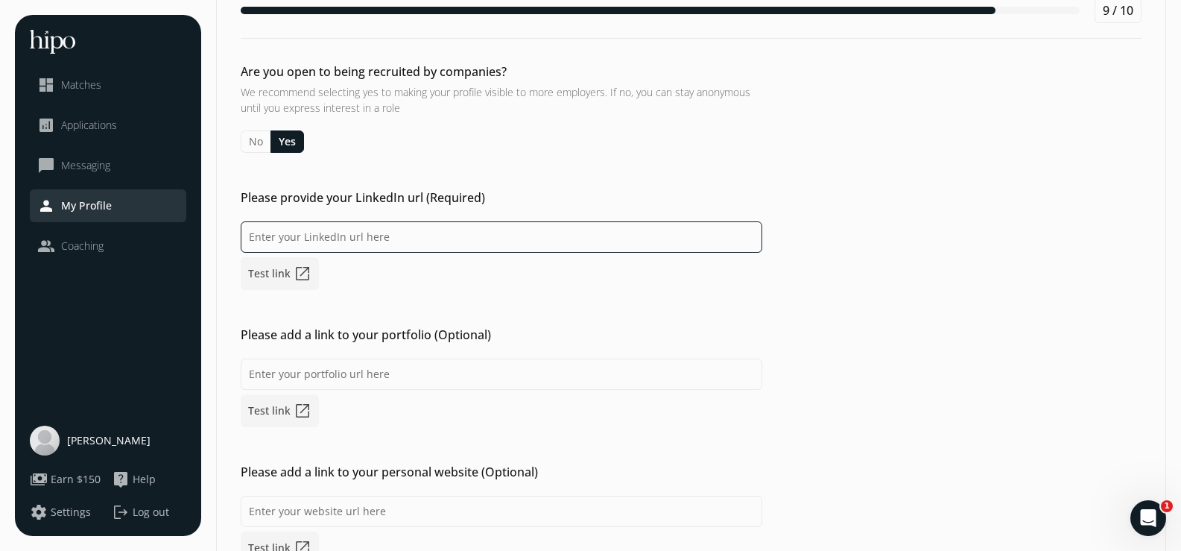
click at [438, 228] on input at bounding box center [501, 236] width 521 height 31
click at [399, 233] on input at bounding box center [501, 236] width 521 height 31
paste input "https://www.linkedin.com/in/mariana-naka/"
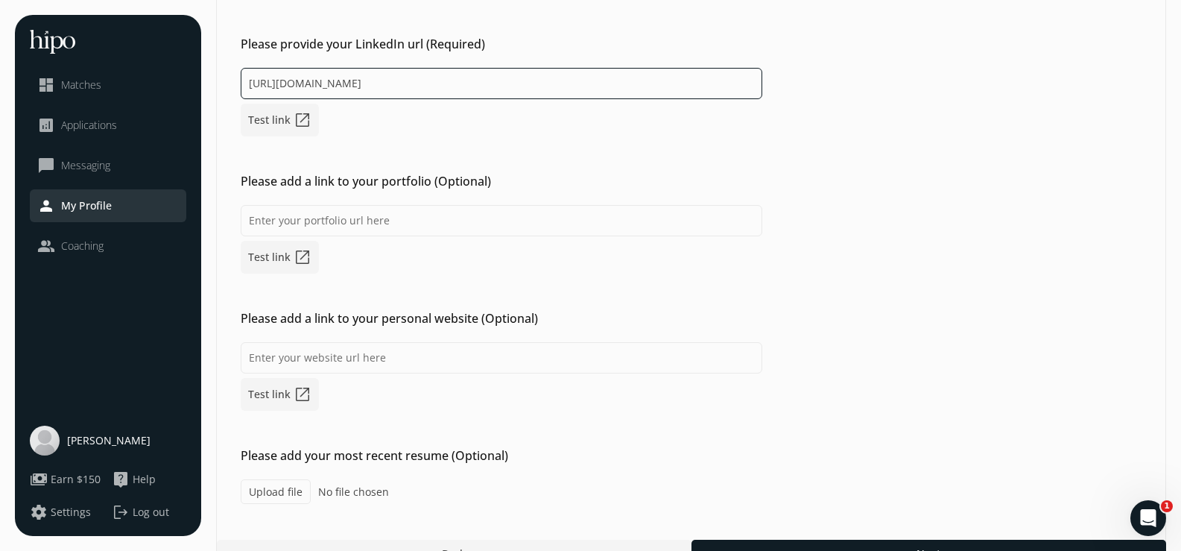
scroll to position [259, 0]
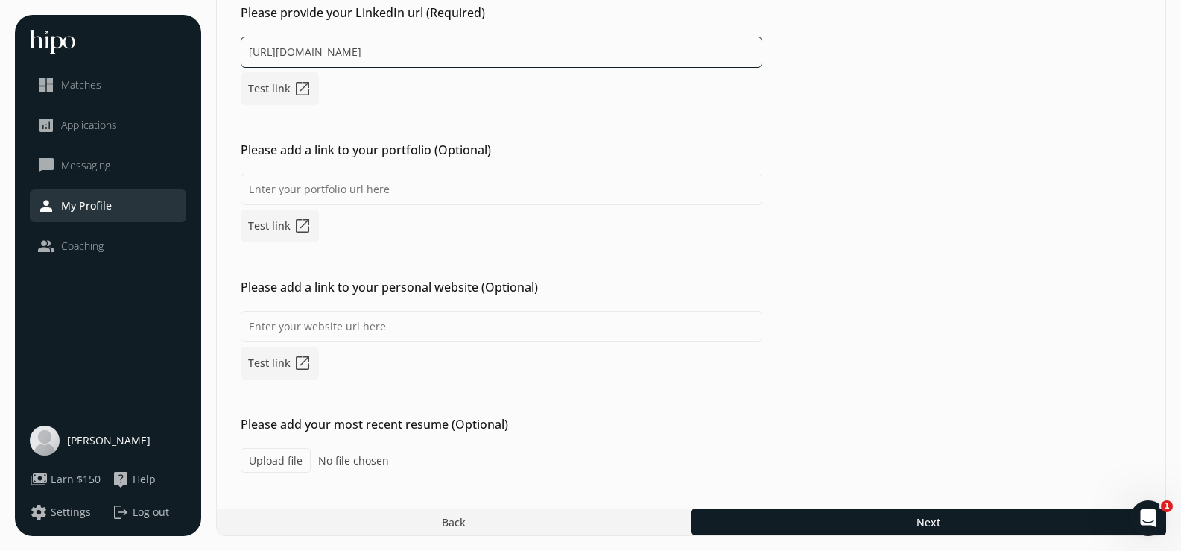
type input "https://www.linkedin.com/in/mariana-naka/"
click at [292, 77] on link "Test link open_in_new" at bounding box center [280, 88] width 78 height 33
click at [330, 458] on span "No file chosen" at bounding box center [353, 460] width 71 height 16
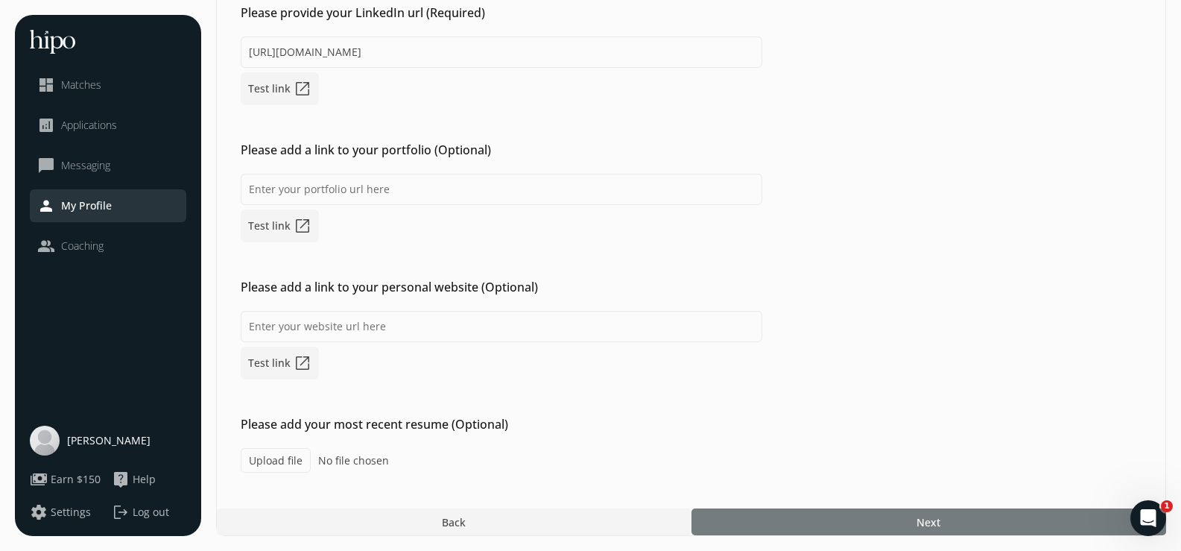
click at [853, 529] on div at bounding box center [928, 521] width 475 height 27
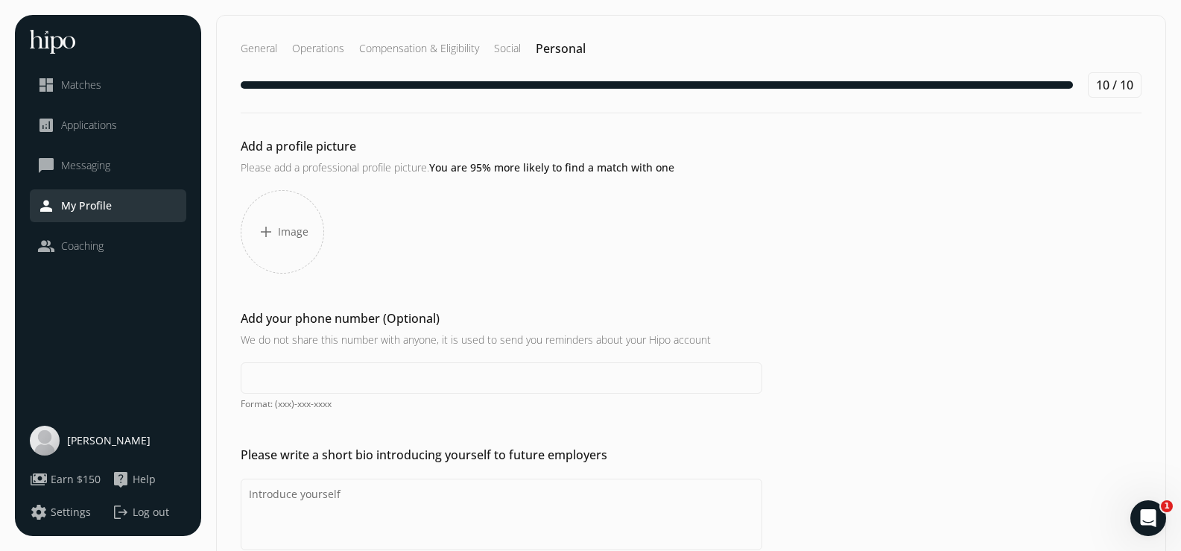
click at [275, 232] on div "add Image" at bounding box center [282, 231] width 83 height 83
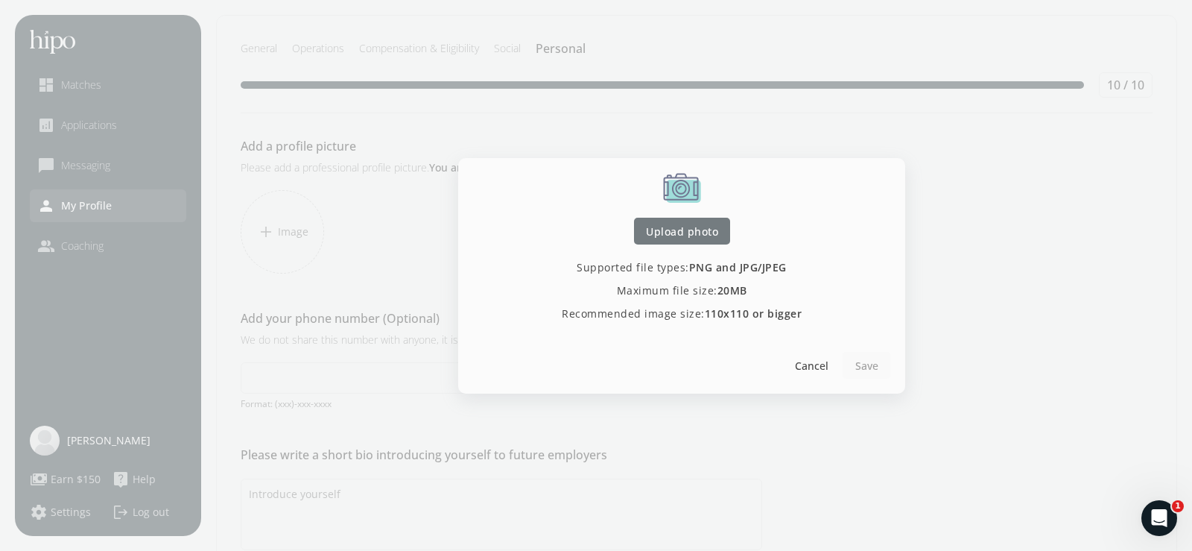
click at [709, 218] on div at bounding box center [682, 231] width 96 height 27
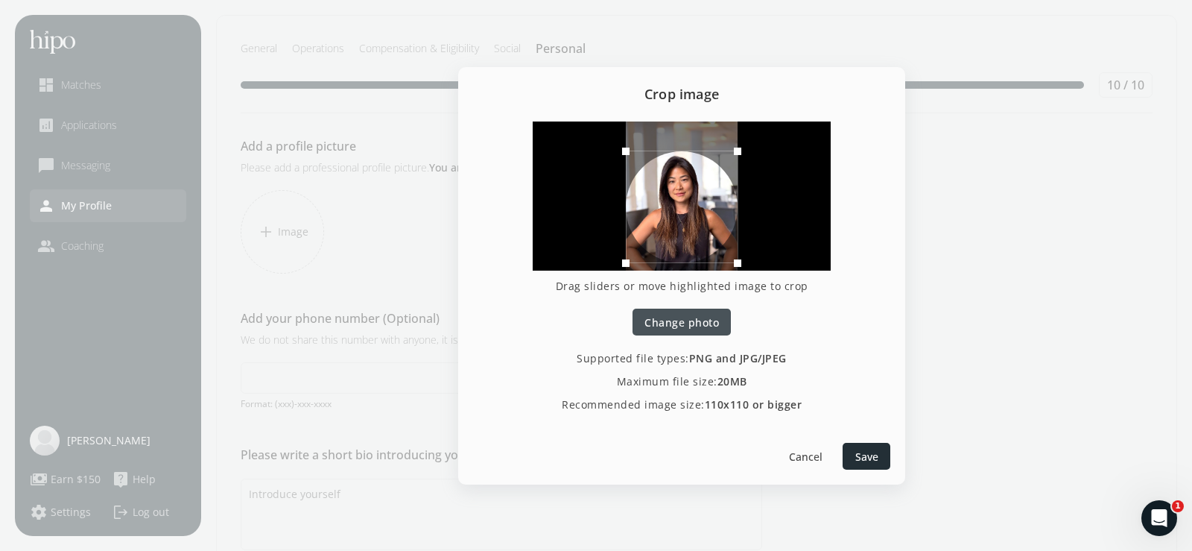
click at [873, 449] on span "Save" at bounding box center [866, 456] width 23 height 16
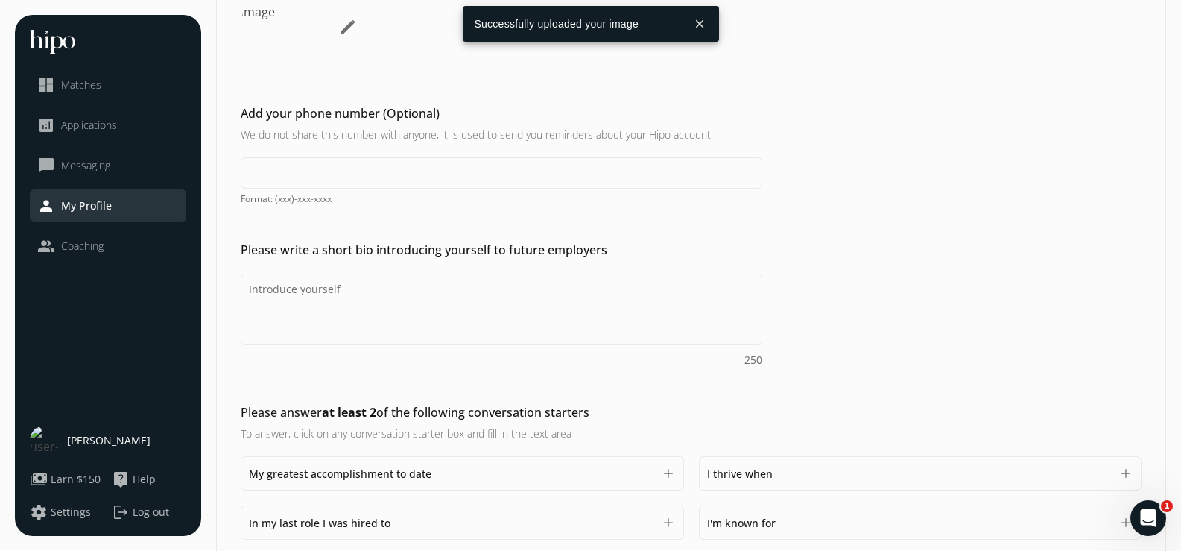
scroll to position [223, 0]
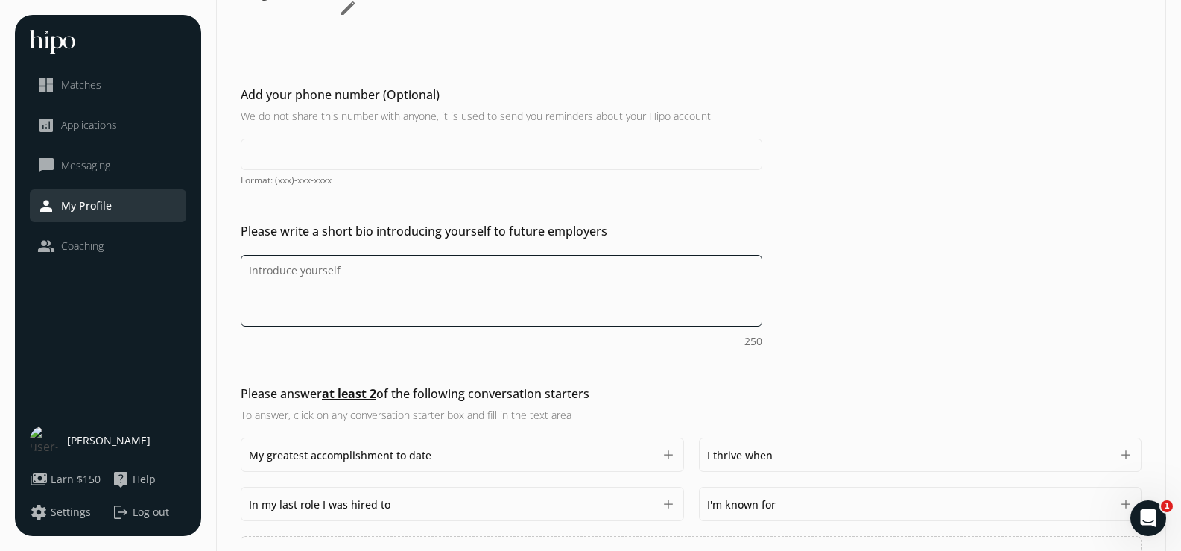
click at [350, 264] on textarea "Do you feel like we missed asking any questions that would improve your profile…" at bounding box center [501, 291] width 521 height 72
paste textarea "Strategy & Ops pro with 6+ years in e-commerce, retail, and marketplaces. I dri…"
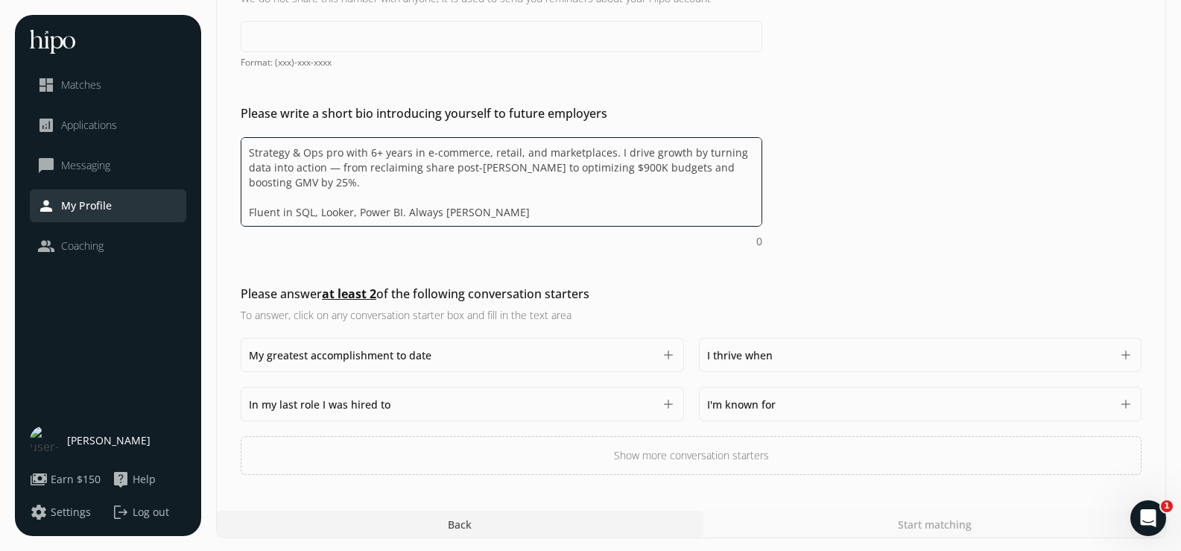
scroll to position [343, 0]
type textarea "Strategy & Ops pro with 6+ years in e-commerce, retail, and marketplaces. I dri…"
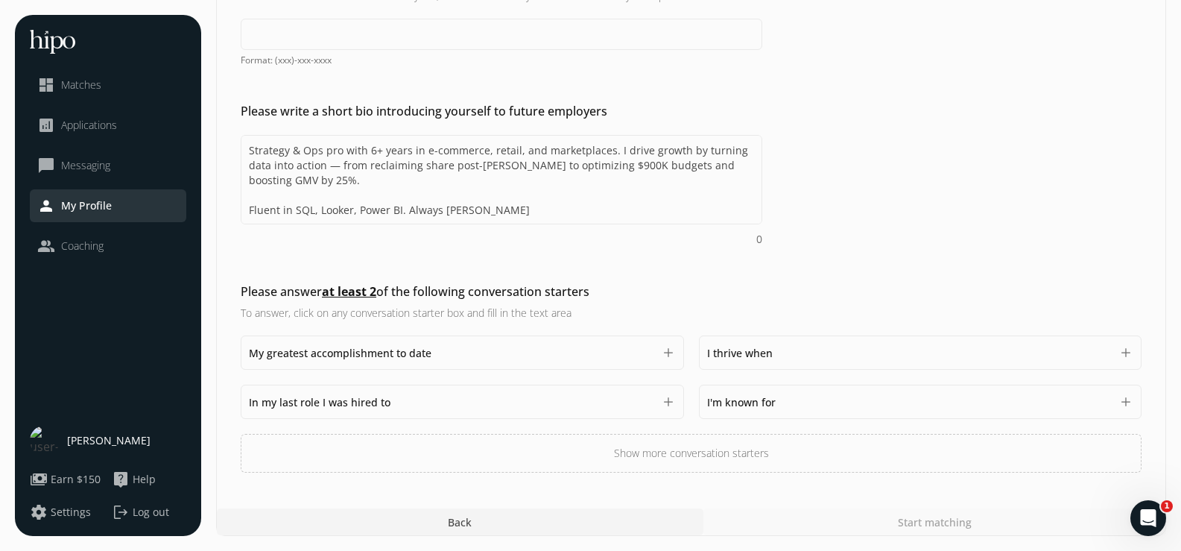
click at [805, 351] on div "I thrive when 1500" at bounding box center [909, 352] width 405 height 18
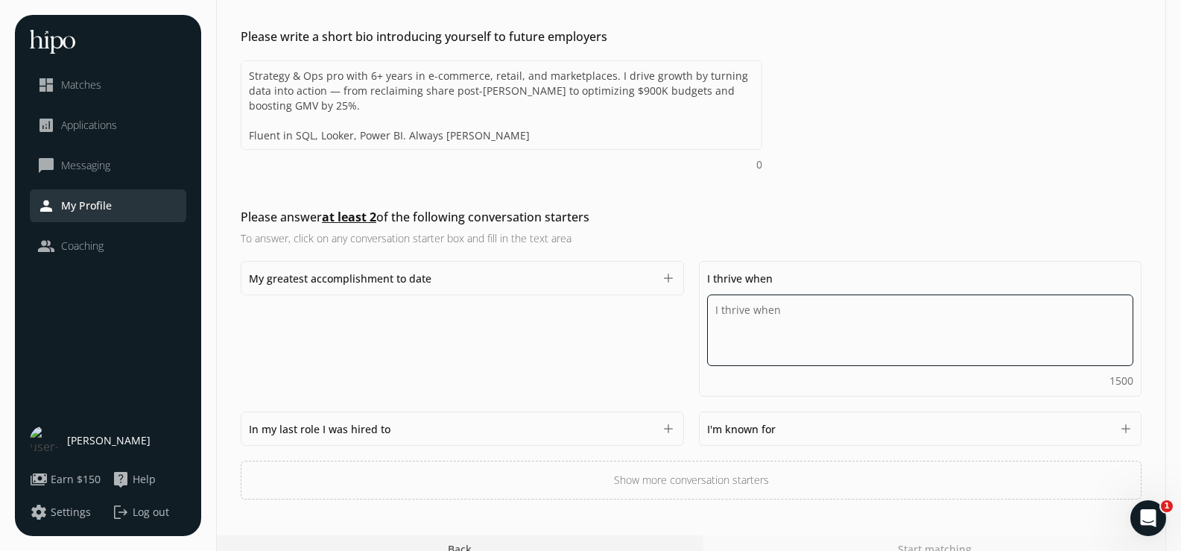
scroll to position [445, 0]
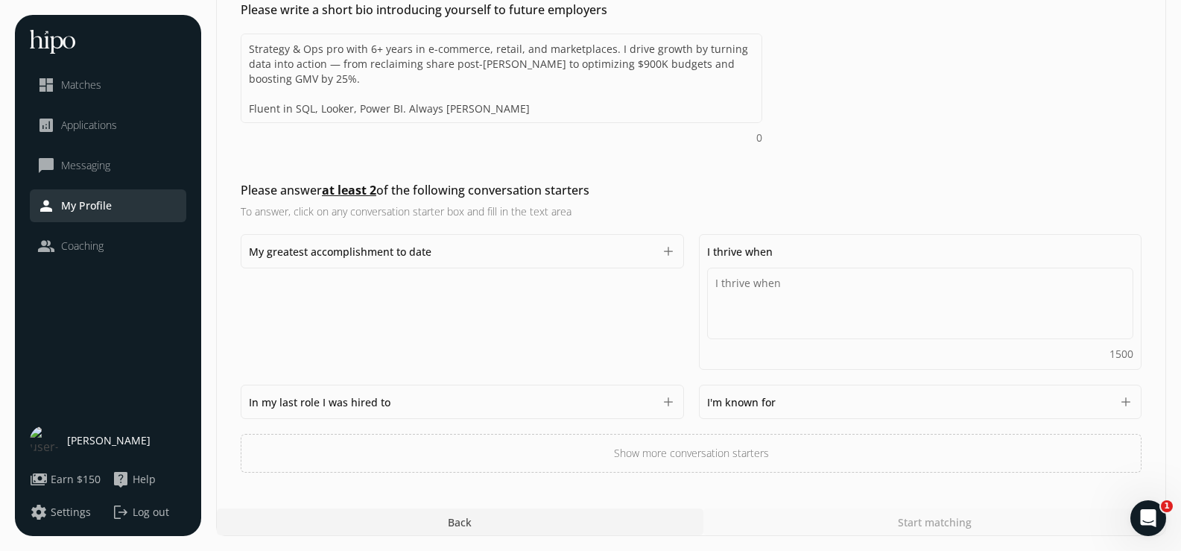
click at [767, 399] on span "I'm known for" at bounding box center [741, 402] width 69 height 14
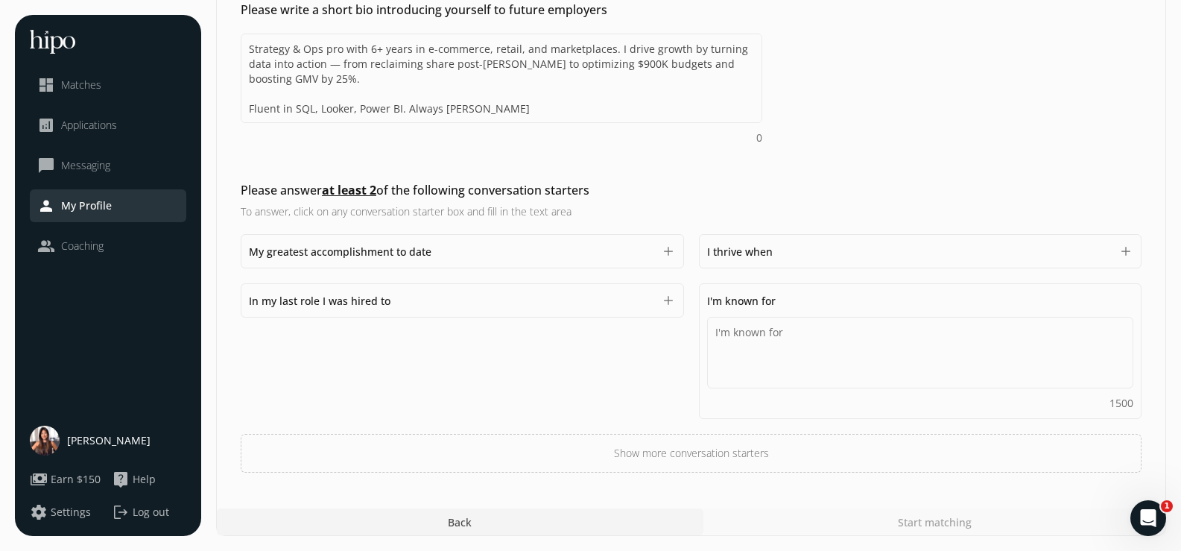
scroll to position [343, 0]
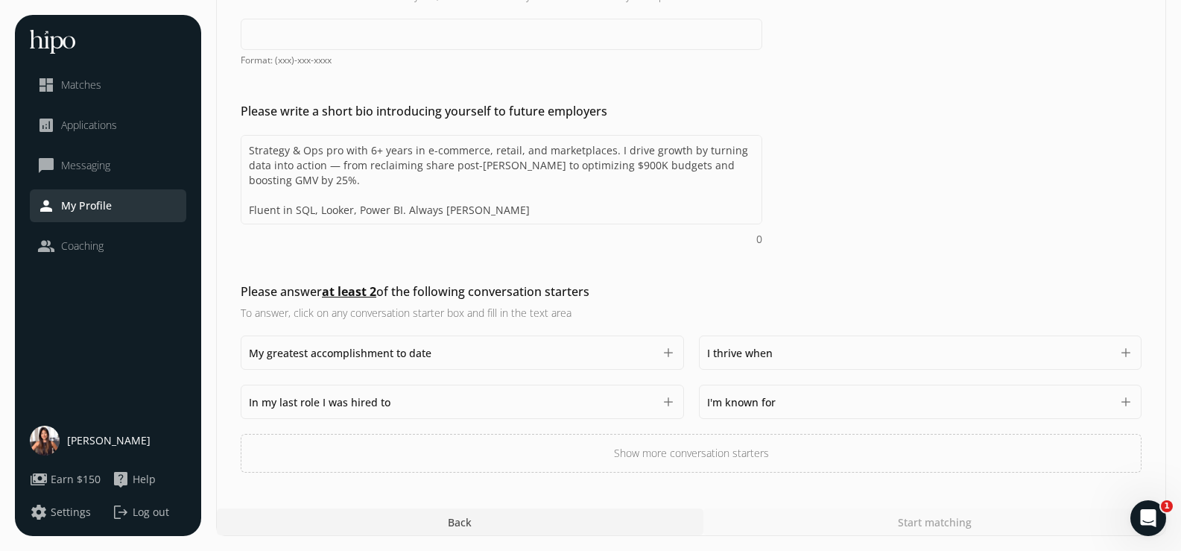
click at [705, 456] on button "Show more conversation starters" at bounding box center [691, 453] width 901 height 39
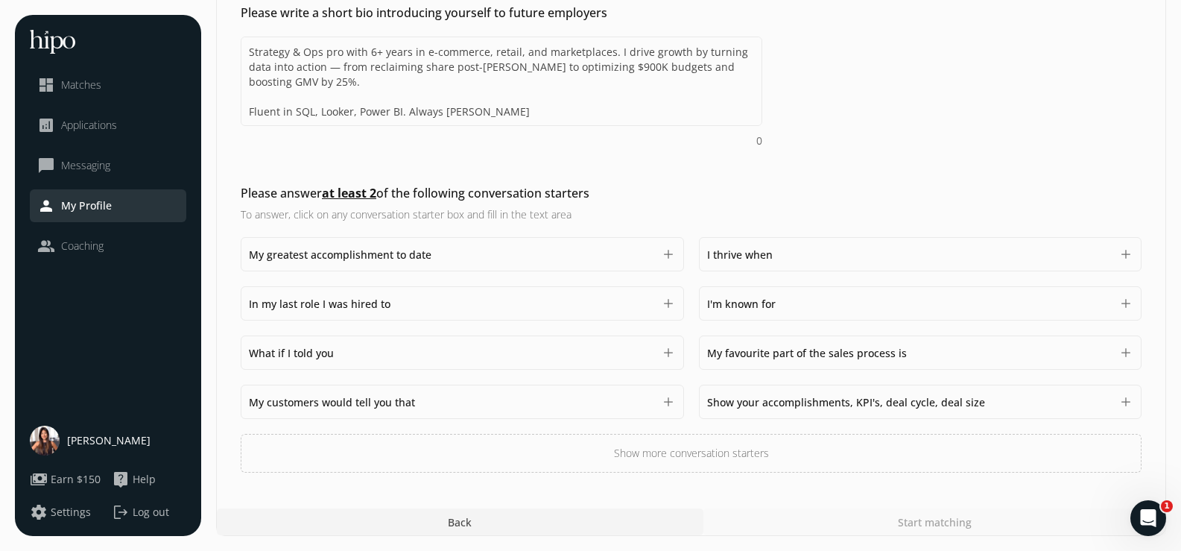
click at [685, 448] on button "Show more conversation starters" at bounding box center [691, 453] width 901 height 39
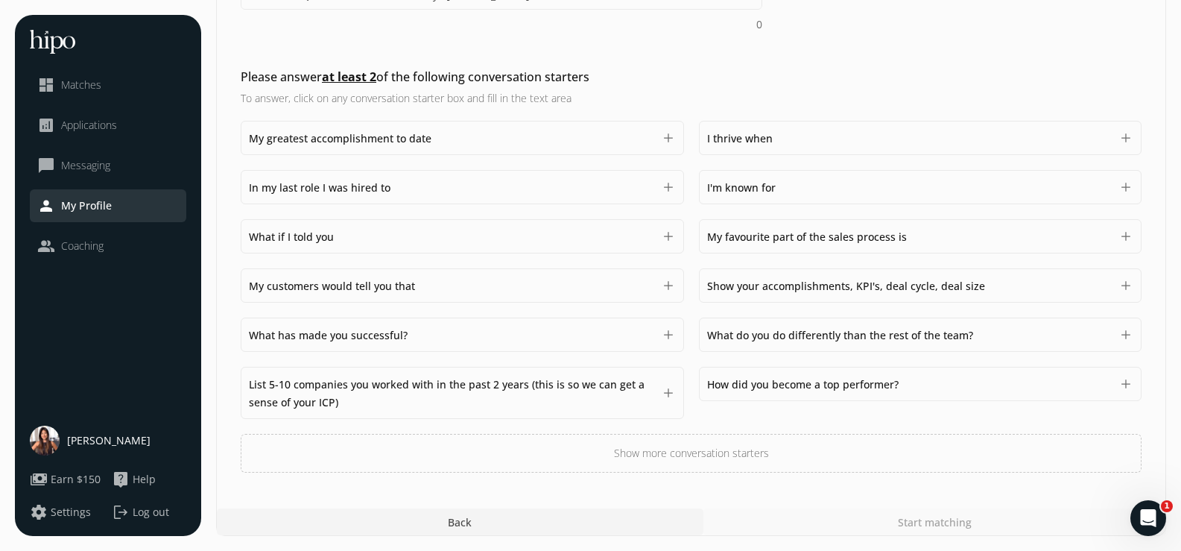
click at [694, 452] on button "Show more conversation starters" at bounding box center [691, 453] width 901 height 39
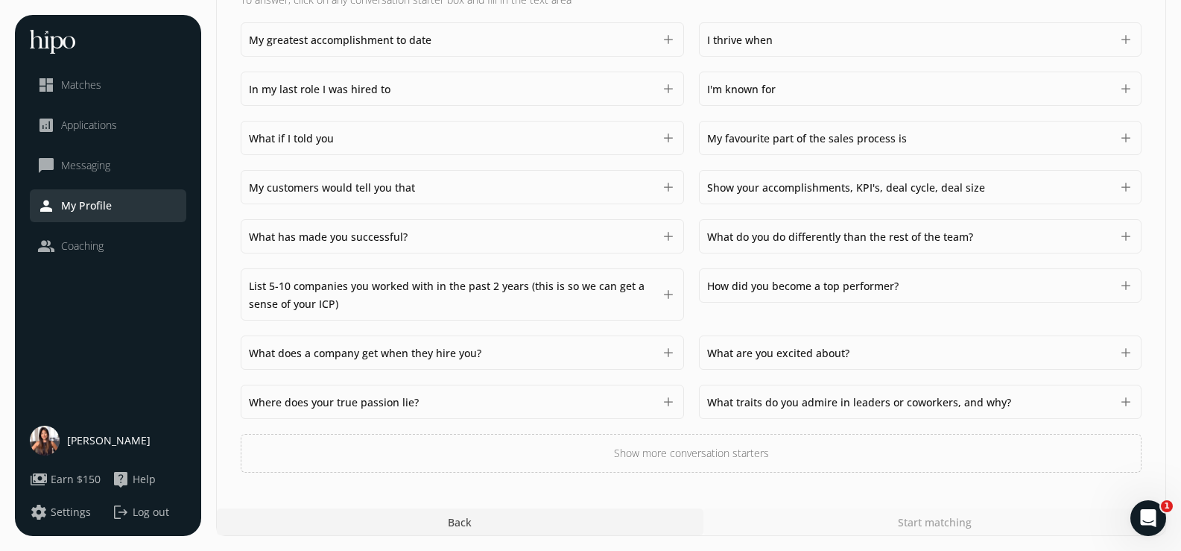
click at [694, 455] on button "Show more conversation starters" at bounding box center [691, 453] width 901 height 39
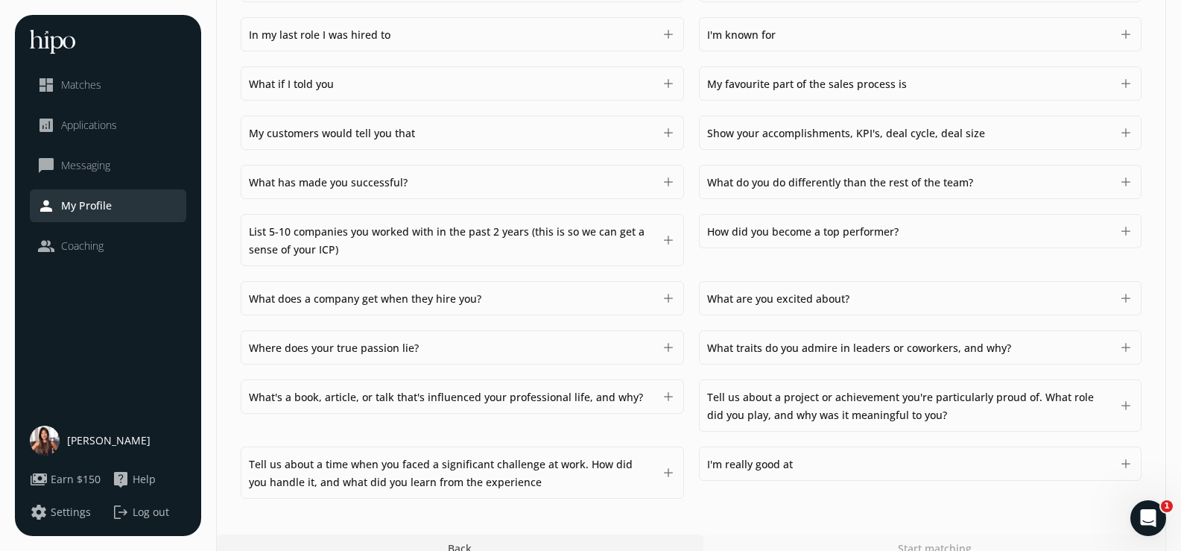
scroll to position [737, 0]
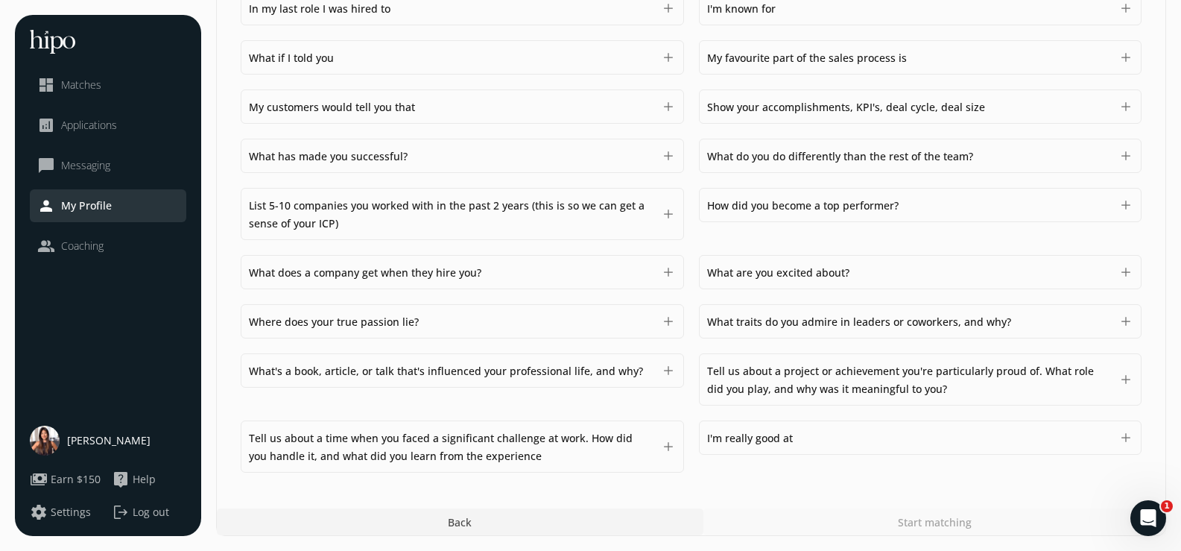
click at [788, 375] on span "Tell us about a project or achievement you're particularly proud of. What role …" at bounding box center [900, 380] width 387 height 32
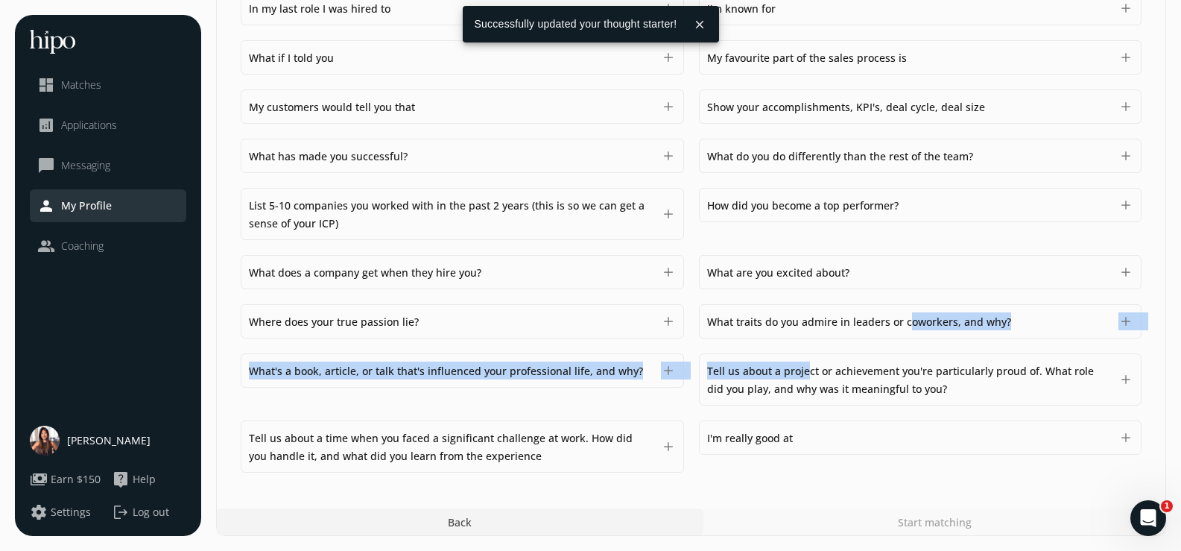
drag, startPoint x: 911, startPoint y: 308, endPoint x: 805, endPoint y: 363, distance: 119.9
click at [805, 363] on div "Tell us about a project or achievement you're particularly proud of. What role …" at bounding box center [909, 379] width 405 height 36
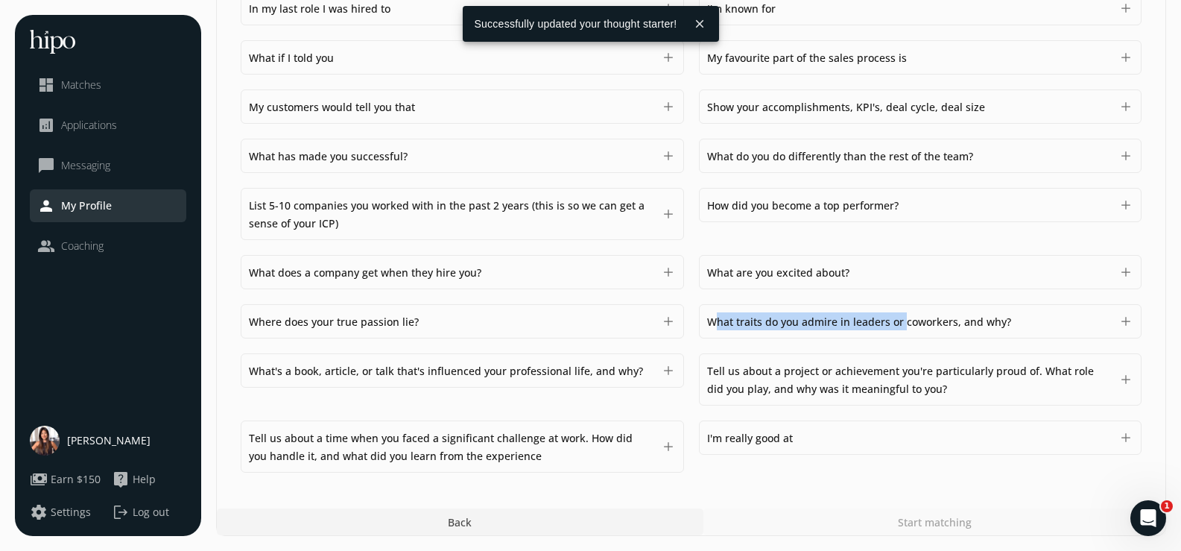
drag, startPoint x: 904, startPoint y: 311, endPoint x: 717, endPoint y: 335, distance: 188.6
click at [717, 335] on div "My greatest accomplishment to date 1500 add I thrive when 1500 add In my last r…" at bounding box center [691, 207] width 901 height 530
drag, startPoint x: 710, startPoint y: 367, endPoint x: 932, endPoint y: 387, distance: 222.8
click at [932, 387] on div "Tell us about a project or achievement you're particularly proud of. What role …" at bounding box center [909, 379] width 405 height 36
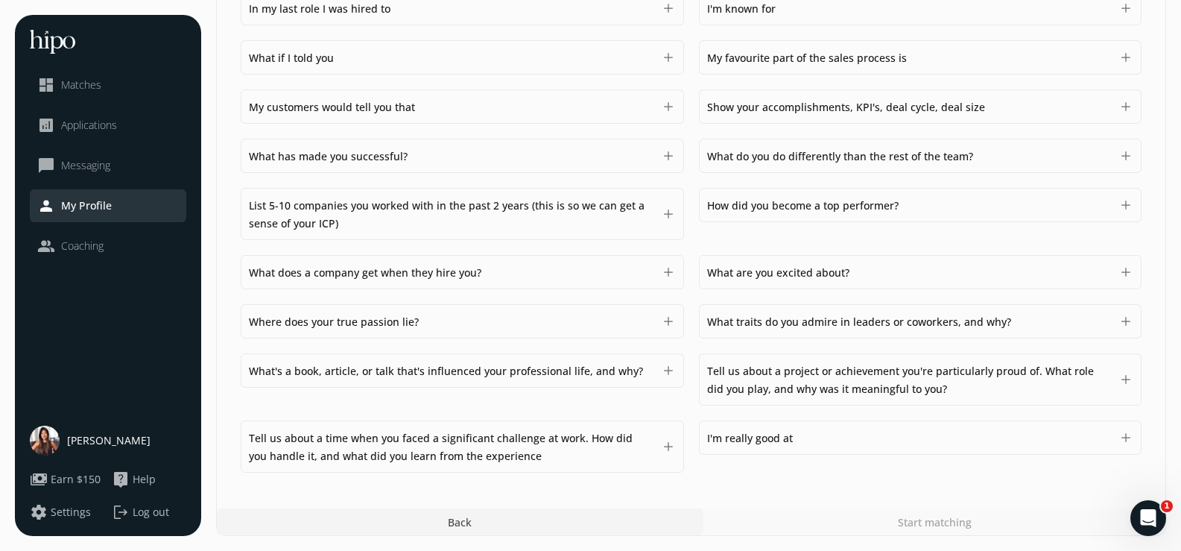
click at [717, 385] on span "Tell us about a project or achievement you're particularly proud of. What role …" at bounding box center [900, 380] width 387 height 32
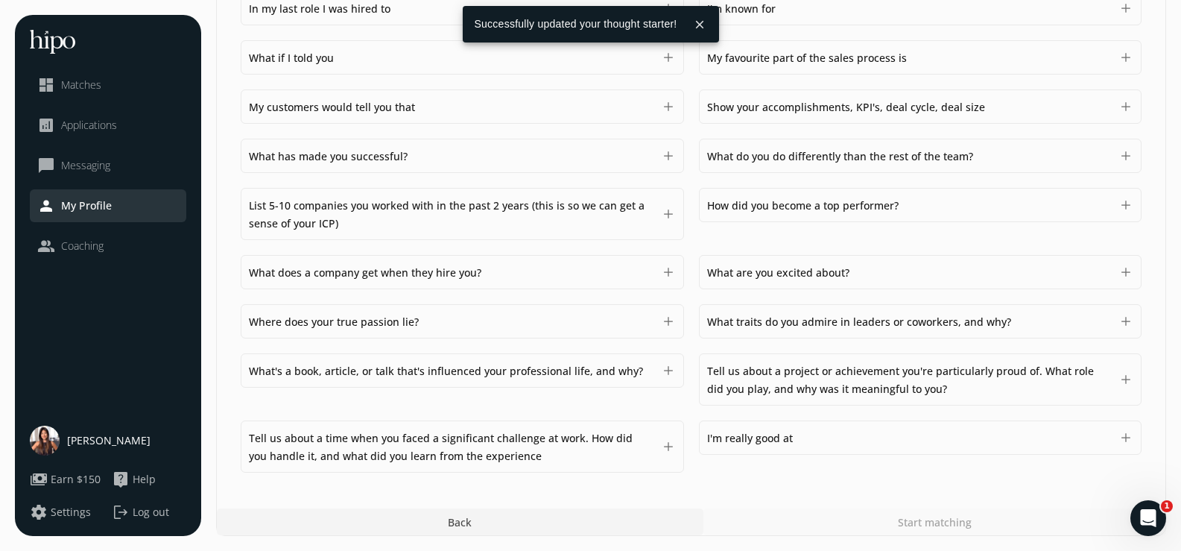
drag, startPoint x: 706, startPoint y: 369, endPoint x: 934, endPoint y: 393, distance: 229.2
click at [934, 393] on div "Tell us about a project or achievement you're particularly proud of. What role …" at bounding box center [909, 379] width 405 height 36
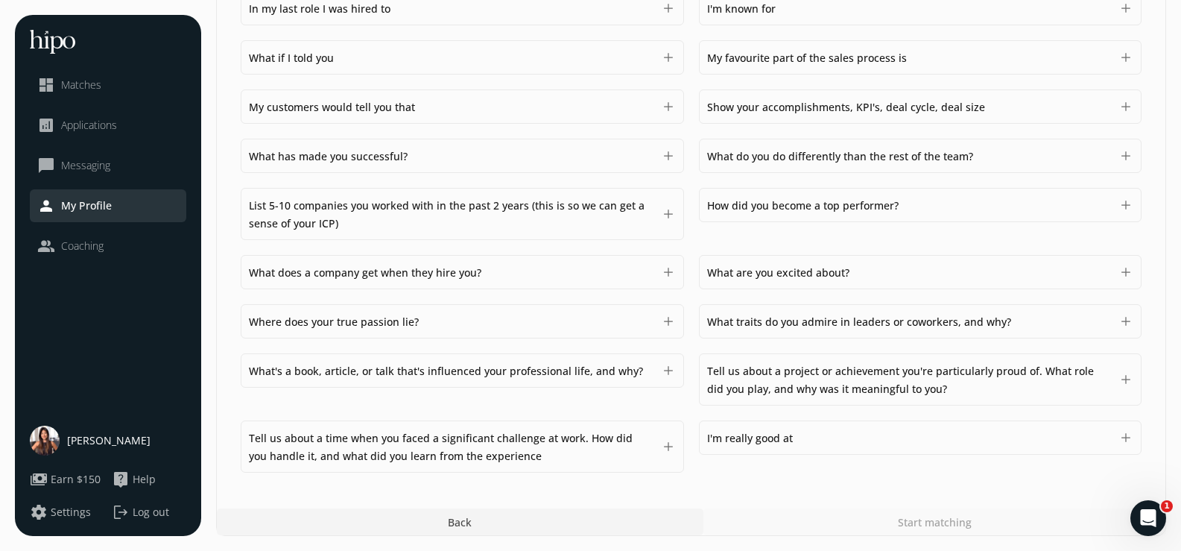
click at [851, 374] on span "Tell us about a project or achievement you're particularly proud of. What role …" at bounding box center [900, 380] width 387 height 32
click at [806, 375] on span "Tell us about a project or achievement you're particularly proud of. What role …" at bounding box center [900, 380] width 387 height 32
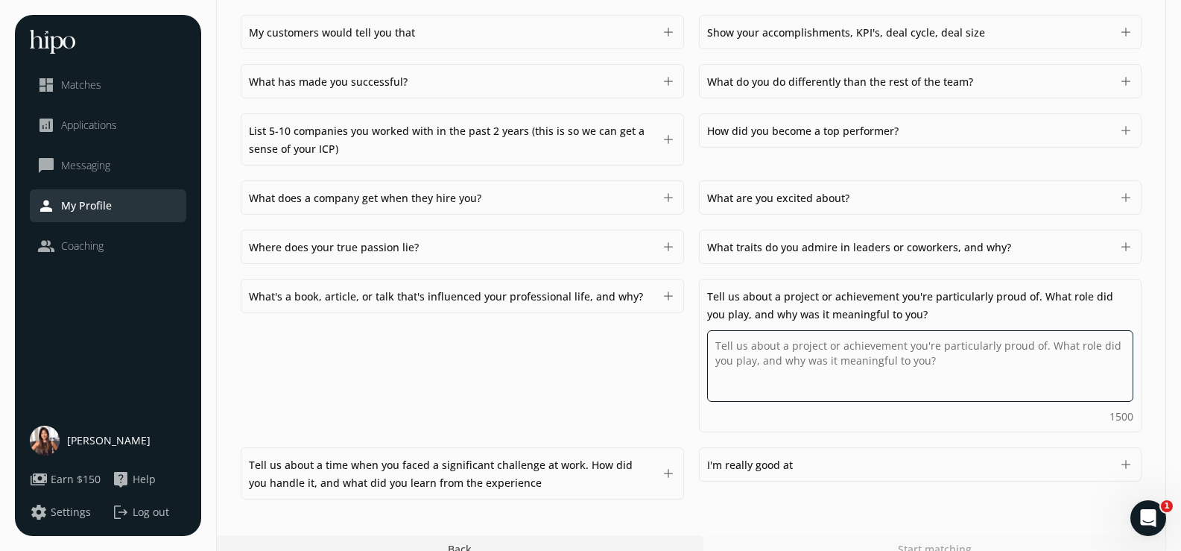
click at [0, 0] on textarea "Do you feel like we missed asking any questions that would improve your profile…" at bounding box center [0, 0] width 0 height 0
paste textarea "One project I’m particularly proud of was leading Shopee’s response to Shein’s …"
type textarea "One project I’m particularly proud of was leading Shopee’s response to Shein’s …"
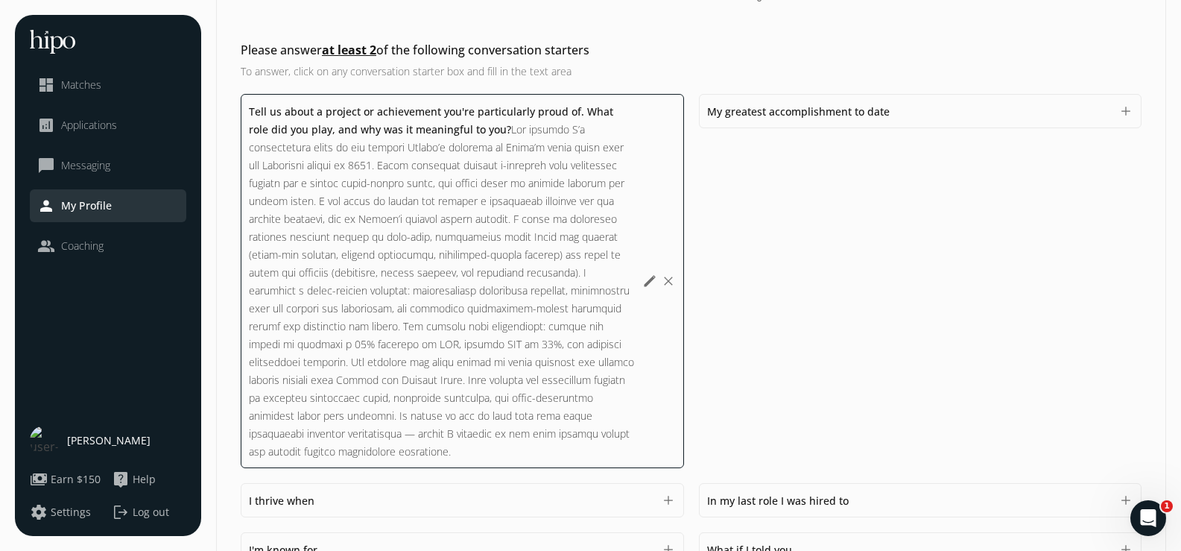
scroll to position [583, 0]
click at [586, 343] on span at bounding box center [441, 292] width 385 height 336
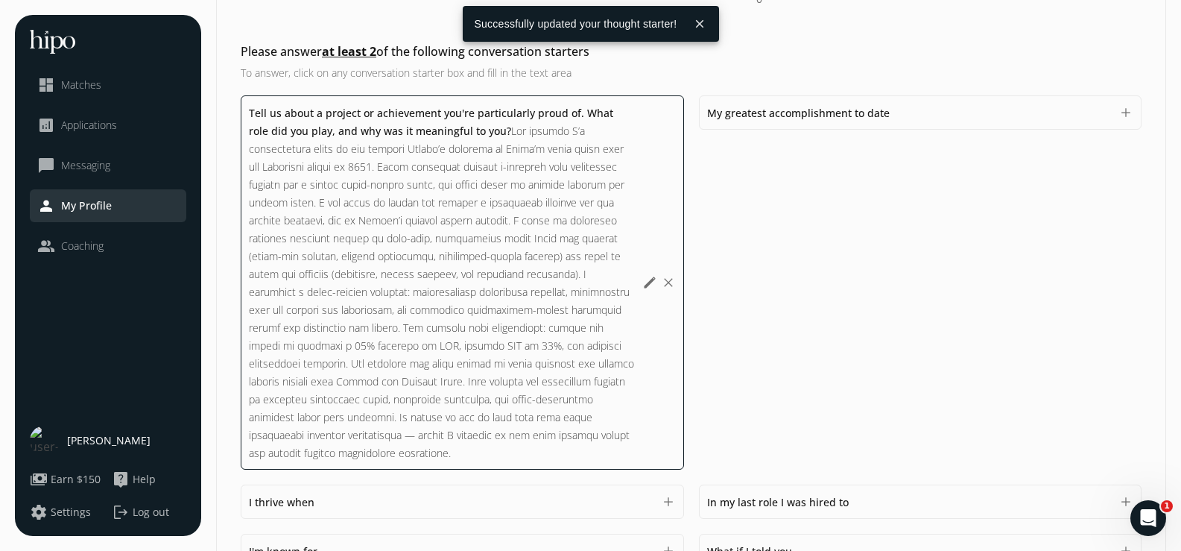
click at [376, 445] on div "Tell us about a project or achievement you're particularly proud of. What role …" at bounding box center [442, 283] width 386 height 358
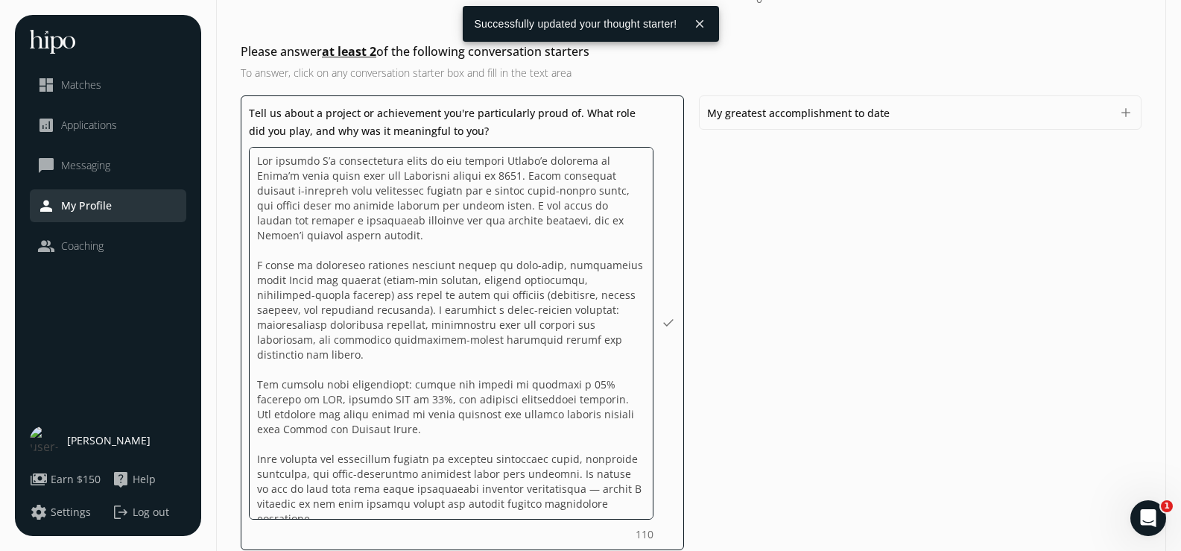
scroll to position [0, 0]
drag, startPoint x: 330, startPoint y: 510, endPoint x: 150, endPoint y: 48, distance: 495.8
click at [150, 48] on div "menu close dashboard Matches analytics Applications chat_bubble_outline Messagi…" at bounding box center [590, 262] width 1151 height 1660
paste textarea "of my proudest achievements was leading Shopee’s response to Shein’s aggressive…"
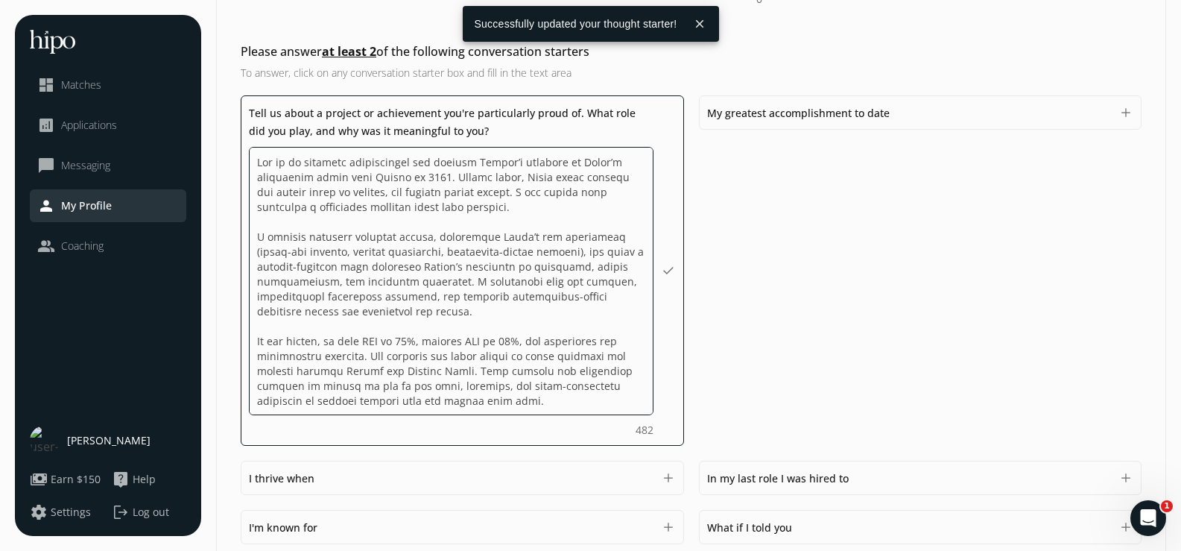
click at [459, 370] on textarea "Do you feel like we missed asking any questions that would improve your profile…" at bounding box center [451, 281] width 405 height 268
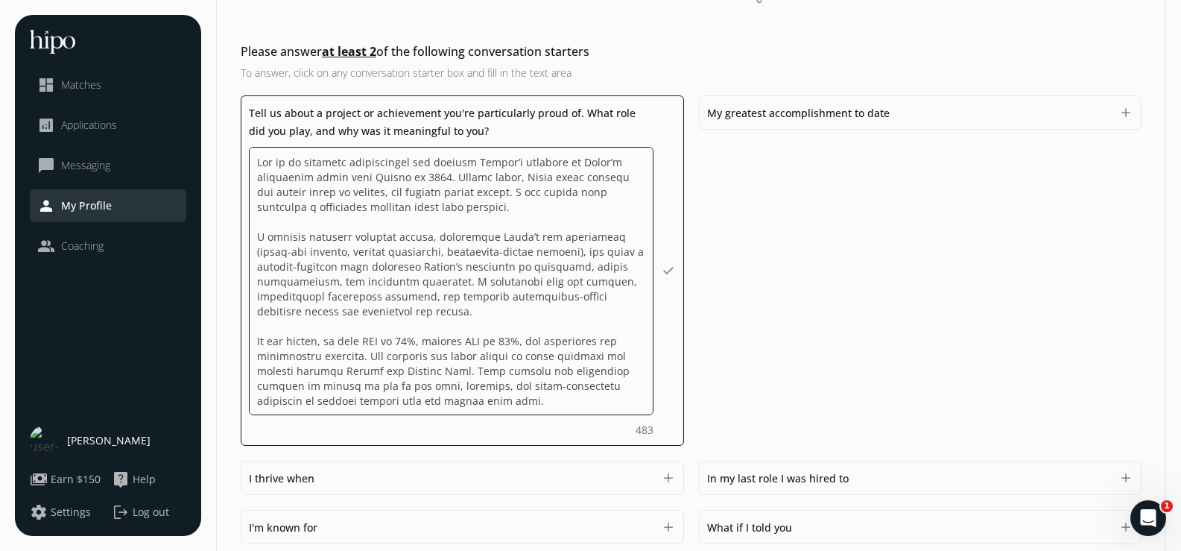
type textarea "One of my proudest achievements was leading Shopee’s response to Shein’s aggres…"
click at [666, 357] on div "Tell us about a project or achievement you're particularly proud of. What role …" at bounding box center [462, 270] width 443 height 350
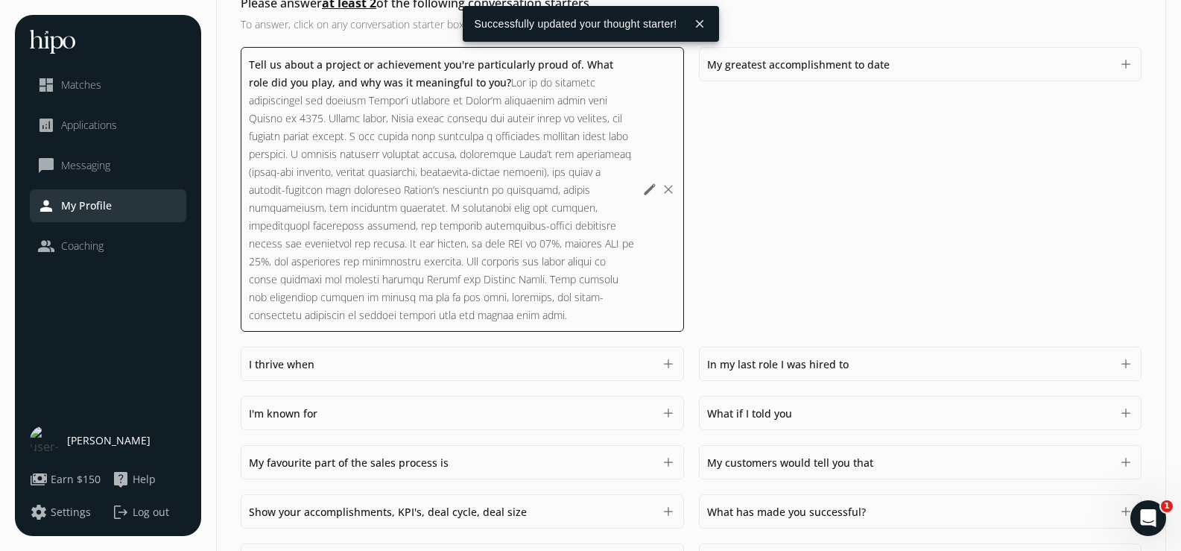
scroll to position [658, 0]
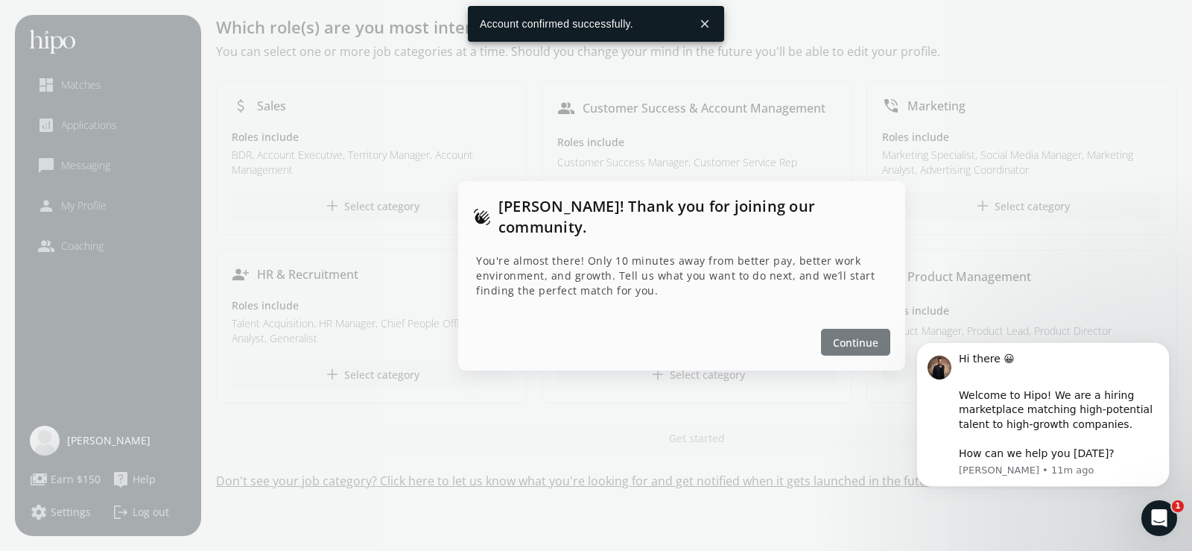
click at [846, 334] on span "Continue" at bounding box center [855, 342] width 45 height 16
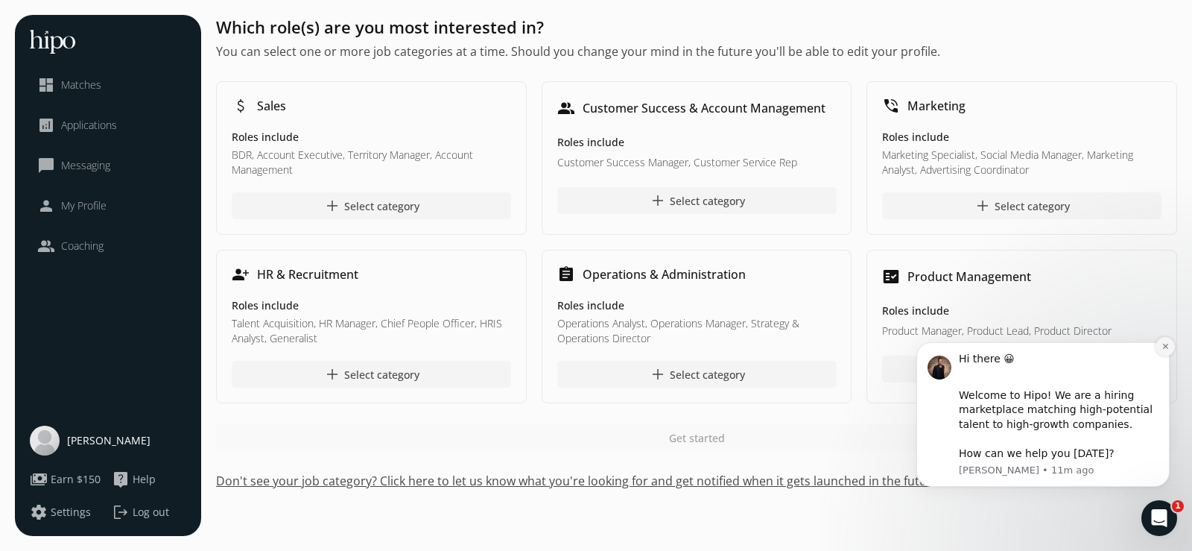
click at [1169, 348] on icon "Dismiss notification" at bounding box center [1165, 346] width 8 height 8
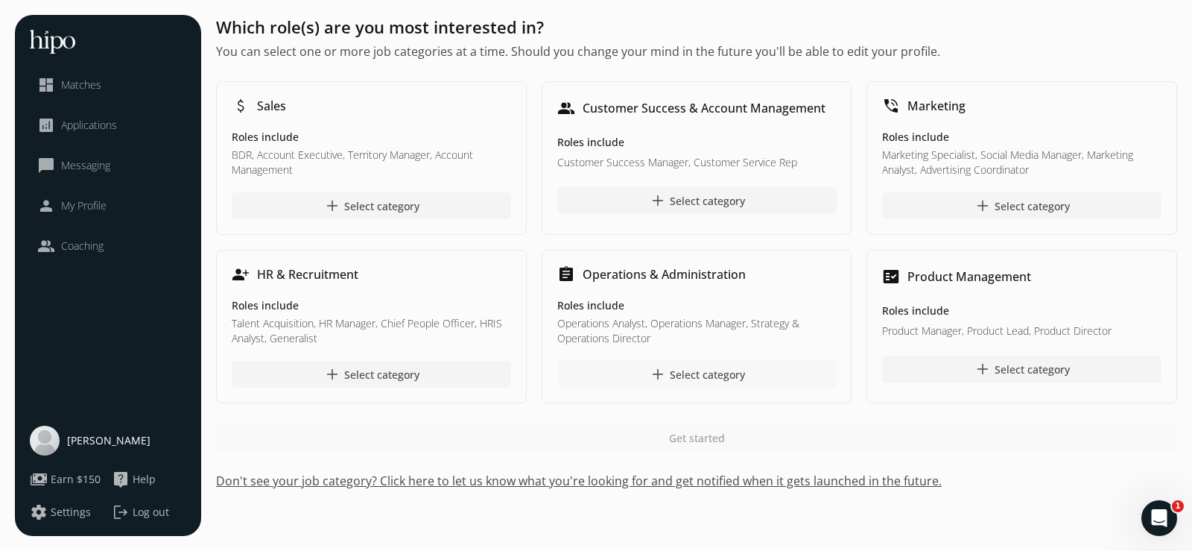
click at [712, 367] on div "add Select category" at bounding box center [696, 374] width 96 height 18
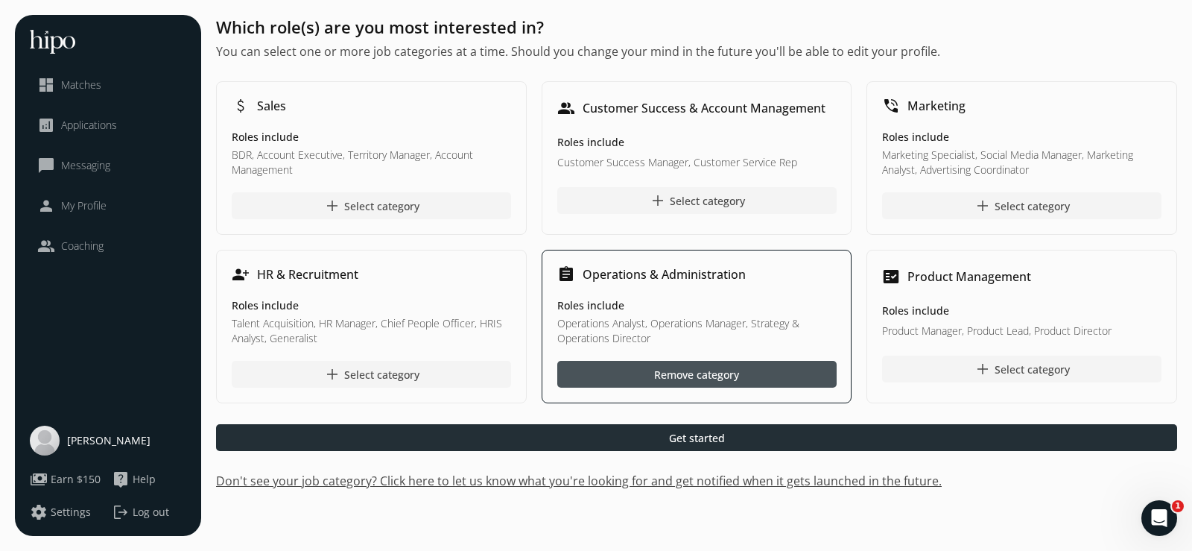
click at [712, 443] on span "Get started" at bounding box center [697, 438] width 56 height 16
